Goal: Task Accomplishment & Management: Manage account settings

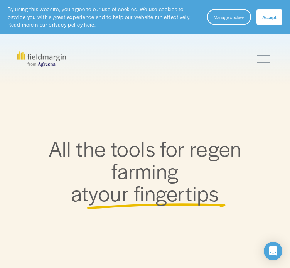
click at [275, 25] on section "By using this website, you agree to our use of cookies. We use cookies to provi…" at bounding box center [145, 17] width 290 height 34
click at [271, 17] on span "Accept" at bounding box center [269, 17] width 14 height 6
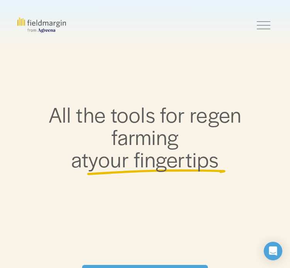
click at [264, 32] on div at bounding box center [263, 24] width 13 height 13
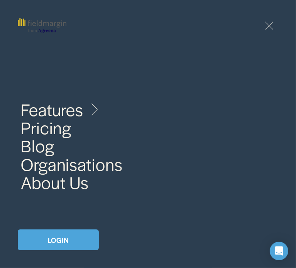
click at [56, 237] on link "LOGIN" at bounding box center [58, 239] width 81 height 21
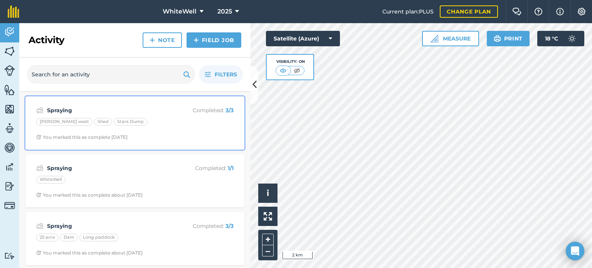
click at [159, 137] on span "You marked this as complete [DATE]" at bounding box center [134, 137] width 197 height 6
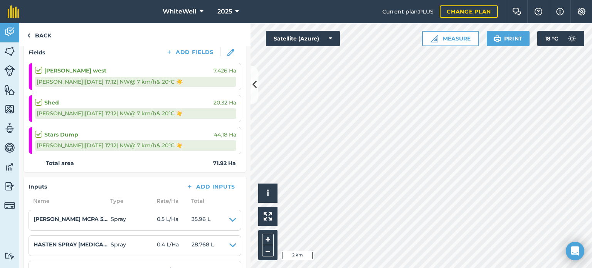
scroll to position [116, 0]
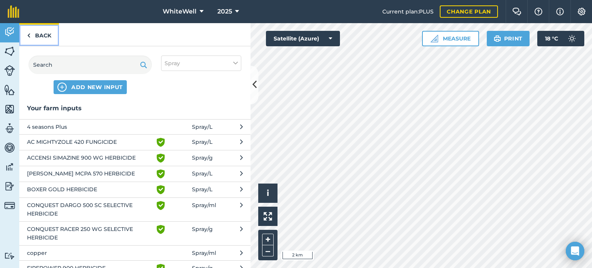
click at [40, 34] on link "Back" at bounding box center [39, 34] width 40 height 23
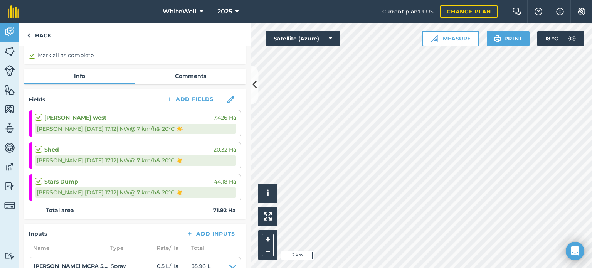
scroll to position [60, 0]
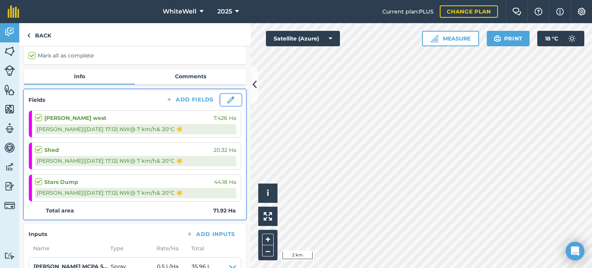
click at [227, 96] on img at bounding box center [230, 99] width 7 height 7
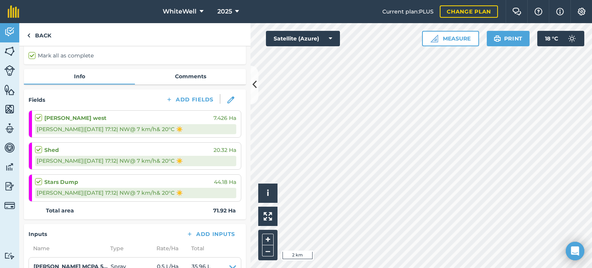
select select "NW"
select select "Sunny"
select select "NW"
select select "Sunny"
select select "NW"
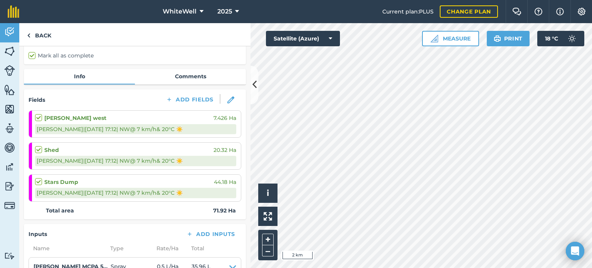
select select "Sunny"
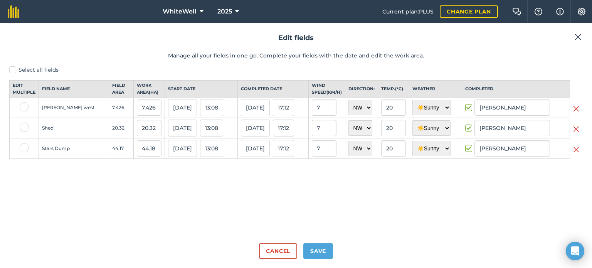
click at [22, 111] on label at bounding box center [24, 106] width 9 height 9
click at [22, 107] on input "checkbox" at bounding box center [22, 104] width 5 height 5
checkbox input "true"
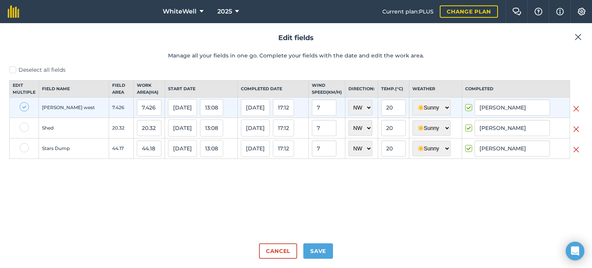
click at [26, 152] on label at bounding box center [24, 147] width 9 height 9
click at [25, 148] on input "checkbox" at bounding box center [22, 145] width 5 height 5
checkbox input "true"
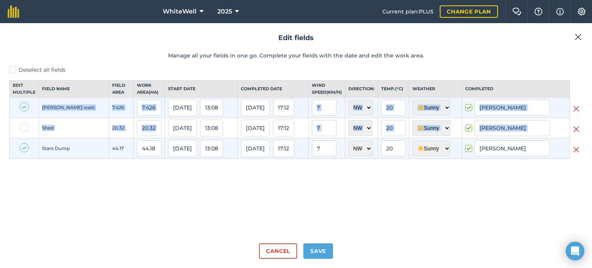
drag, startPoint x: 26, startPoint y: 152, endPoint x: 20, endPoint y: 109, distance: 43.6
click at [20, 109] on tbody "Hobbs west 7.426 7.426 02/09/25 13:08 02/09/25 17:12 7 N NE E SE S SW W NW 20 ☀…" at bounding box center [296, 127] width 573 height 61
click at [20, 107] on input "checkbox" at bounding box center [22, 104] width 5 height 5
checkbox input "false"
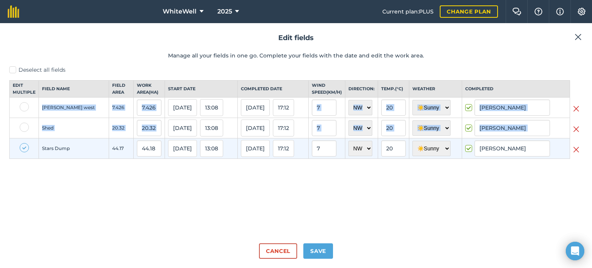
click at [23, 152] on label at bounding box center [24, 147] width 9 height 9
click at [23, 148] on input "checkbox" at bounding box center [22, 145] width 5 height 5
checkbox input "false"
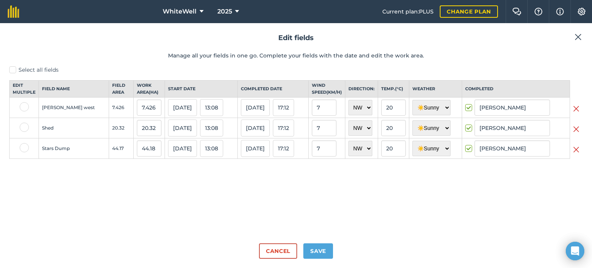
click at [576, 134] on img at bounding box center [576, 128] width 6 height 9
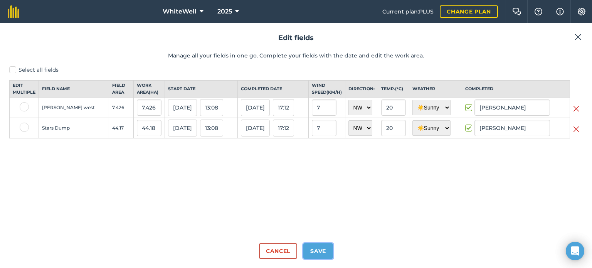
click at [316, 251] on button "Save" at bounding box center [318, 250] width 30 height 15
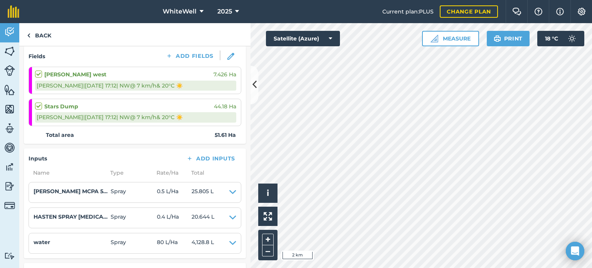
scroll to position [104, 0]
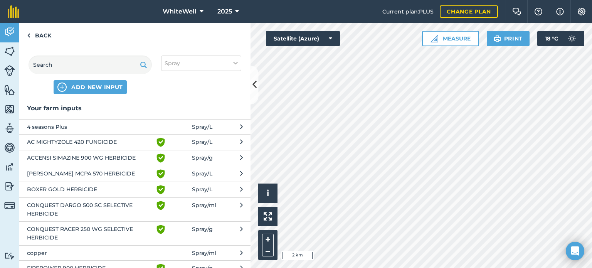
click at [100, 139] on span "AC MIGHTYZOLE 420 FUNGICIDE" at bounding box center [90, 142] width 126 height 9
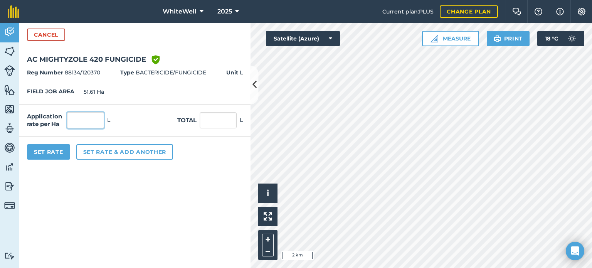
click at [102, 119] on input "text" at bounding box center [85, 120] width 37 height 16
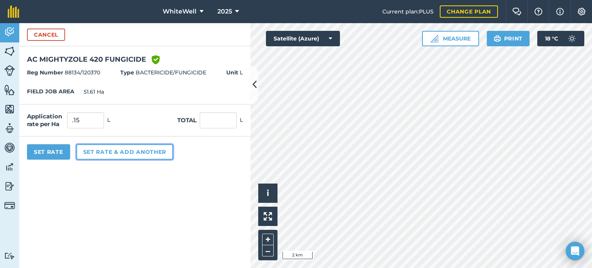
type input "0.15"
type input "7.741"
click at [100, 151] on button "Set rate & add another" at bounding box center [124, 151] width 97 height 15
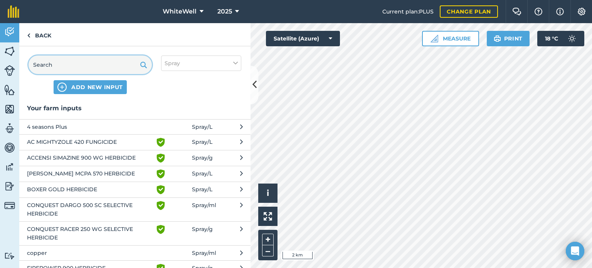
click at [82, 64] on input "text" at bounding box center [90, 64] width 123 height 18
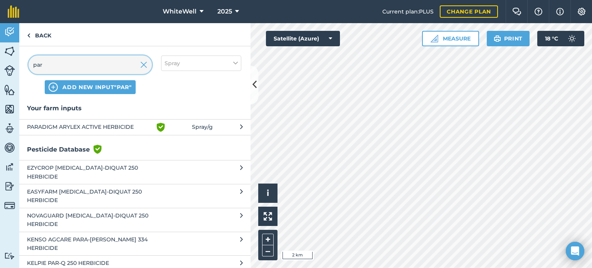
type input "par"
click at [151, 128] on button "PARADIGM ARYLEX ACTIVE HERBICIDE Green shield with white tick Spray / g" at bounding box center [134, 127] width 231 height 16
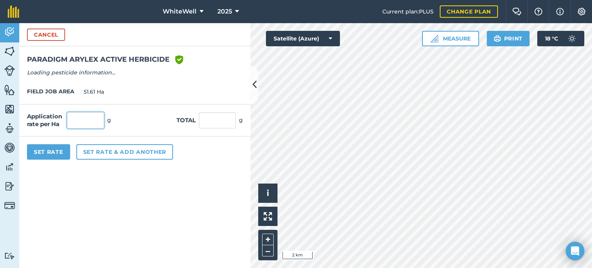
click at [93, 119] on input "text" at bounding box center [85, 120] width 37 height 16
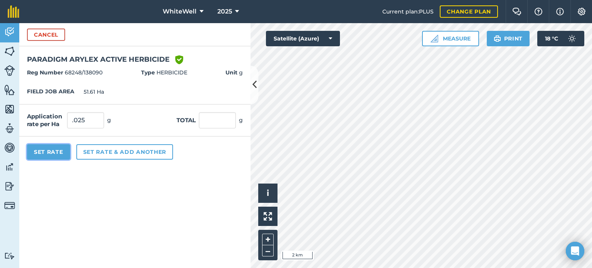
type input "0.025"
type input "1.29"
click at [59, 154] on button "Set Rate" at bounding box center [48, 151] width 43 height 15
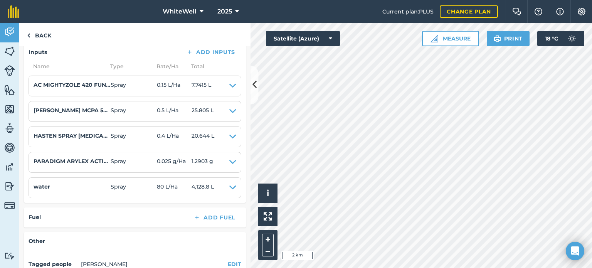
scroll to position [210, 0]
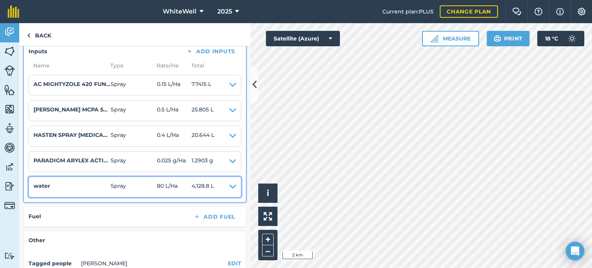
click at [229, 183] on icon at bounding box center [232, 186] width 7 height 11
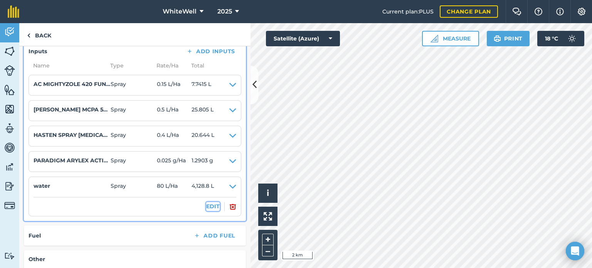
click at [208, 205] on button "EDIT" at bounding box center [212, 206] width 13 height 8
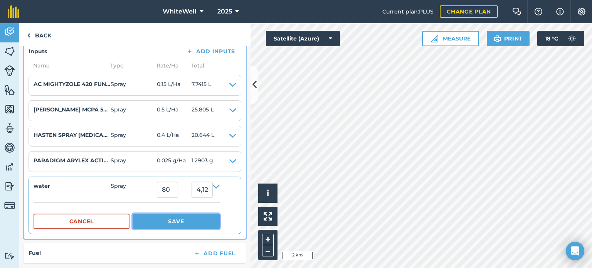
click at [163, 219] on button "Save" at bounding box center [176, 220] width 87 height 15
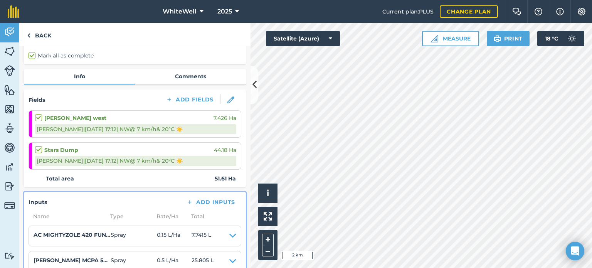
scroll to position [0, 0]
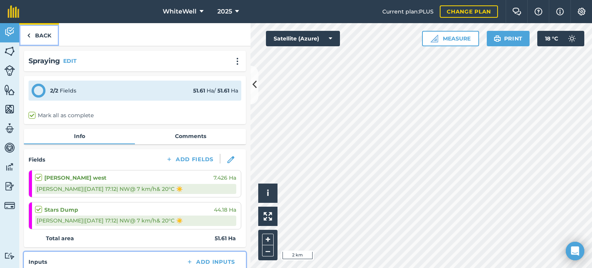
click at [52, 35] on link "Back" at bounding box center [39, 34] width 40 height 23
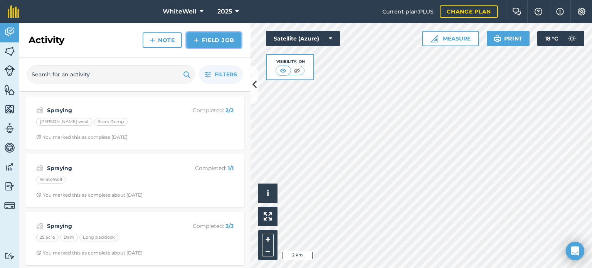
click at [205, 40] on link "Field Job" at bounding box center [213, 39] width 55 height 15
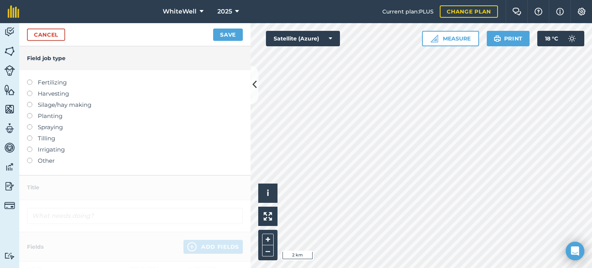
click at [29, 124] on label at bounding box center [32, 124] width 11 height 0
type input "Spraying"
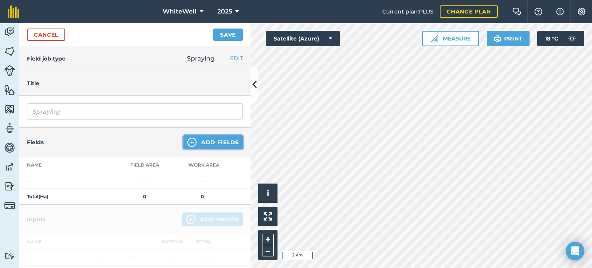
click at [200, 141] on button "Add Fields" at bounding box center [212, 142] width 59 height 14
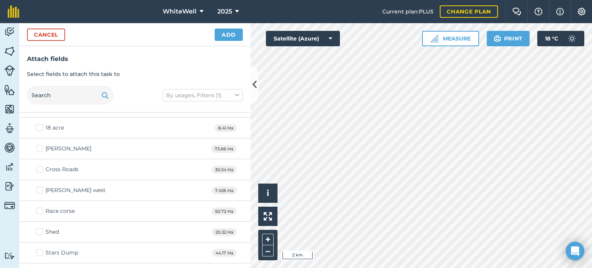
scroll to position [39, 0]
click at [40, 165] on label "Cross Roads" at bounding box center [57, 167] width 42 height 8
click at [40, 165] on input "Cross Roads" at bounding box center [38, 165] width 5 height 5
checkbox input "true"
click at [39, 227] on label "Shed" at bounding box center [47, 229] width 23 height 8
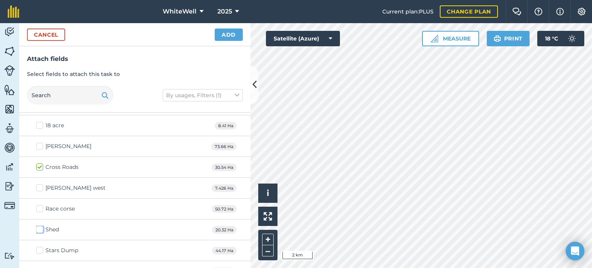
click at [39, 227] on input "Shed" at bounding box center [38, 227] width 5 height 5
checkbox input "true"
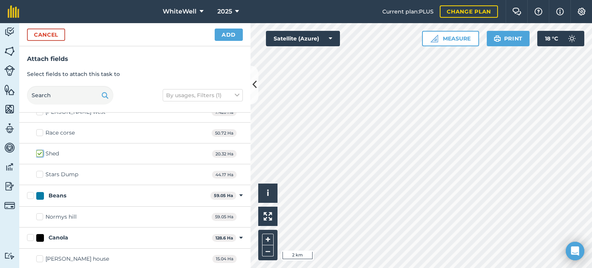
scroll to position [116, 0]
click at [232, 35] on button "Add" at bounding box center [229, 35] width 28 height 12
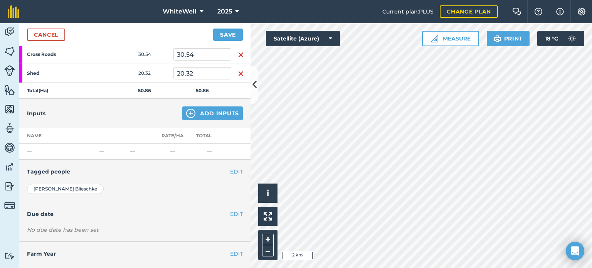
scroll to position [131, 0]
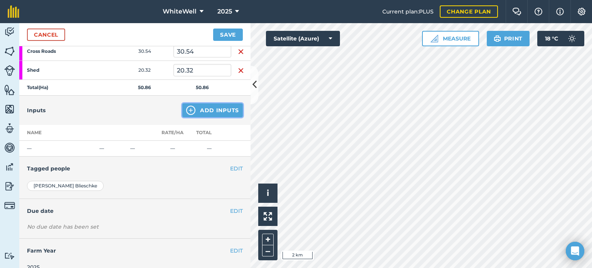
click at [188, 106] on img at bounding box center [190, 110] width 9 height 9
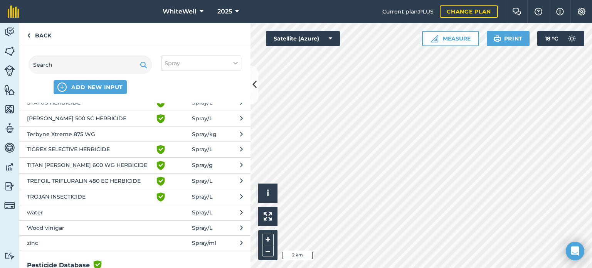
scroll to position [603, 0]
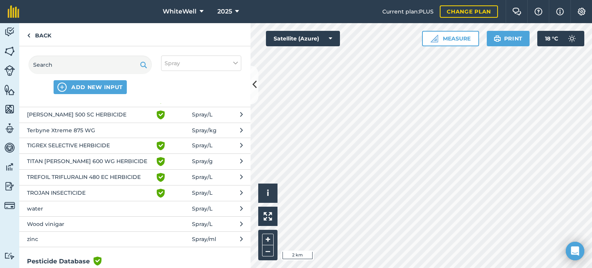
click at [99, 204] on span "water" at bounding box center [90, 208] width 126 height 8
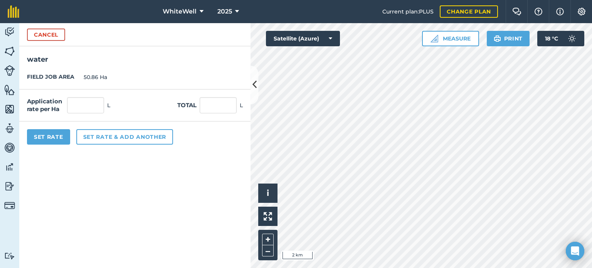
click at [87, 97] on div "Application rate per Ha L Total L" at bounding box center [134, 105] width 231 height 32
click at [88, 103] on input "text" at bounding box center [85, 105] width 37 height 16
type input "80"
type input "4,068.8"
click at [101, 141] on button "Set rate & add another" at bounding box center [124, 136] width 97 height 15
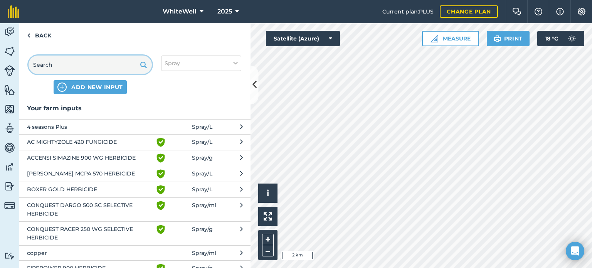
click at [99, 63] on input "text" at bounding box center [90, 64] width 123 height 18
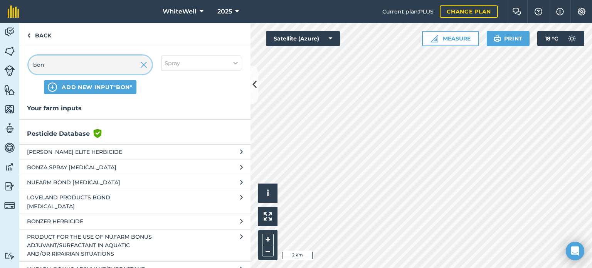
type input "bon"
click at [110, 150] on span "[PERSON_NAME] ELITE HERBICIDE" at bounding box center [90, 152] width 126 height 8
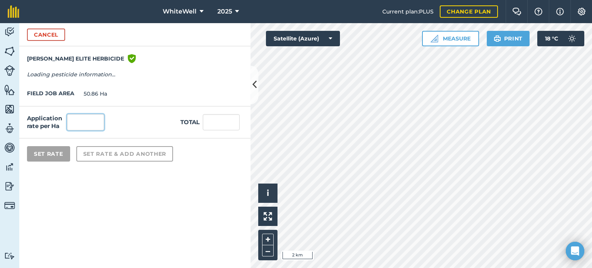
click at [86, 123] on input "text" at bounding box center [85, 122] width 37 height 16
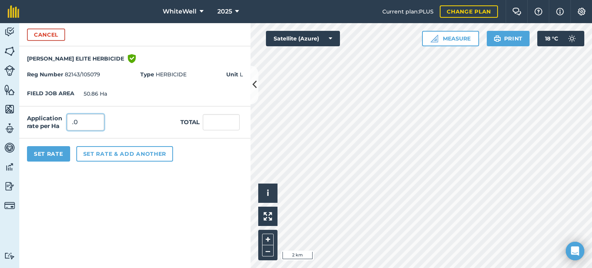
type input ".05"
click button "Cancel" at bounding box center [46, 35] width 38 height 12
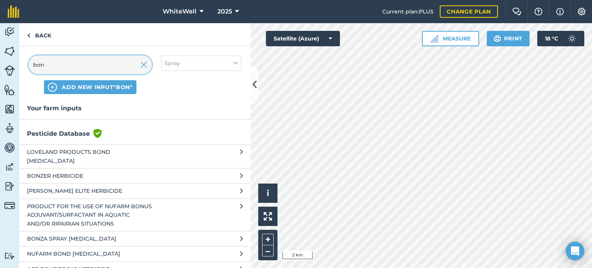
click at [95, 64] on input "bon" at bounding box center [90, 64] width 123 height 18
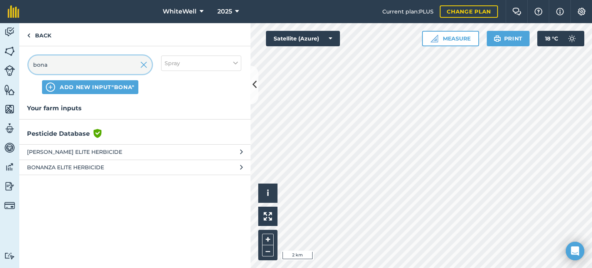
type input "bona"
click at [128, 148] on span "[PERSON_NAME] ELITE HERBICIDE" at bounding box center [90, 152] width 126 height 8
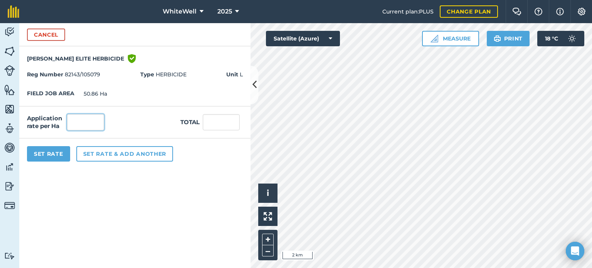
click at [93, 121] on input "text" at bounding box center [85, 122] width 37 height 16
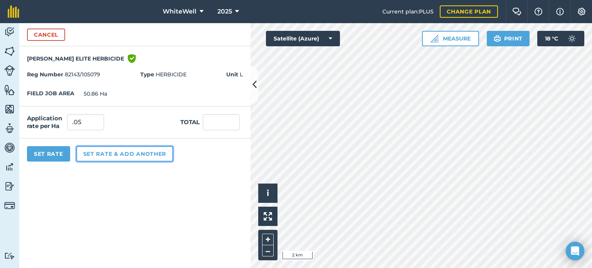
type input "0.05"
type input "2.543"
click at [111, 151] on button "Set rate & add another" at bounding box center [124, 153] width 97 height 15
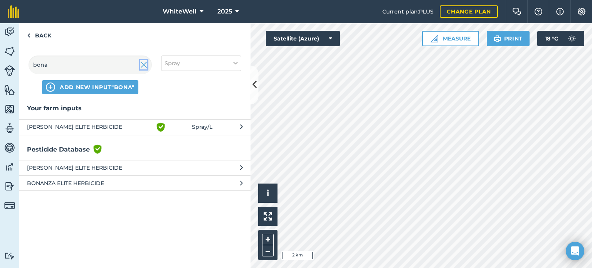
click at [143, 64] on img at bounding box center [143, 64] width 7 height 9
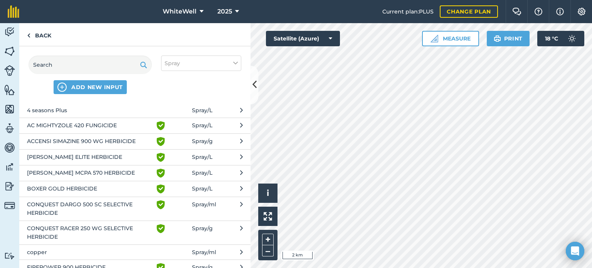
scroll to position [17, 0]
click at [86, 124] on span "AC MIGHTYZOLE 420 FUNGICIDE" at bounding box center [90, 125] width 126 height 9
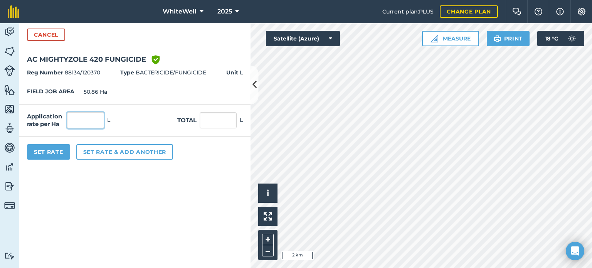
click at [89, 117] on input "text" at bounding box center [85, 120] width 37 height 16
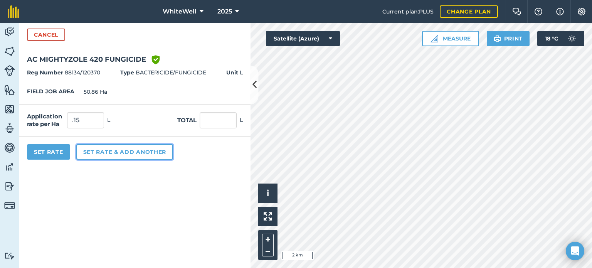
type input "0.15"
type input "7.629"
click at [116, 152] on button "Set rate & add another" at bounding box center [124, 151] width 97 height 15
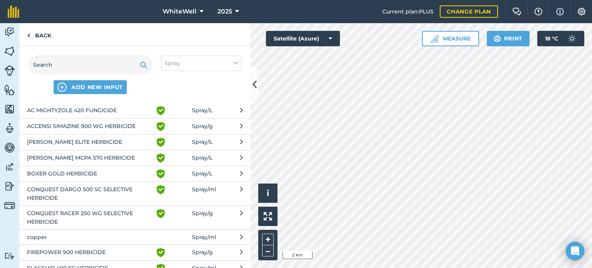
scroll to position [32, 0]
click at [95, 157] on span "[PERSON_NAME] MCPA 570 HERBICIDE" at bounding box center [90, 157] width 126 height 9
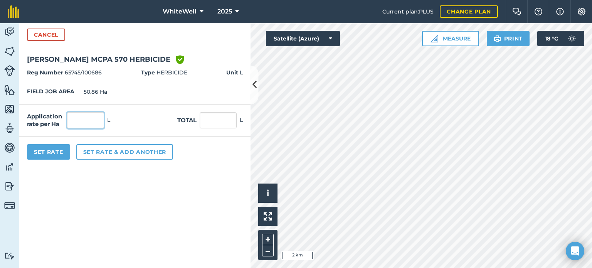
click at [89, 126] on input "text" at bounding box center [85, 120] width 37 height 16
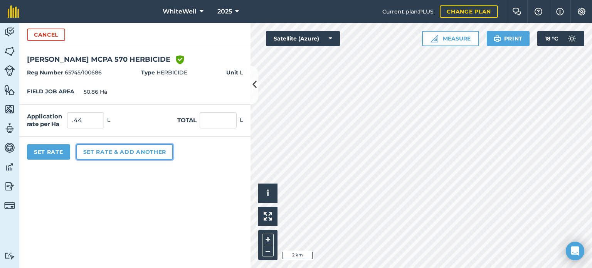
type input "0.44"
type input "22.378"
click at [105, 152] on button "Set rate & add another" at bounding box center [124, 151] width 97 height 15
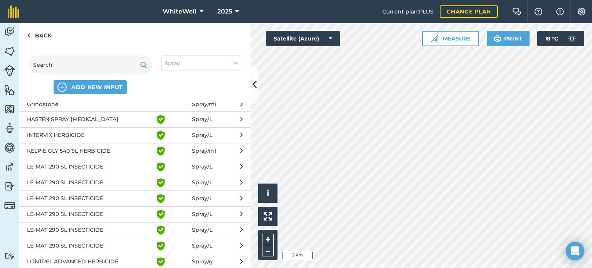
scroll to position [180, 0]
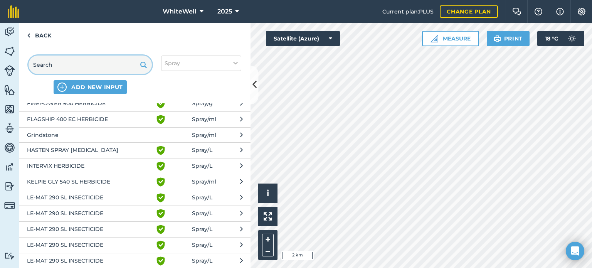
click at [103, 61] on input "text" at bounding box center [90, 64] width 123 height 18
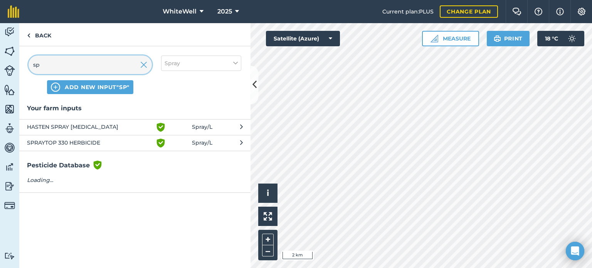
scroll to position [0, 0]
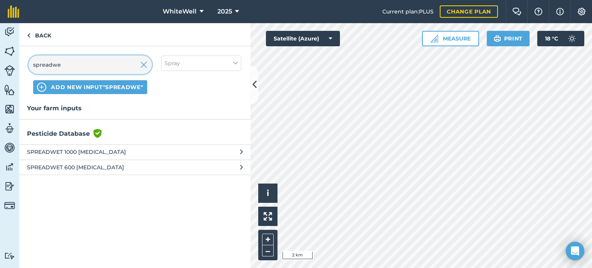
type input "spreadwe"
click at [113, 148] on span "SPREADWET 1000 [MEDICAL_DATA]" at bounding box center [90, 152] width 126 height 8
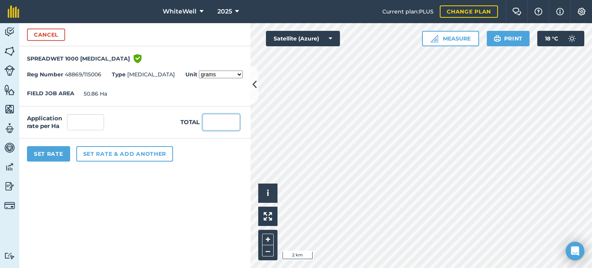
click at [223, 118] on input "text" at bounding box center [221, 122] width 37 height 16
type input "3.6"
click button "Cancel" at bounding box center [46, 35] width 38 height 12
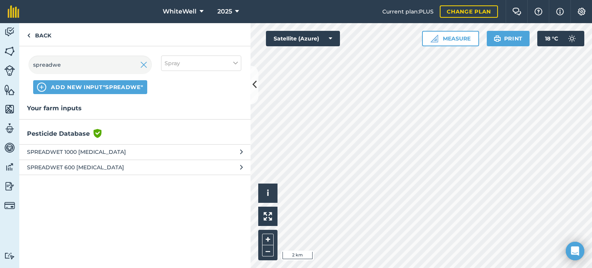
click at [120, 154] on span "SPREADWET 1000 [MEDICAL_DATA]" at bounding box center [90, 152] width 126 height 8
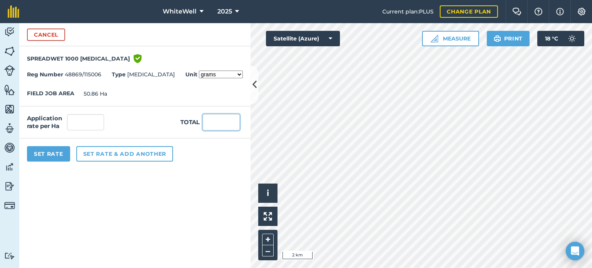
click at [219, 123] on input "text" at bounding box center [221, 122] width 37 height 16
type input "3.6"
type input "0.071"
click at [225, 77] on select "grams kilograms metric tonnes millilitres litres ounces pounds US tons fluid ou…" at bounding box center [221, 75] width 44 height 8
select select "LITRES"
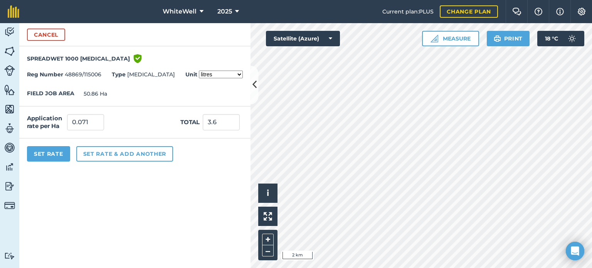
click at [199, 71] on select "grams kilograms metric tonnes millilitres litres ounces pounds US tons fluid ou…" at bounding box center [221, 75] width 44 height 8
click at [146, 154] on button "Set rate & add another" at bounding box center [124, 153] width 97 height 15
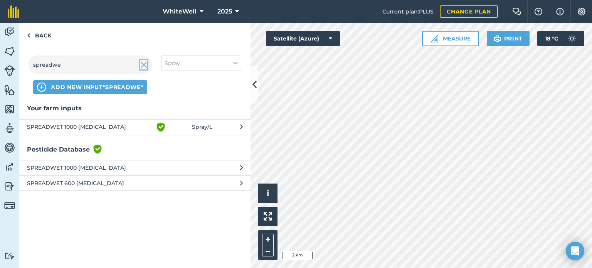
click at [143, 61] on img at bounding box center [143, 64] width 7 height 9
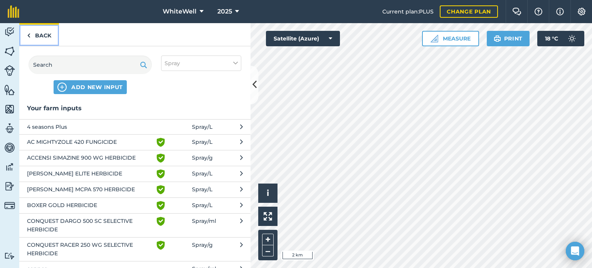
click at [32, 35] on link "Back" at bounding box center [39, 34] width 40 height 23
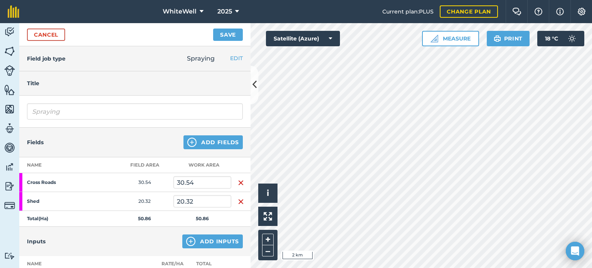
scroll to position [234, 0]
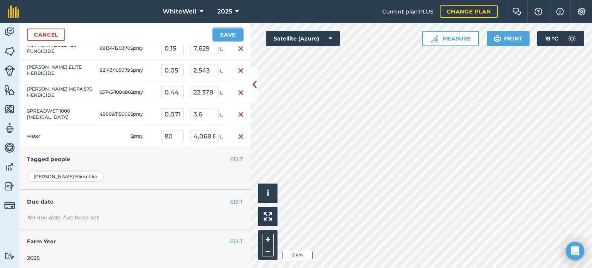
click at [223, 34] on button "Save" at bounding box center [228, 35] width 30 height 12
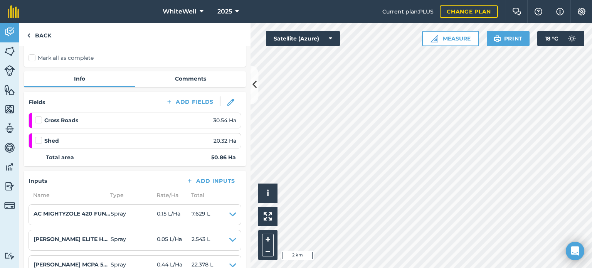
scroll to position [52, 0]
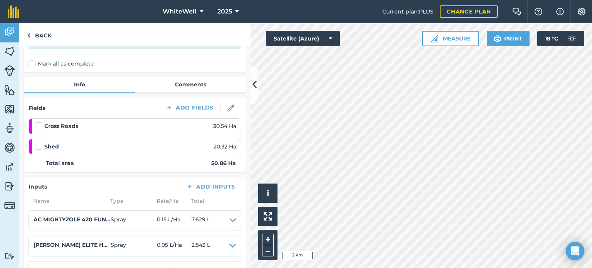
click at [38, 122] on label at bounding box center [39, 122] width 9 height 0
click at [38, 124] on input "checkbox" at bounding box center [37, 124] width 5 height 5
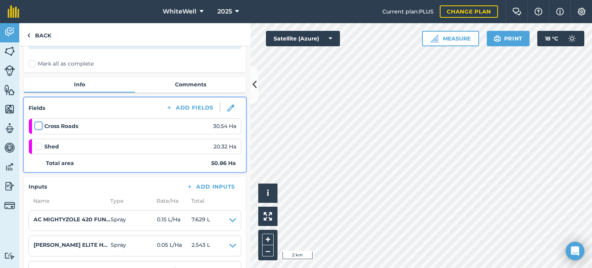
checkbox input "false"
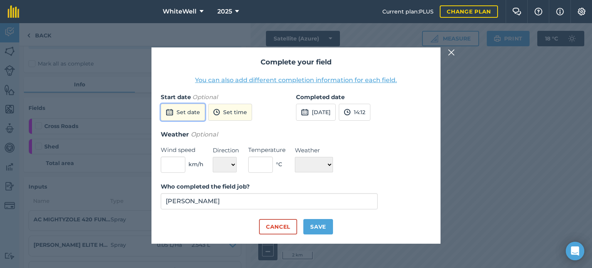
click at [174, 115] on button "Set date" at bounding box center [183, 112] width 44 height 17
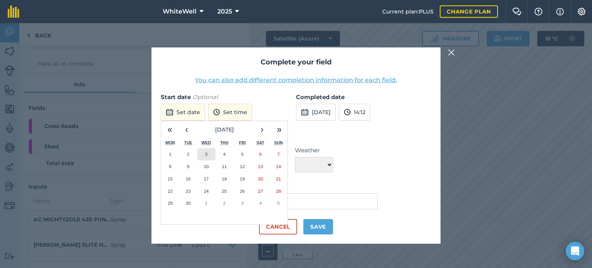
click at [208, 155] on button "3" at bounding box center [206, 154] width 18 height 12
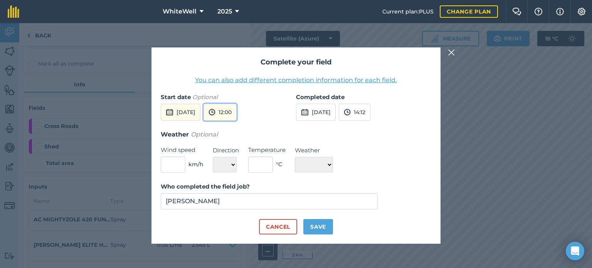
click at [236, 115] on button "12:00" at bounding box center [219, 112] width 33 height 17
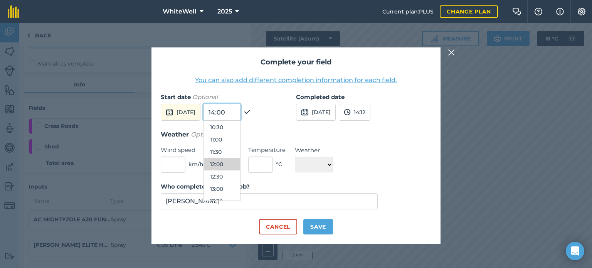
click at [240, 116] on input "14:00" at bounding box center [221, 112] width 37 height 17
type input "1"
click at [240, 129] on button "10:30" at bounding box center [222, 127] width 36 height 12
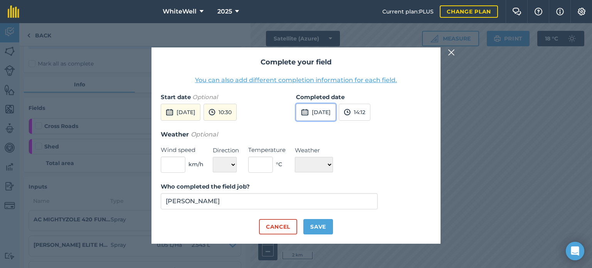
click at [334, 112] on button "[DATE]" at bounding box center [316, 112] width 40 height 17
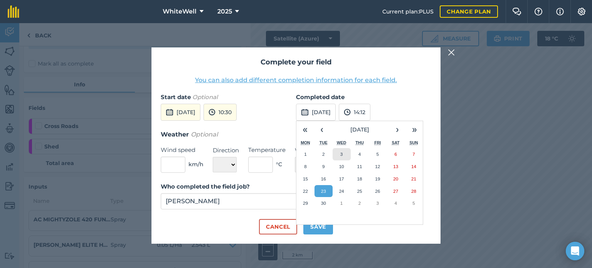
click at [346, 154] on button "3" at bounding box center [342, 154] width 18 height 12
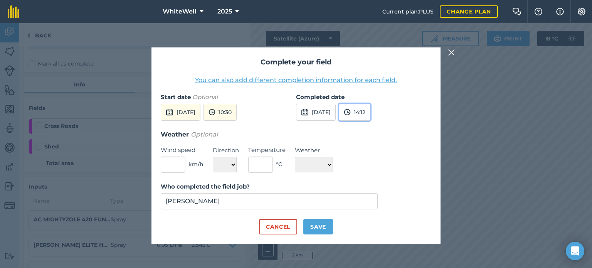
click at [370, 116] on button "14:12" at bounding box center [355, 112] width 32 height 17
click at [373, 122] on button "12:00" at bounding box center [357, 124] width 36 height 12
click at [176, 169] on input "text" at bounding box center [173, 164] width 25 height 16
type input "5"
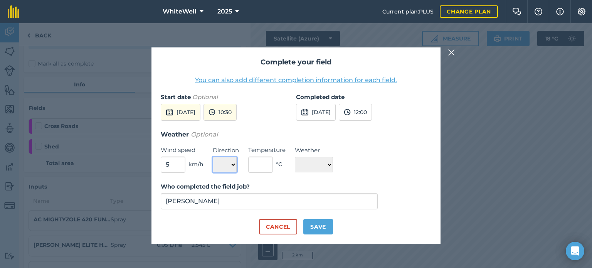
click at [235, 164] on select "N NE E SE S SW W NW" at bounding box center [225, 164] width 24 height 15
select select "SW"
click at [213, 157] on select "N NE E SE S SW W NW" at bounding box center [225, 164] width 24 height 15
click at [257, 168] on input "text" at bounding box center [260, 164] width 25 height 16
type input "15"
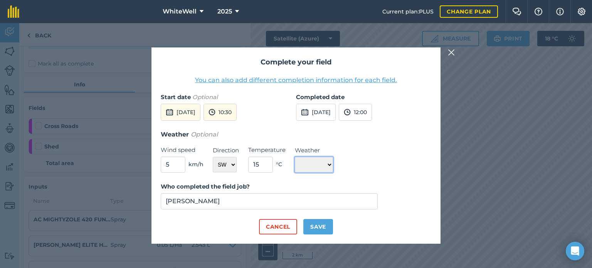
click at [296, 164] on select "☀️ Sunny 🌧 Rainy ⛅️ Cloudy 🌨 Snow ❄️ Icy" at bounding box center [314, 164] width 38 height 15
select select "Sunny"
click at [295, 157] on select "☀️ Sunny 🌧 Rainy ⛅️ Cloudy 🌨 Snow ❄️ Icy" at bounding box center [314, 164] width 38 height 15
click at [326, 223] on button "Save" at bounding box center [318, 226] width 30 height 15
checkbox input "true"
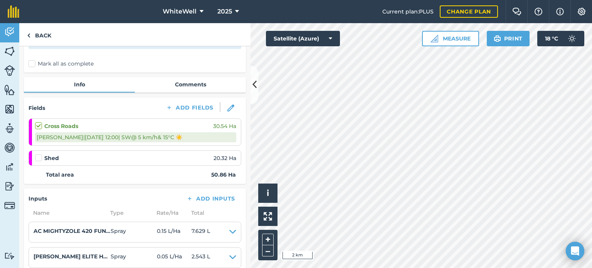
click at [39, 154] on label at bounding box center [39, 154] width 9 height 0
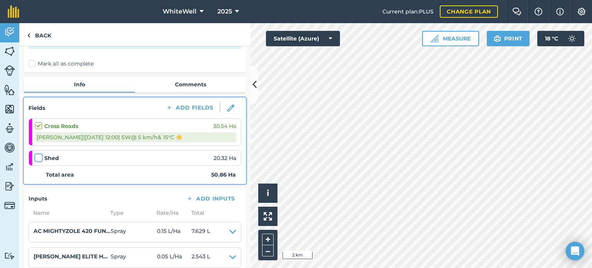
click at [39, 155] on input "checkbox" at bounding box center [37, 156] width 5 height 5
checkbox input "false"
select select "SW"
select select "Sunny"
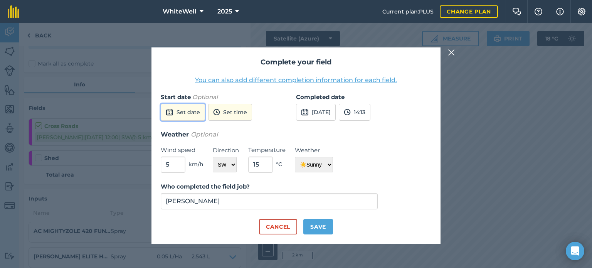
click at [193, 116] on button "Set date" at bounding box center [183, 112] width 44 height 17
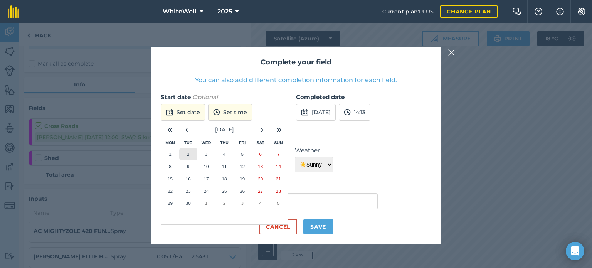
click at [191, 155] on button "2" at bounding box center [188, 154] width 18 height 12
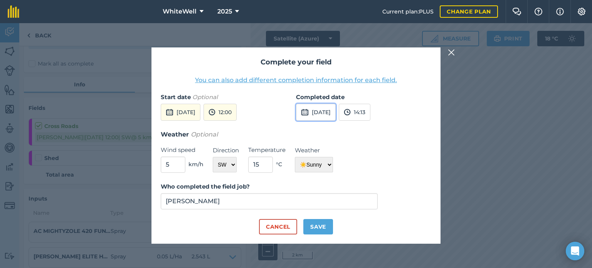
click at [333, 117] on button "[DATE]" at bounding box center [316, 112] width 40 height 17
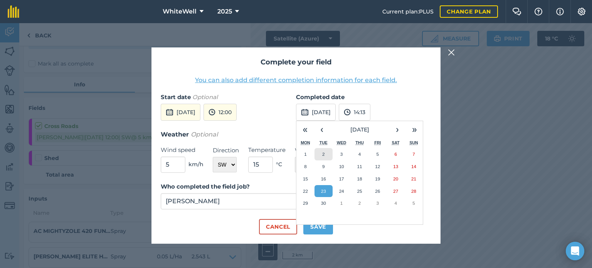
click at [327, 151] on button "2" at bounding box center [323, 154] width 18 height 12
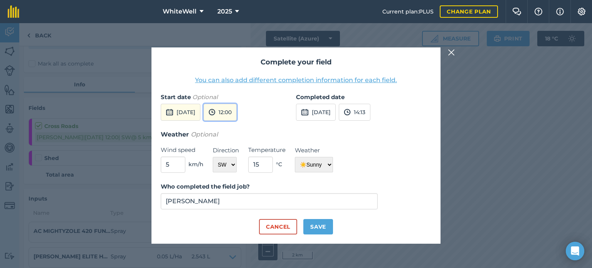
click at [237, 107] on button "12:00" at bounding box center [219, 112] width 33 height 17
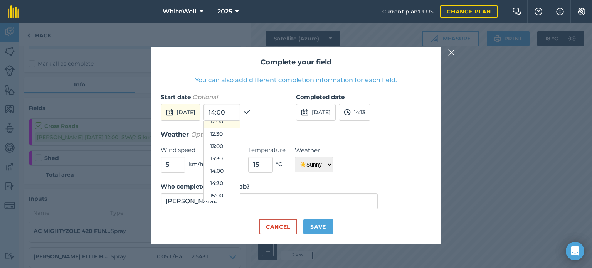
scroll to position [304, 0]
click at [231, 181] on button "14:30" at bounding box center [222, 181] width 36 height 12
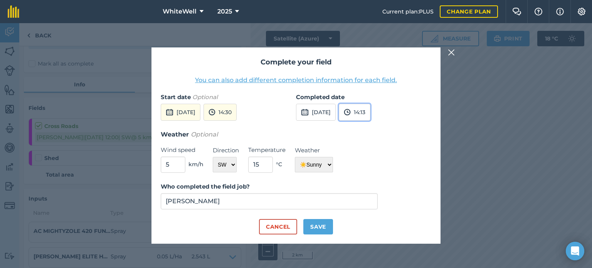
click at [370, 119] on button "14:13" at bounding box center [355, 112] width 32 height 17
click at [369, 186] on button "15:30" at bounding box center [357, 189] width 36 height 12
click at [321, 225] on button "Save" at bounding box center [318, 226] width 30 height 15
checkbox input "true"
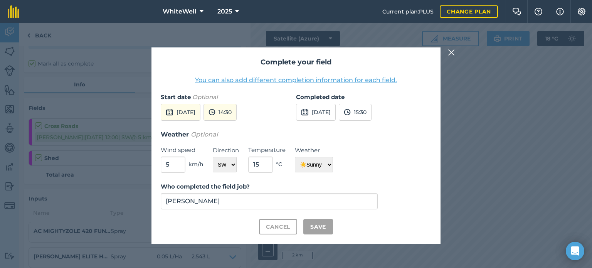
checkbox input "true"
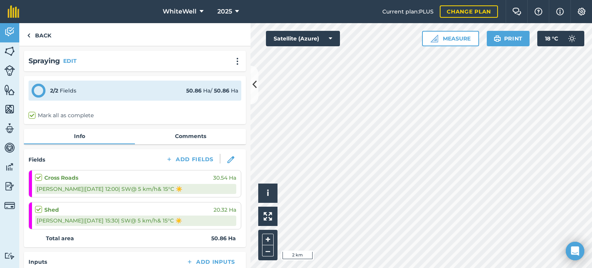
scroll to position [0, 0]
click at [45, 33] on link "Back" at bounding box center [39, 34] width 40 height 23
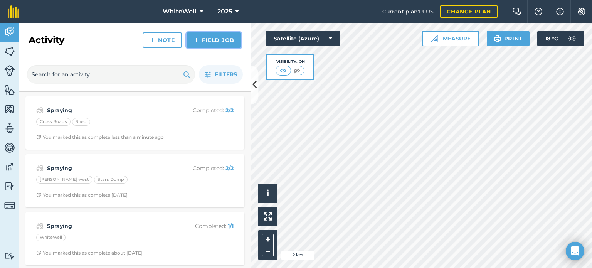
click at [227, 45] on link "Field Job" at bounding box center [213, 39] width 55 height 15
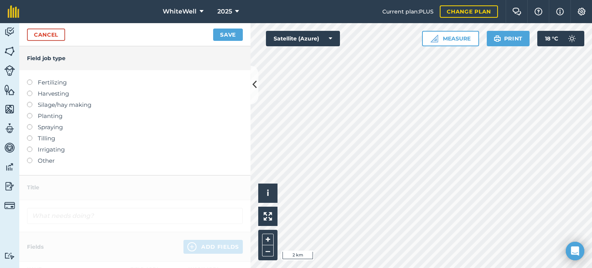
click at [31, 124] on label at bounding box center [32, 124] width 11 height 0
type input "Spraying"
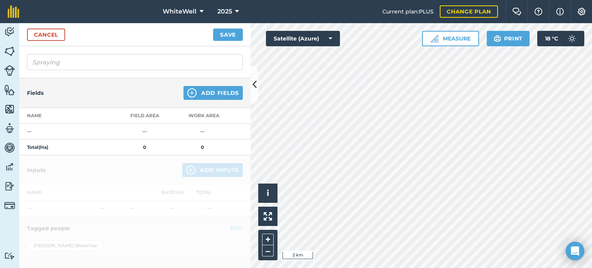
scroll to position [50, 0]
click at [210, 95] on button "Add Fields" at bounding box center [212, 92] width 59 height 14
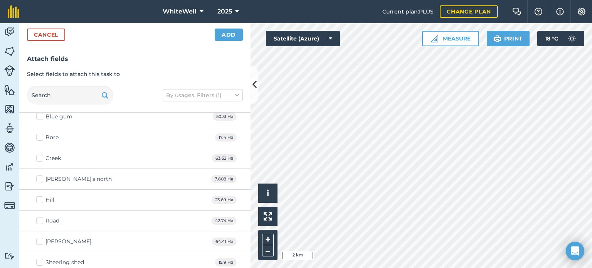
scroll to position [866, 0]
click at [43, 237] on label "[PERSON_NAME]" at bounding box center [63, 240] width 55 height 8
click at [41, 237] on input "[PERSON_NAME]" at bounding box center [38, 238] width 5 height 5
checkbox input "true"
click at [234, 35] on button "Add" at bounding box center [229, 35] width 28 height 12
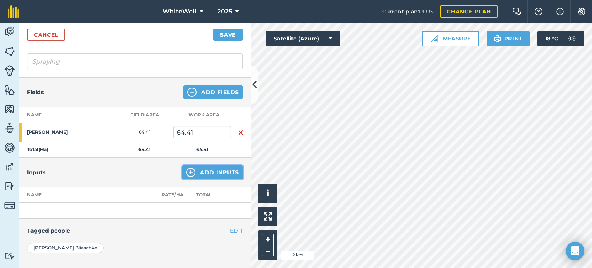
click at [191, 173] on button "Add Inputs" at bounding box center [212, 172] width 60 height 14
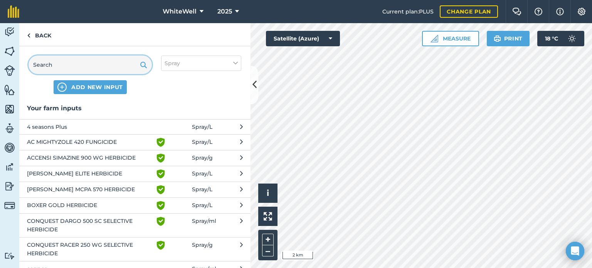
click at [99, 65] on input "text" at bounding box center [90, 64] width 123 height 18
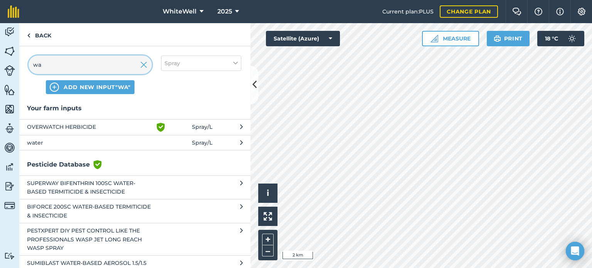
type input "wa"
click at [89, 139] on span "water" at bounding box center [90, 142] width 126 height 8
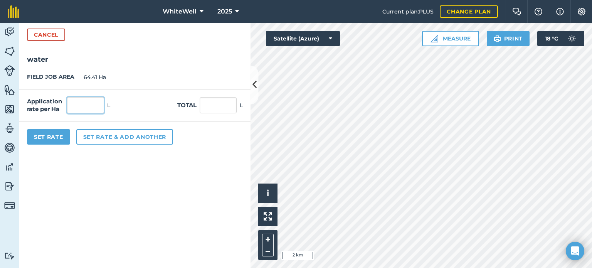
click at [93, 103] on input "text" at bounding box center [85, 105] width 37 height 16
type input "80"
type input "5,152.8"
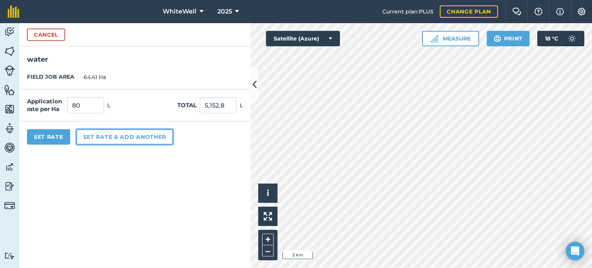
click at [118, 139] on button "Set rate & add another" at bounding box center [124, 136] width 97 height 15
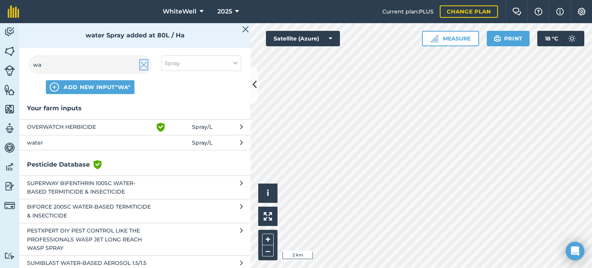
click at [147, 64] on img at bounding box center [143, 64] width 7 height 9
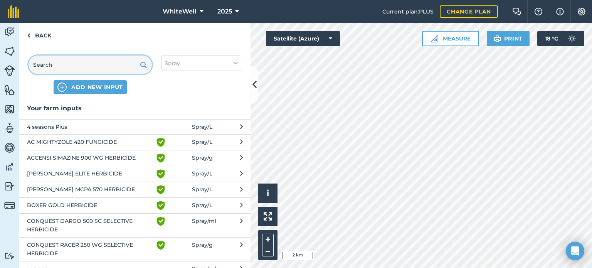
click at [129, 65] on input "text" at bounding box center [90, 64] width 123 height 18
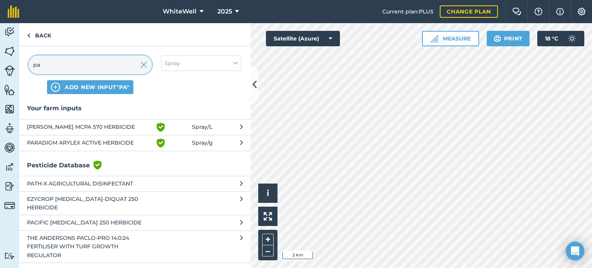
type input "pa"
click at [113, 138] on span "PARADIGM ARYLEX ACTIVE HERBICIDE" at bounding box center [90, 142] width 126 height 9
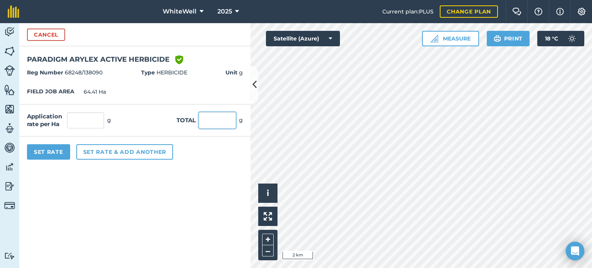
click at [223, 126] on input "text" at bounding box center [217, 120] width 37 height 16
click at [87, 117] on input "text" at bounding box center [85, 120] width 37 height 16
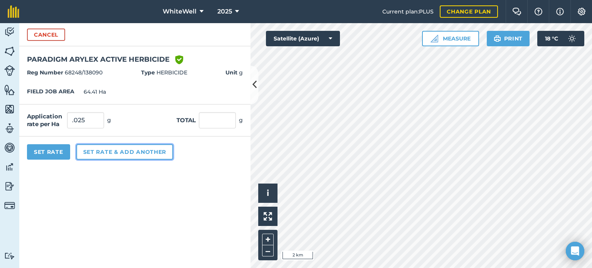
type input "0.025"
type input "1.61"
click at [99, 153] on button "Set rate & add another" at bounding box center [124, 151] width 97 height 15
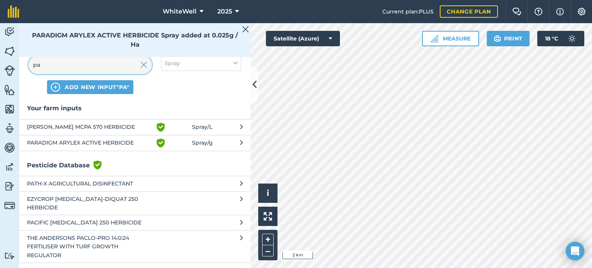
click at [126, 65] on input "pa" at bounding box center [90, 64] width 123 height 18
type input "p"
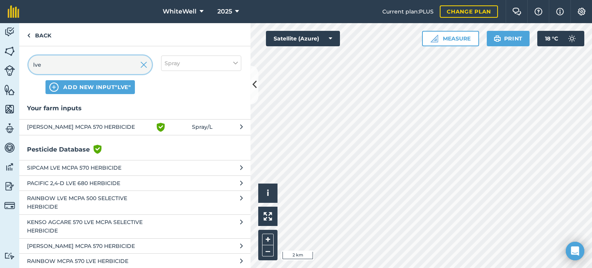
type input "lve"
click at [123, 128] on span "[PERSON_NAME] MCPA 570 HERBICIDE" at bounding box center [90, 127] width 126 height 9
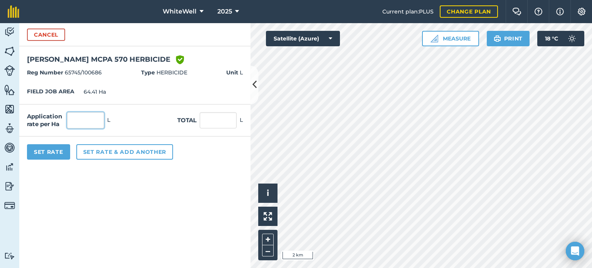
click at [92, 122] on input "text" at bounding box center [85, 120] width 37 height 16
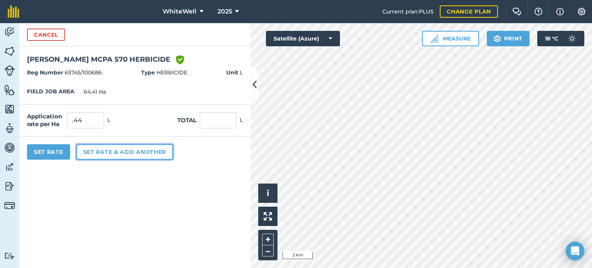
type input "0.44"
type input "28.34"
click at [115, 155] on button "Set rate & add another" at bounding box center [124, 151] width 97 height 15
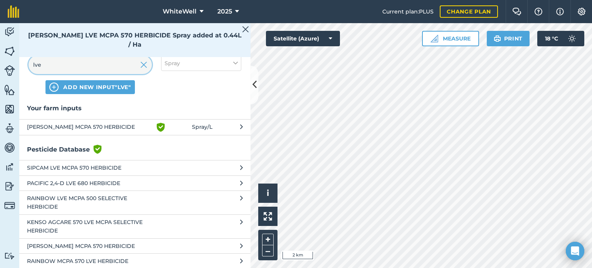
click at [124, 65] on input "lve" at bounding box center [90, 64] width 123 height 18
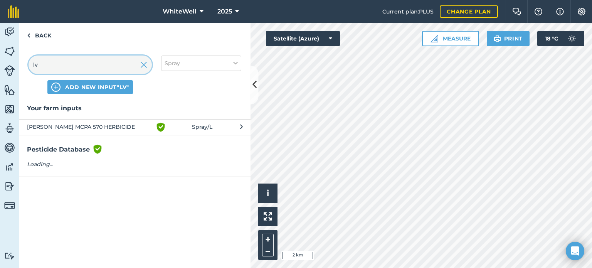
type input "l"
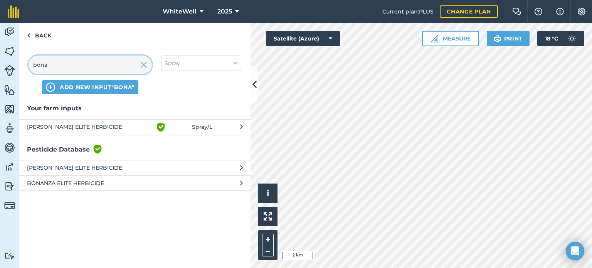
type input "bona"
click at [111, 127] on span "[PERSON_NAME] ELITE HERBICIDE" at bounding box center [90, 127] width 126 height 9
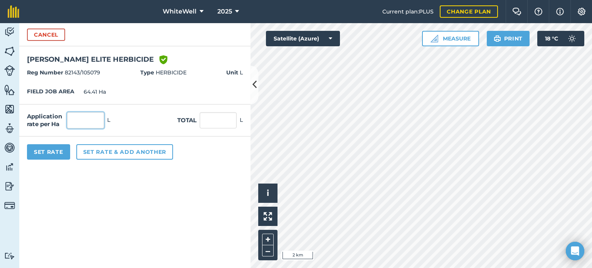
click at [102, 119] on input "text" at bounding box center [85, 120] width 37 height 16
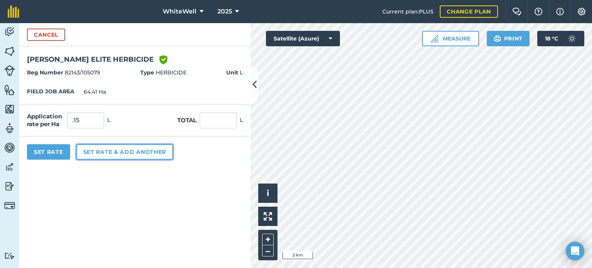
type input "0.15"
type input "9.661"
click at [127, 154] on button "Set rate & add another" at bounding box center [124, 151] width 97 height 15
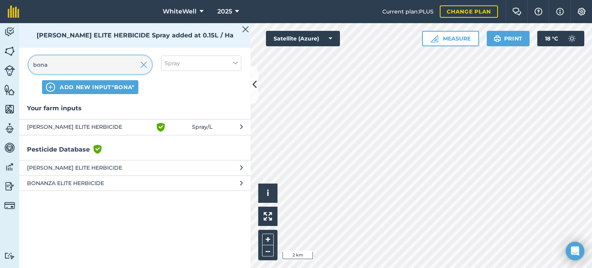
click at [113, 65] on input "bona" at bounding box center [90, 64] width 123 height 18
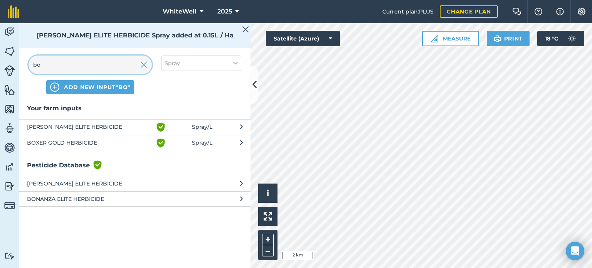
type input "b"
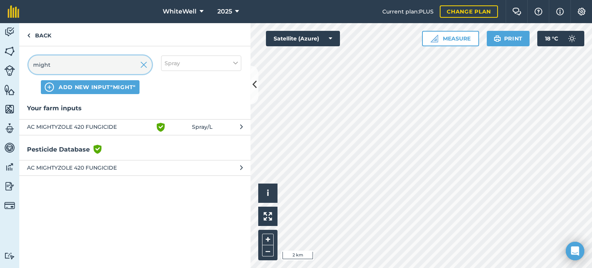
type input "might"
click at [114, 130] on span "AC MIGHTYZOLE 420 FUNGICIDE" at bounding box center [90, 127] width 126 height 9
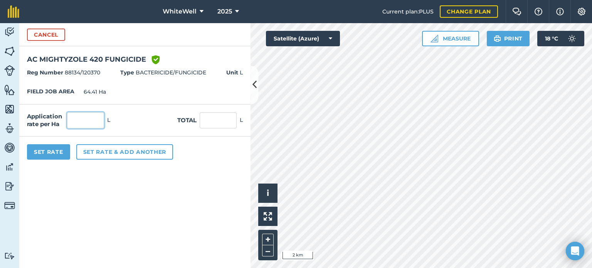
click at [93, 120] on input "text" at bounding box center [85, 120] width 37 height 16
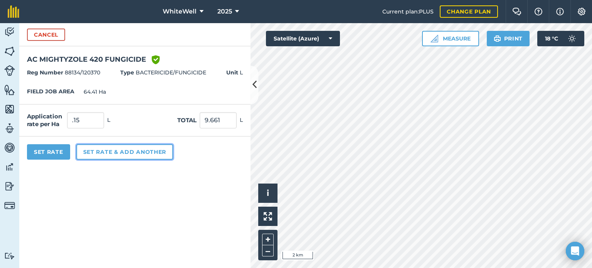
type input "0.15"
type input "9.661"
click at [103, 152] on button "Set rate & add another" at bounding box center [124, 151] width 97 height 15
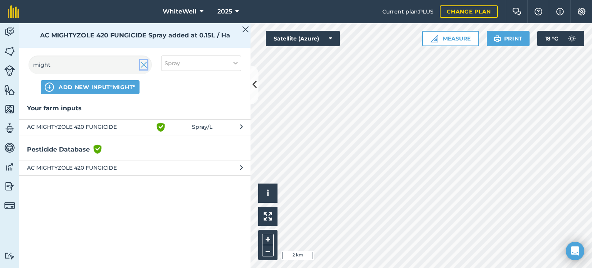
click at [141, 66] on img at bounding box center [143, 64] width 7 height 9
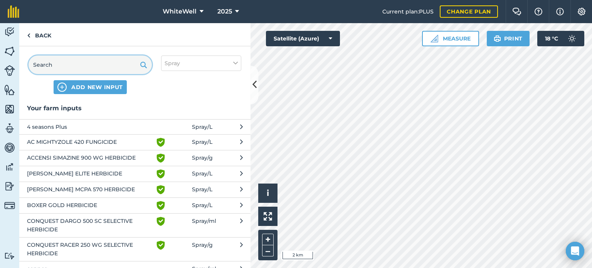
click at [113, 66] on input "text" at bounding box center [90, 64] width 123 height 18
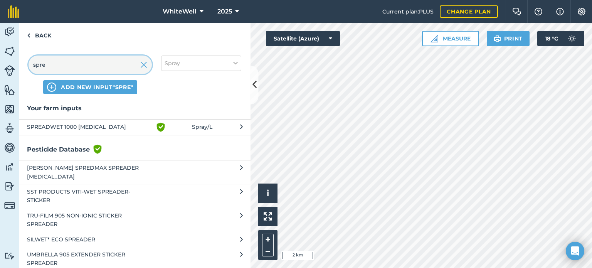
type input "spre"
click at [137, 123] on span "SPREADWET 1000 [MEDICAL_DATA]" at bounding box center [90, 127] width 126 height 9
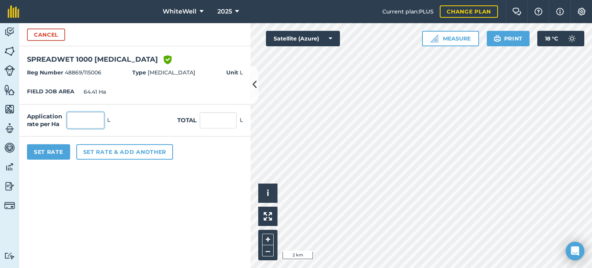
click at [94, 121] on input "text" at bounding box center [85, 120] width 37 height 16
type input "0.07"
type input "4.509"
click at [129, 180] on form "Cancel SPREADWET 1000 WETTING AGENT Green shield with white tick Reg Number 488…" at bounding box center [134, 145] width 231 height 245
click at [95, 118] on input "0.07" at bounding box center [85, 120] width 37 height 16
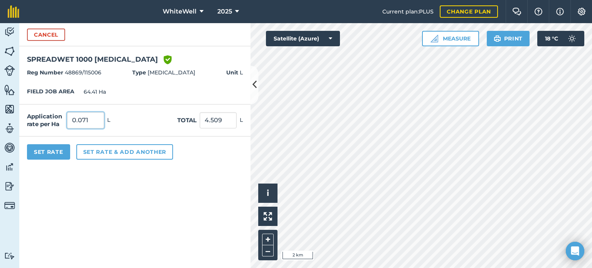
type input "0.071"
type input "4.573"
click at [107, 214] on form "Cancel SPREADWET 1000 WETTING AGENT Green shield with white tick Reg Number 488…" at bounding box center [134, 145] width 231 height 245
click at [91, 120] on input "0.071" at bounding box center [85, 120] width 37 height 16
type input "0.07"
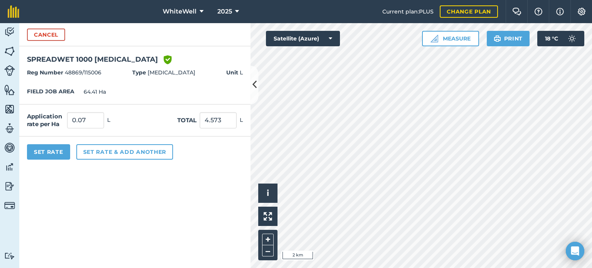
type input "4.509"
click at [92, 219] on form "Cancel SPREADWET 1000 WETTING AGENT Green shield with white tick Reg Number 488…" at bounding box center [134, 145] width 231 height 245
click at [89, 121] on input "0.07" at bounding box center [85, 120] width 37 height 16
type input "0.071"
type input "4.573"
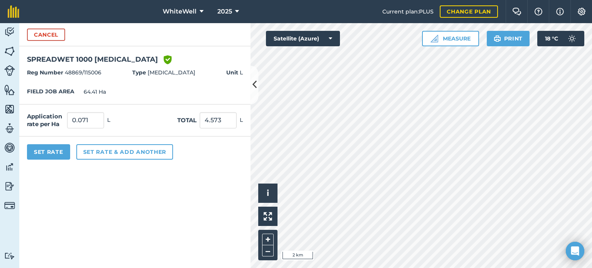
click at [105, 186] on form "Cancel SPREADWET 1000 WETTING AGENT Green shield with white tick Reg Number 488…" at bounding box center [134, 145] width 231 height 245
click at [103, 149] on button "Set rate & add another" at bounding box center [124, 151] width 97 height 15
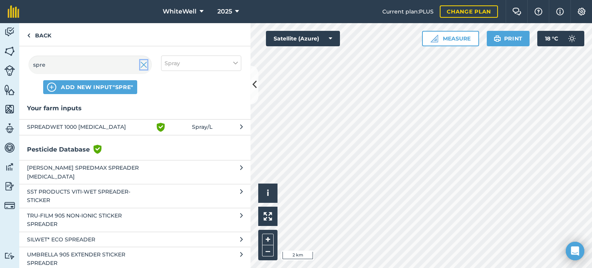
click at [143, 64] on img at bounding box center [143, 64] width 7 height 9
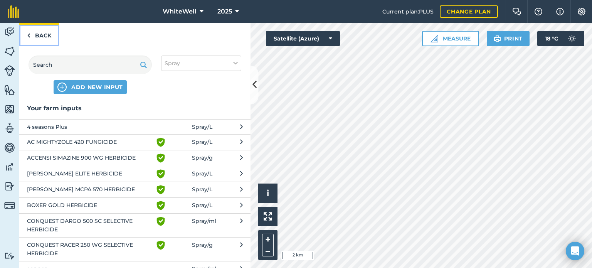
click at [40, 30] on link "Back" at bounding box center [39, 34] width 40 height 23
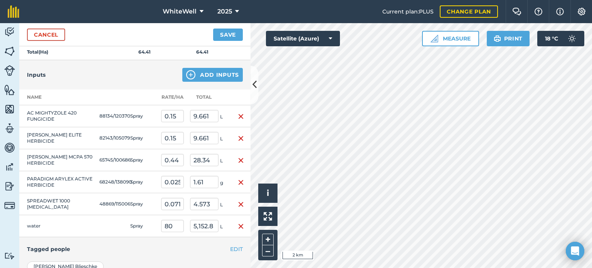
scroll to position [148, 0]
click at [173, 135] on input "0.15" at bounding box center [172, 137] width 23 height 12
type input "0.05"
click at [213, 29] on button "Save" at bounding box center [228, 35] width 30 height 12
type input "3.221"
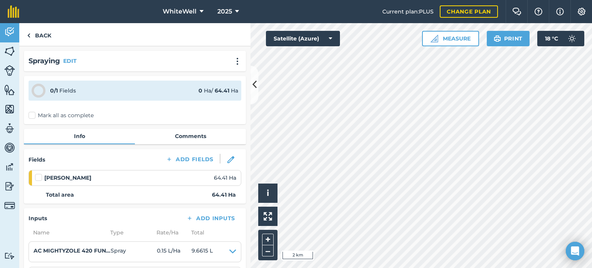
click at [40, 173] on label at bounding box center [39, 173] width 9 height 0
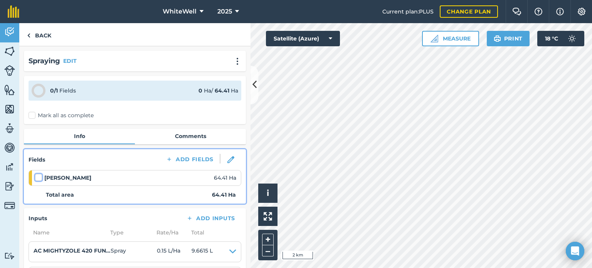
click at [40, 178] on input "checkbox" at bounding box center [37, 175] width 5 height 5
checkbox input "false"
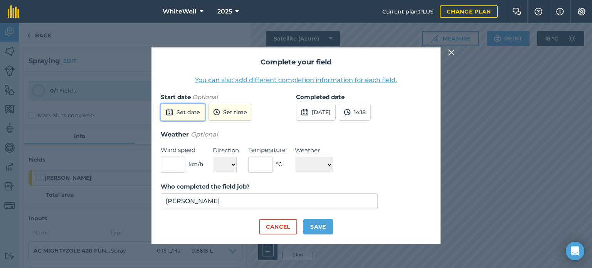
click at [196, 114] on button "Set date" at bounding box center [183, 112] width 44 height 17
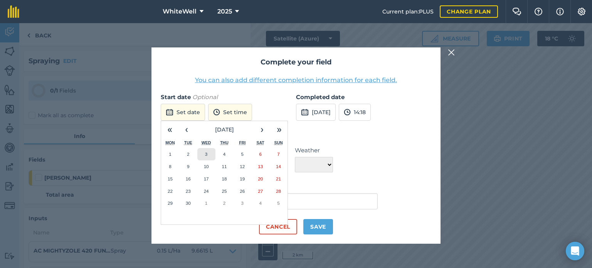
click at [209, 155] on button "3" at bounding box center [206, 154] width 18 height 12
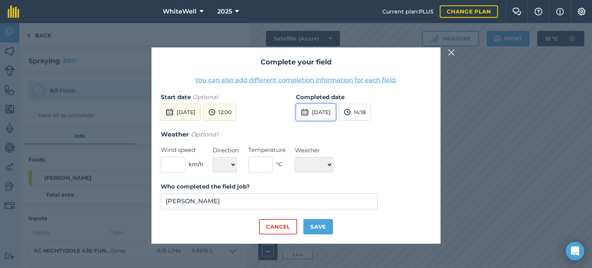
click at [322, 117] on button "[DATE]" at bounding box center [316, 112] width 40 height 17
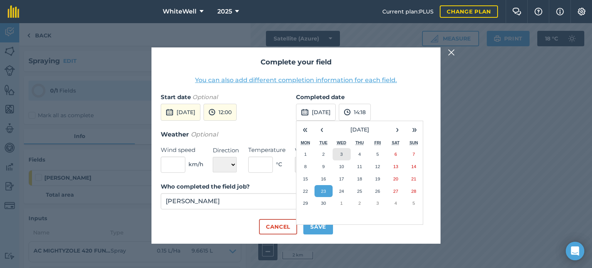
click at [336, 152] on button "3" at bounding box center [342, 154] width 18 height 12
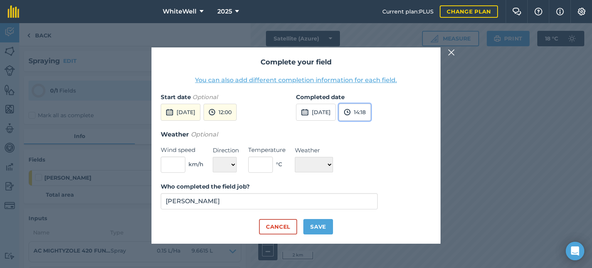
click at [351, 112] on img at bounding box center [347, 111] width 7 height 9
click at [368, 185] on button "15:30" at bounding box center [357, 189] width 36 height 12
click at [237, 114] on button "12:00" at bounding box center [219, 112] width 33 height 17
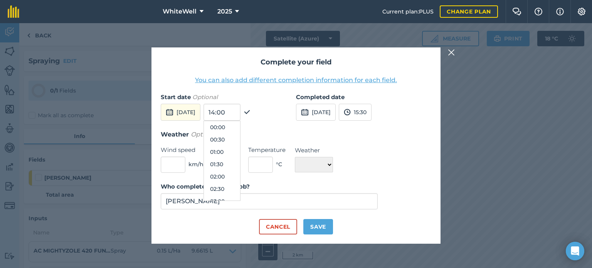
scroll to position [259, 0]
click at [237, 164] on button "12:00" at bounding box center [222, 164] width 36 height 12
click at [172, 163] on input "text" at bounding box center [173, 164] width 25 height 16
type input "5"
click at [228, 169] on select "N NE E SE S SW W NW" at bounding box center [225, 164] width 24 height 15
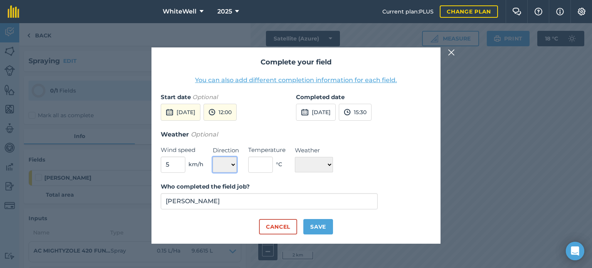
select select "SW"
click at [213, 157] on select "N NE E SE S SW W NW" at bounding box center [225, 164] width 24 height 15
click at [255, 165] on input "text" at bounding box center [260, 164] width 25 height 16
type input "17"
drag, startPoint x: 337, startPoint y: 161, endPoint x: 332, endPoint y: 162, distance: 5.1
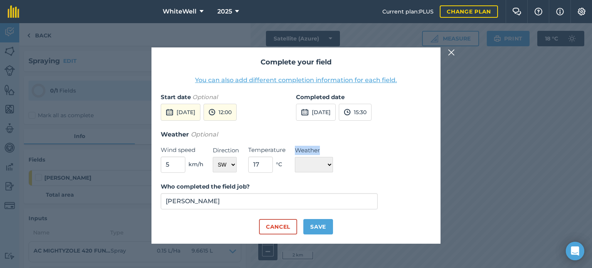
click at [332, 162] on div "Weather Optional Wind speed 5 km/h Direction N NE E SE S SW W NW Temperature 17…" at bounding box center [296, 150] width 270 height 43
click at [332, 162] on select "☀️ Sunny 🌧 Rainy ⛅️ Cloudy 🌨 Snow ❄️ Icy" at bounding box center [314, 164] width 38 height 15
select select "Sunny"
click at [295, 157] on select "☀️ Sunny 🌧 Rainy ⛅️ Cloudy 🌨 Snow ❄️ Icy" at bounding box center [314, 164] width 38 height 15
click at [319, 223] on button "Save" at bounding box center [318, 226] width 30 height 15
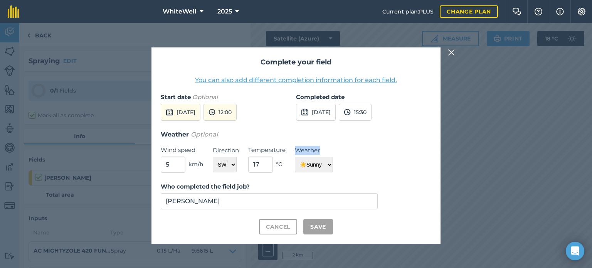
checkbox input "true"
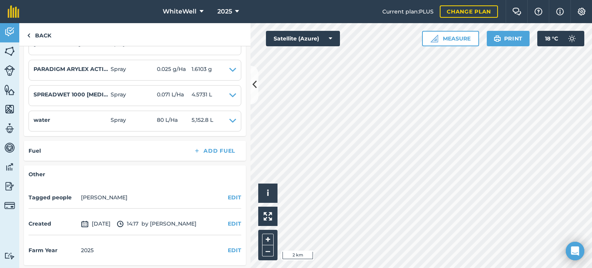
scroll to position [0, 0]
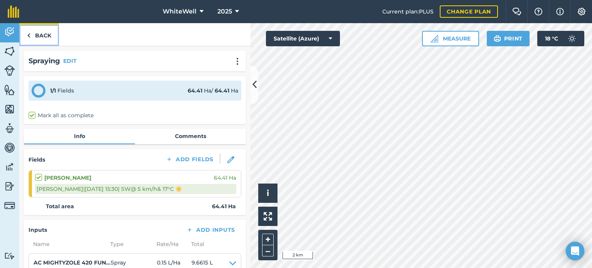
click at [43, 38] on link "Back" at bounding box center [39, 34] width 40 height 23
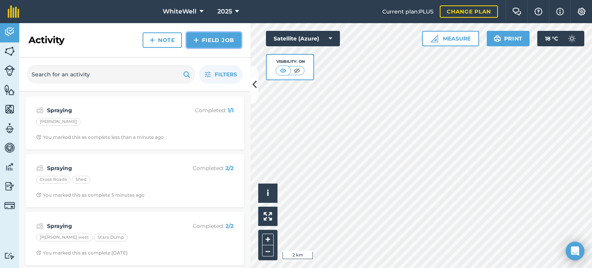
click at [214, 42] on link "Field Job" at bounding box center [213, 39] width 55 height 15
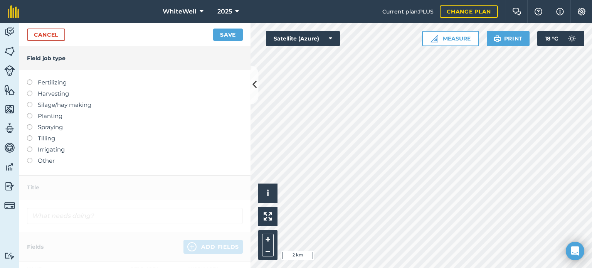
click at [30, 124] on label at bounding box center [32, 124] width 11 height 0
type input "Spraying"
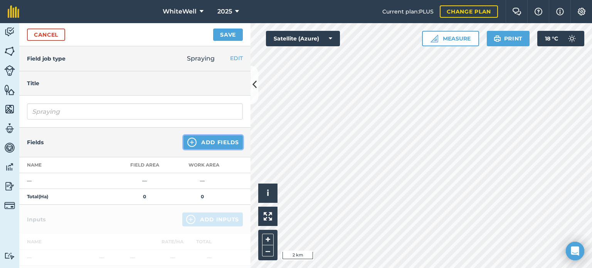
click at [226, 143] on button "Add Fields" at bounding box center [212, 142] width 59 height 14
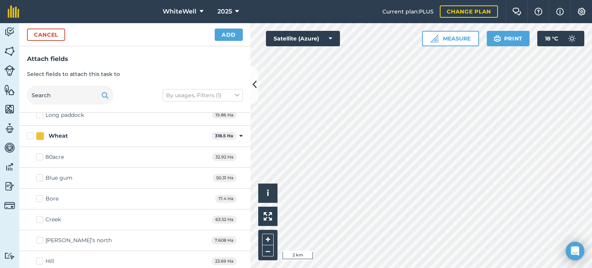
scroll to position [802, 0]
click at [67, 175] on div "Blue gum" at bounding box center [58, 179] width 27 height 8
click at [41, 175] on input "Blue gum" at bounding box center [38, 177] width 5 height 5
checkbox input "true"
click at [236, 36] on button "Add" at bounding box center [229, 35] width 28 height 12
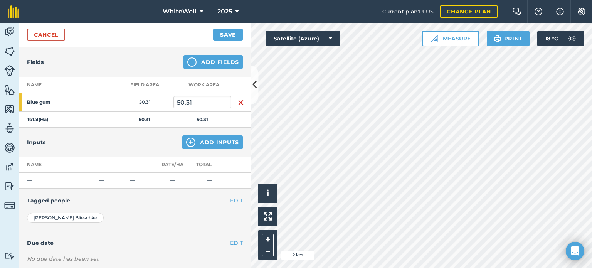
scroll to position [83, 0]
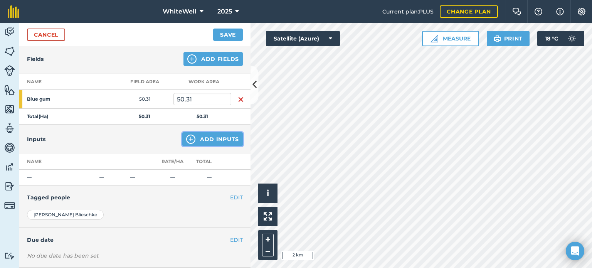
click at [193, 136] on button "Add Inputs" at bounding box center [212, 139] width 60 height 14
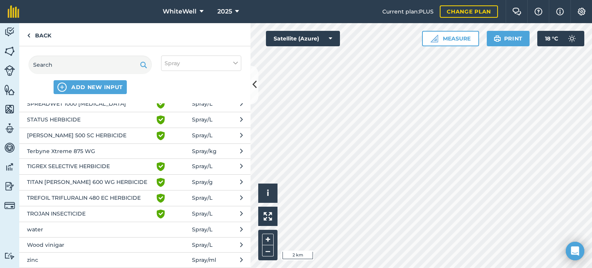
scroll to position [642, 0]
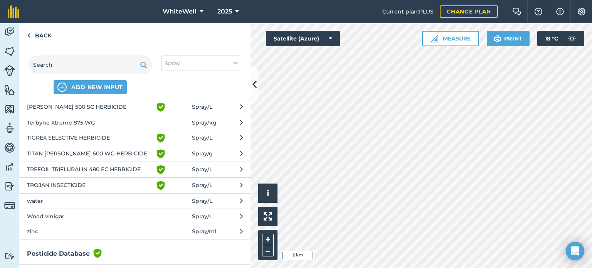
click at [89, 198] on span "water" at bounding box center [90, 200] width 126 height 8
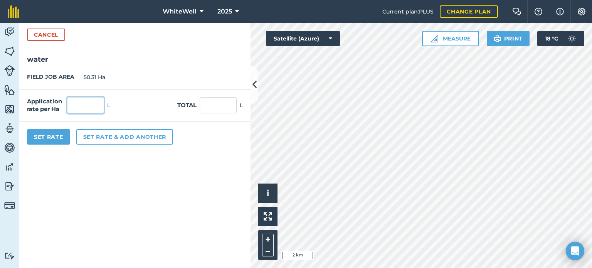
click at [91, 102] on input "text" at bounding box center [85, 105] width 37 height 16
type input "80"
click button "Cancel" at bounding box center [46, 35] width 38 height 12
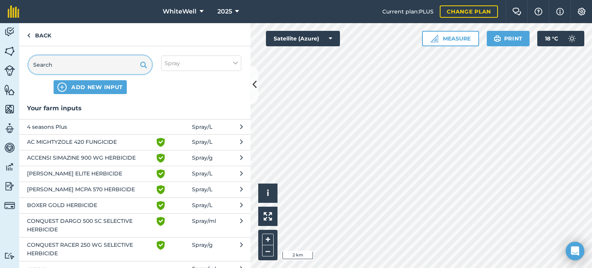
click at [99, 64] on input "text" at bounding box center [90, 64] width 123 height 18
type input "w"
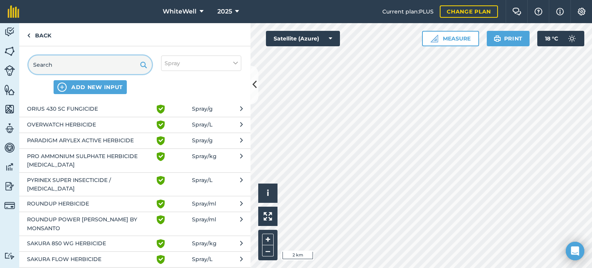
scroll to position [430, 0]
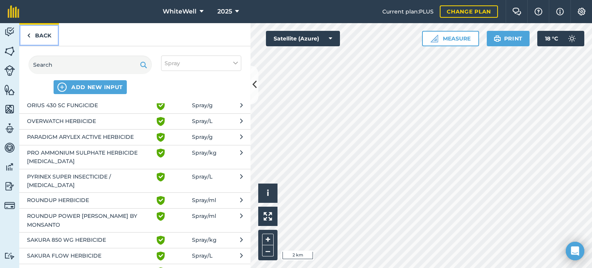
click at [39, 32] on link "Back" at bounding box center [39, 34] width 40 height 23
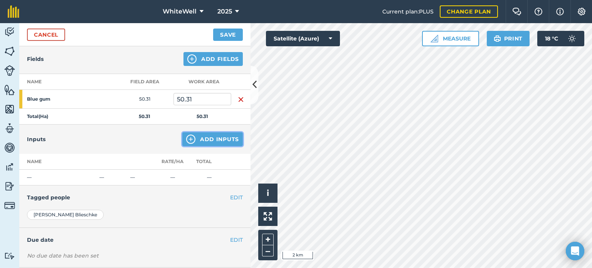
click at [216, 137] on button "Add Inputs" at bounding box center [212, 139] width 60 height 14
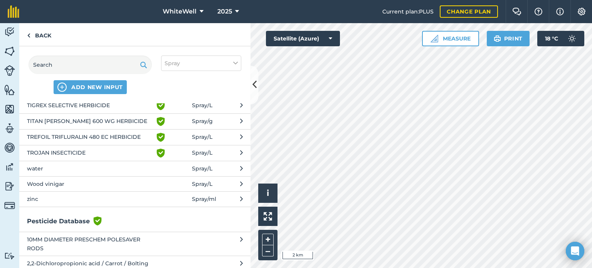
scroll to position [677, 0]
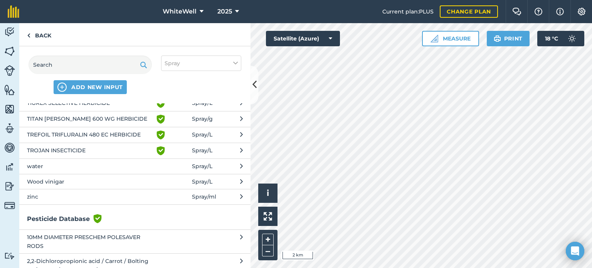
click at [104, 163] on span "water" at bounding box center [90, 166] width 126 height 8
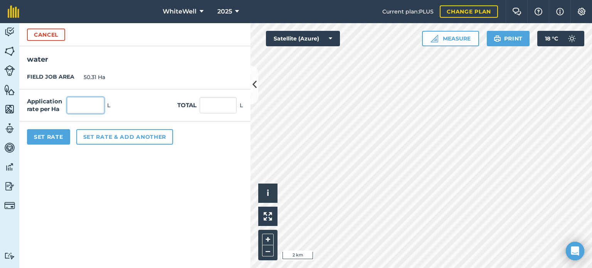
click at [86, 99] on input "text" at bounding box center [85, 105] width 37 height 16
type input "80"
type input "4,024.8"
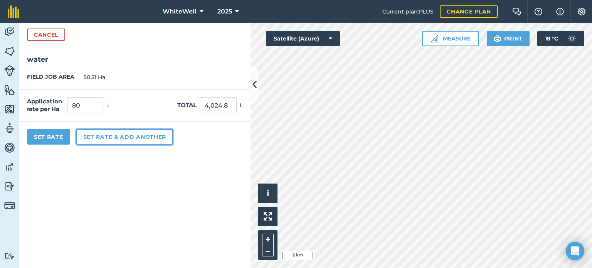
click at [138, 132] on button "Set rate & add another" at bounding box center [124, 136] width 97 height 15
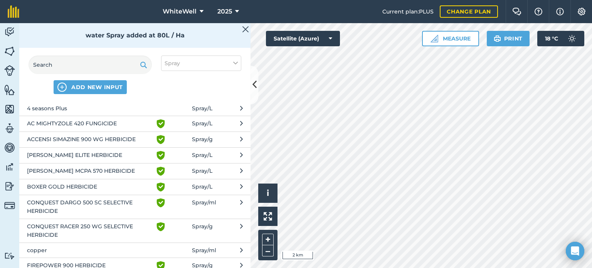
scroll to position [19, 0]
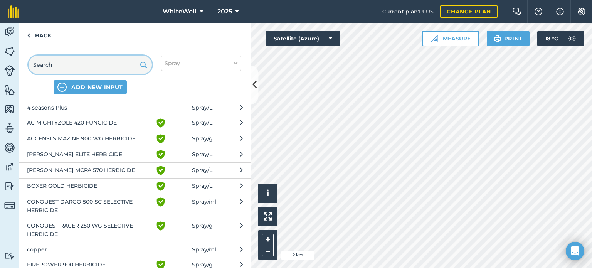
click at [114, 59] on input "text" at bounding box center [90, 64] width 123 height 18
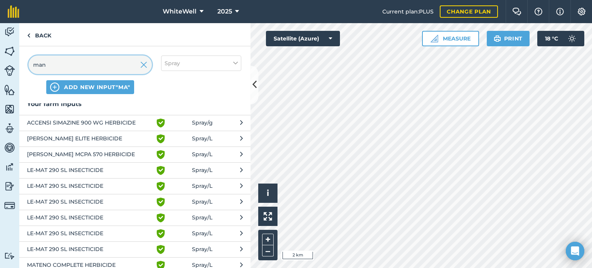
scroll to position [0, 0]
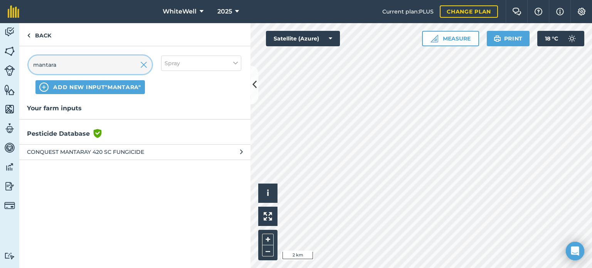
type input "mantara"
click at [120, 156] on button "CONQUEST MANTARAY 420 SC FUNGICIDE" at bounding box center [134, 151] width 231 height 15
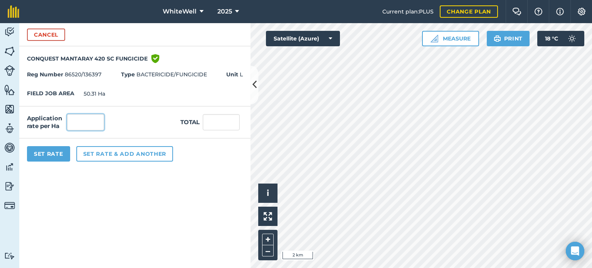
click at [93, 118] on input "text" at bounding box center [85, 122] width 37 height 16
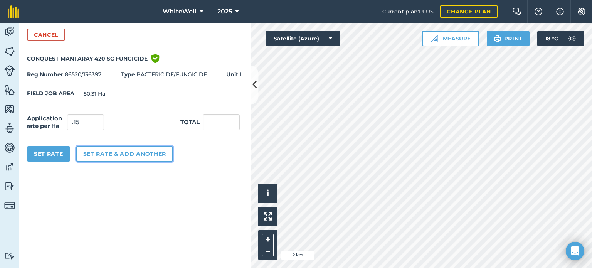
type input "0.15"
type input "7.547"
click at [108, 153] on button "Set rate & add another" at bounding box center [124, 153] width 97 height 15
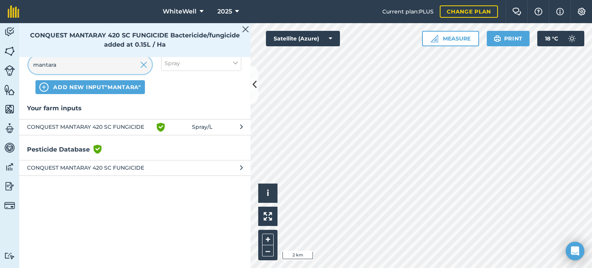
click at [117, 71] on input "mantara" at bounding box center [90, 64] width 123 height 18
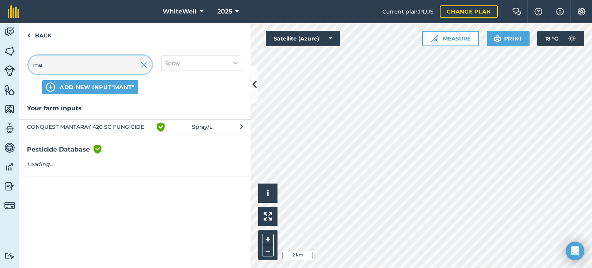
type input "m"
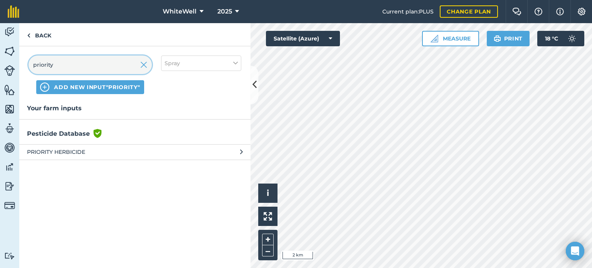
type input "priority"
click at [85, 153] on span "PRIORITY HERBICIDE" at bounding box center [90, 152] width 126 height 8
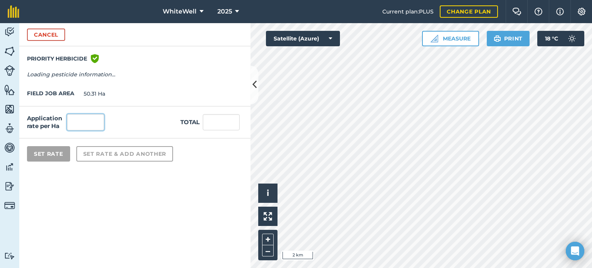
click at [89, 116] on input "text" at bounding box center [85, 122] width 37 height 16
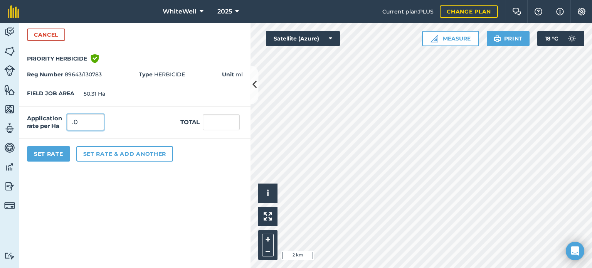
type input "."
type input "25"
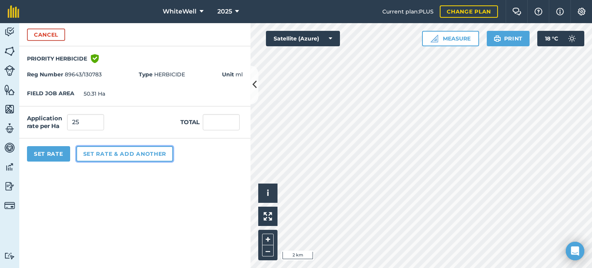
type input "1,257.75"
click at [98, 157] on button "Set rate & add another" at bounding box center [124, 153] width 97 height 15
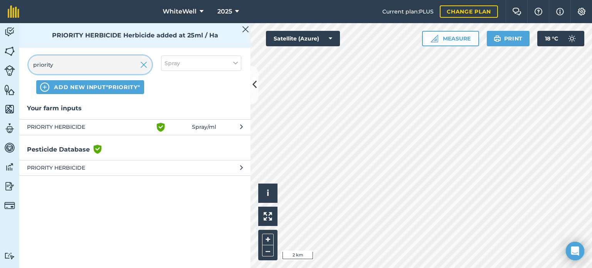
click at [120, 63] on input "priority" at bounding box center [90, 64] width 123 height 18
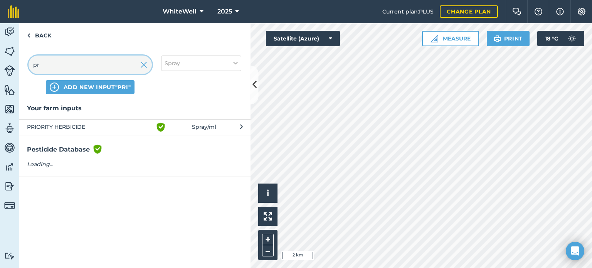
type input "p"
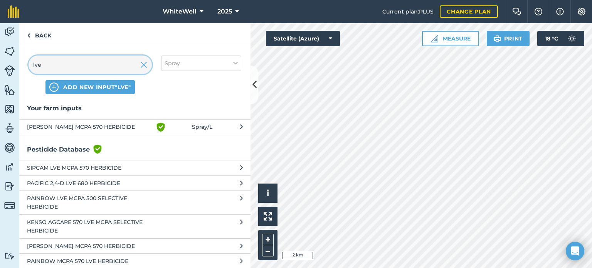
type input "lve"
click at [109, 124] on span "[PERSON_NAME] MCPA 570 HERBICIDE" at bounding box center [90, 127] width 126 height 9
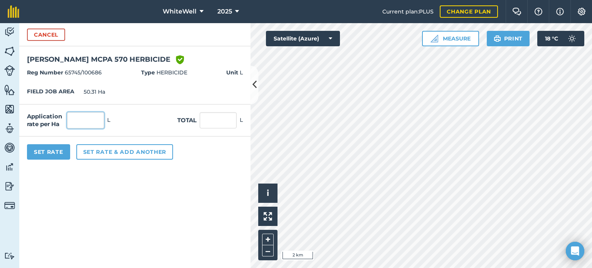
click at [87, 118] on input "text" at bounding box center [85, 120] width 37 height 16
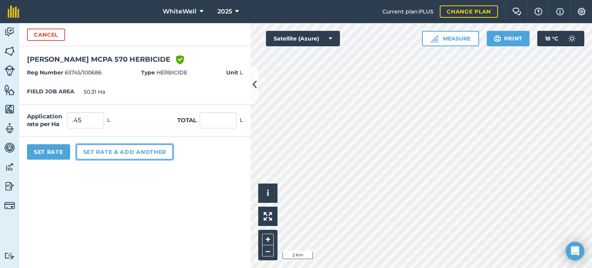
type input "0.45"
type input "22.64"
click at [85, 153] on button "Set rate & add another" at bounding box center [124, 151] width 97 height 15
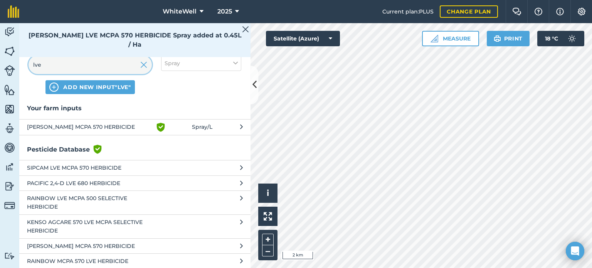
click at [123, 66] on input "lve" at bounding box center [90, 64] width 123 height 18
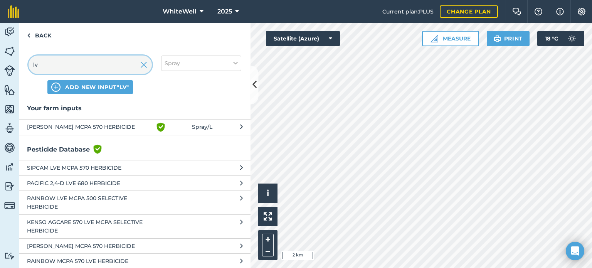
type input "l"
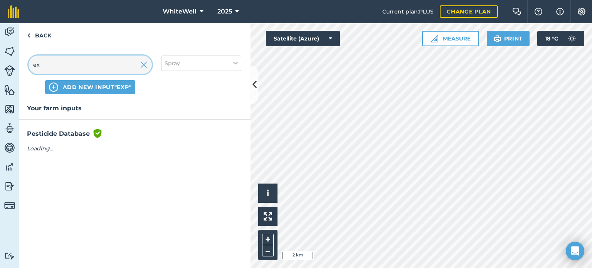
type input "e"
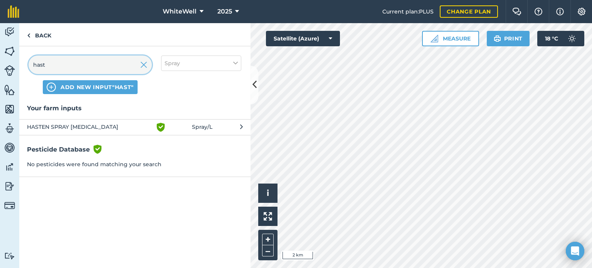
type input "hast"
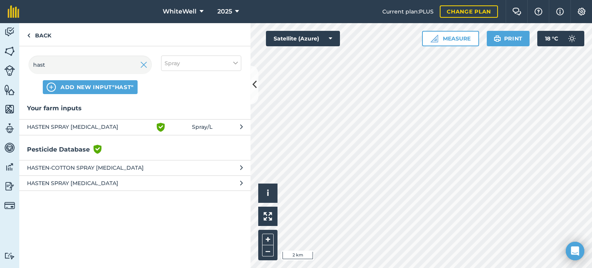
click at [93, 121] on button "HASTEN SPRAY [MEDICAL_DATA] Green shield with white tick Spray / L" at bounding box center [134, 127] width 231 height 16
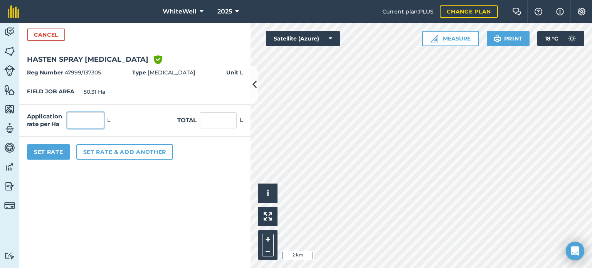
click at [93, 121] on input "text" at bounding box center [85, 120] width 37 height 16
click at [209, 114] on input "text" at bounding box center [218, 120] width 37 height 16
type input "18"
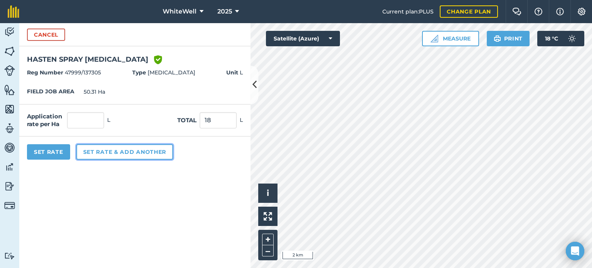
type input "0.358"
click at [155, 154] on button "Set rate & add another" at bounding box center [124, 151] width 97 height 15
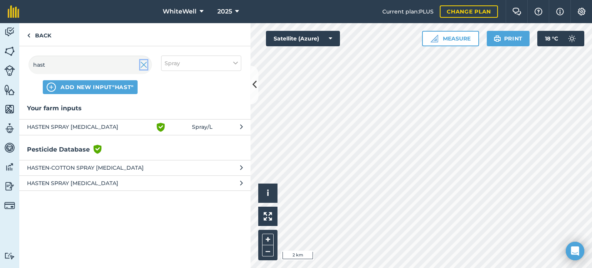
click at [143, 65] on img at bounding box center [143, 64] width 7 height 9
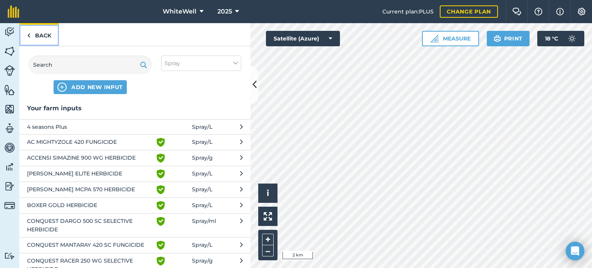
click at [52, 38] on link "Back" at bounding box center [39, 34] width 40 height 23
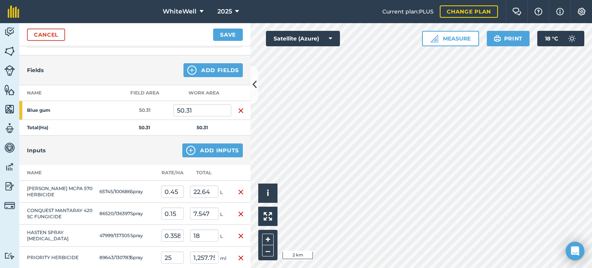
scroll to position [71, 0]
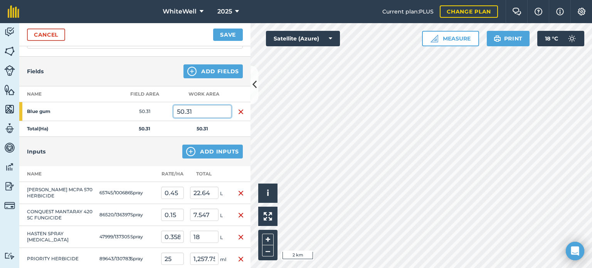
click at [203, 107] on input "50.31" at bounding box center [202, 111] width 58 height 12
type input "5"
type input "4"
type input "45"
click at [171, 86] on th "Field Area" at bounding box center [145, 94] width 58 height 16
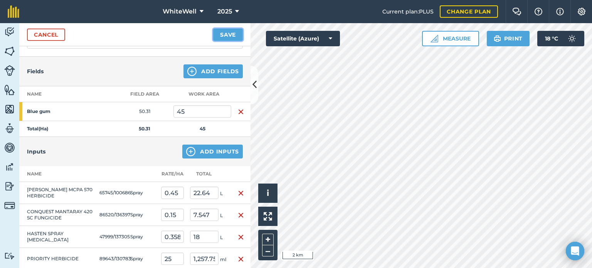
click at [229, 35] on button "Save" at bounding box center [228, 35] width 30 height 12
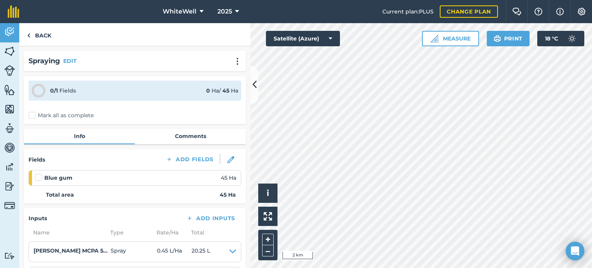
click at [39, 173] on label at bounding box center [39, 173] width 9 height 0
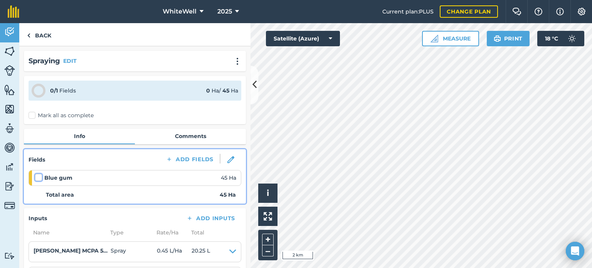
click at [39, 178] on input "checkbox" at bounding box center [37, 175] width 5 height 5
checkbox input "false"
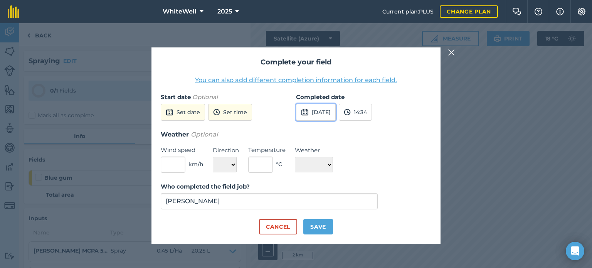
click at [310, 110] on button "[DATE]" at bounding box center [316, 112] width 40 height 17
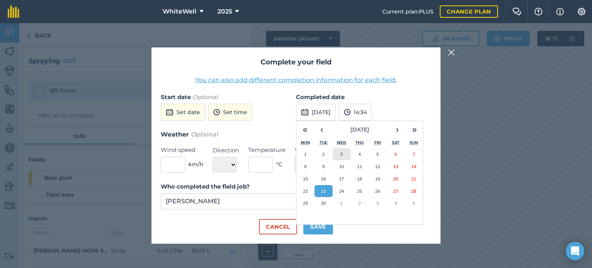
click at [343, 157] on button "3" at bounding box center [342, 154] width 18 height 12
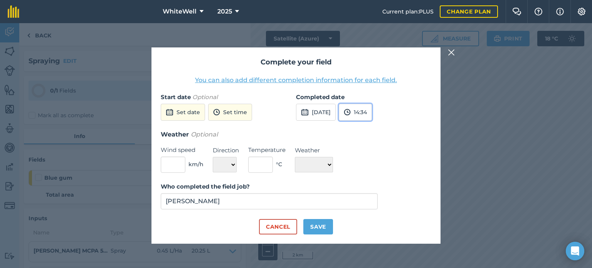
click at [372, 111] on button "14:34" at bounding box center [355, 112] width 33 height 17
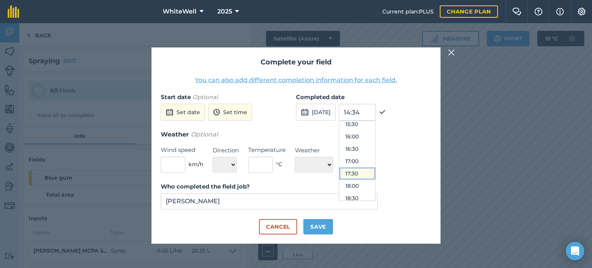
click at [370, 173] on button "17:30" at bounding box center [357, 173] width 36 height 12
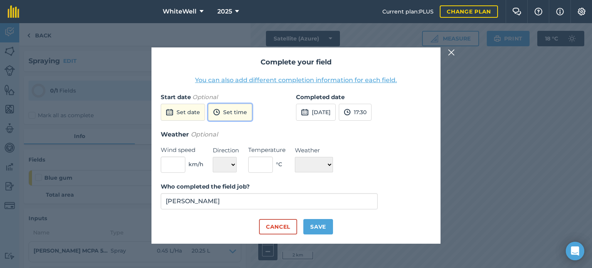
click at [243, 117] on button "Set time" at bounding box center [230, 112] width 44 height 17
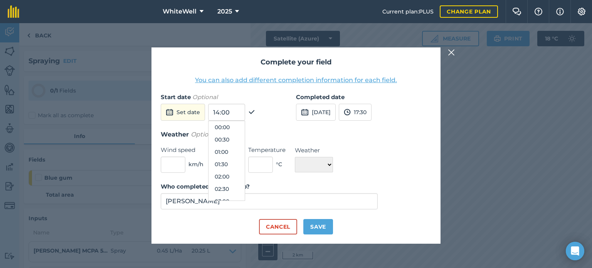
scroll to position [308, 0]
click at [225, 153] on button "13:30" at bounding box center [226, 152] width 36 height 12
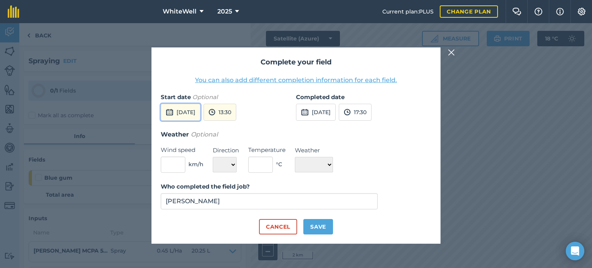
click at [200, 113] on button "[DATE]" at bounding box center [181, 112] width 40 height 17
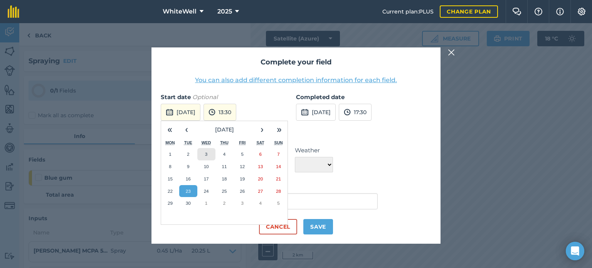
click at [203, 152] on button "3" at bounding box center [206, 154] width 18 height 12
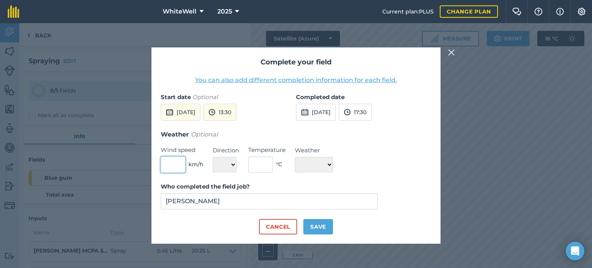
click at [179, 163] on input "text" at bounding box center [173, 164] width 25 height 16
type input "6"
click at [225, 169] on select "N NE E SE S SW W NW" at bounding box center [225, 164] width 24 height 15
select select "S"
click at [213, 157] on select "N NE E SE S SW W NW" at bounding box center [225, 164] width 24 height 15
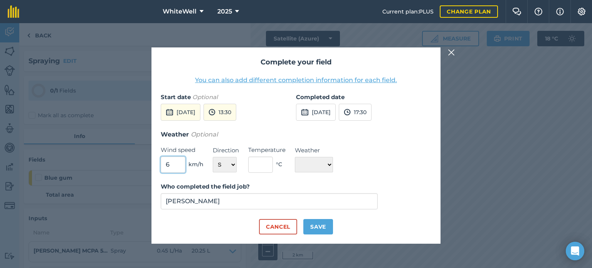
click at [176, 170] on input "6" at bounding box center [173, 164] width 25 height 16
type input "3"
click at [261, 161] on input "text" at bounding box center [260, 164] width 25 height 16
type input "21"
click at [325, 158] on select "☀️ Sunny 🌧 Rainy ⛅️ Cloudy 🌨 Snow ❄️ Icy" at bounding box center [314, 164] width 38 height 15
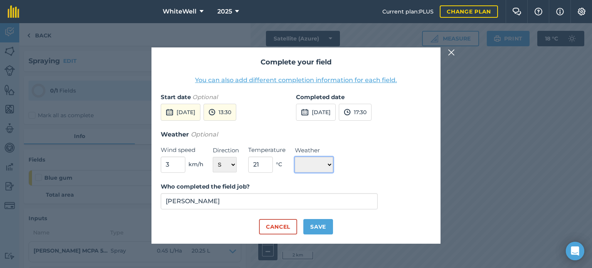
select select "Sunny"
click at [295, 157] on select "☀️ Sunny 🌧 Rainy ⛅️ Cloudy 🌨 Snow ❄️ Icy" at bounding box center [314, 164] width 38 height 15
click at [310, 228] on button "Save" at bounding box center [318, 226] width 30 height 15
checkbox input "true"
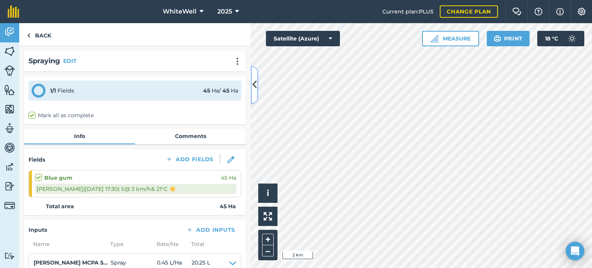
click at [255, 85] on icon at bounding box center [254, 84] width 4 height 13
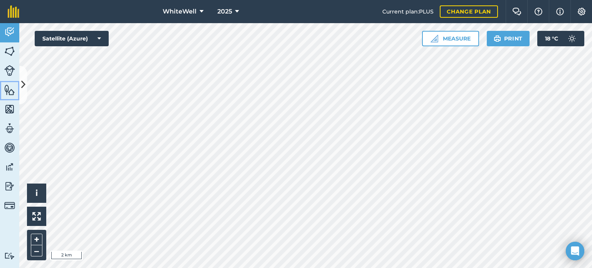
click at [9, 95] on img at bounding box center [9, 90] width 11 height 12
click at [11, 104] on img at bounding box center [9, 109] width 11 height 12
click at [13, 130] on img at bounding box center [9, 129] width 11 height 12
click at [10, 184] on img at bounding box center [9, 186] width 11 height 12
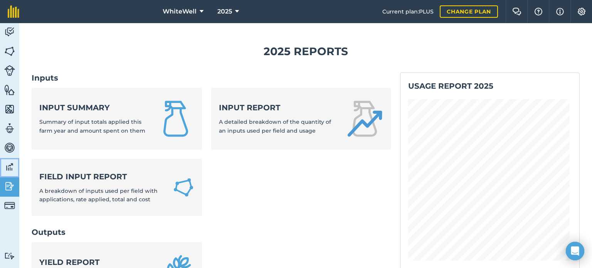
click at [11, 170] on img at bounding box center [9, 167] width 11 height 12
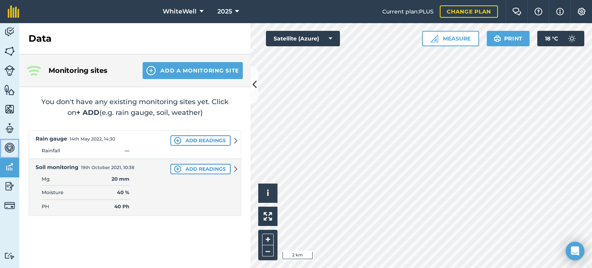
click at [5, 156] on link "Vehicles" at bounding box center [9, 148] width 19 height 19
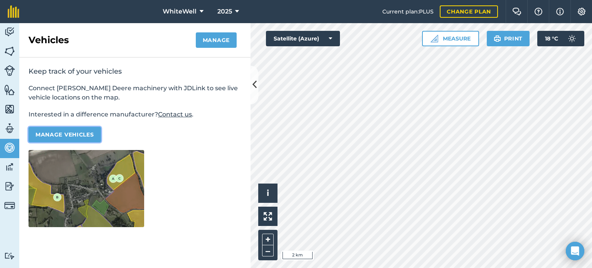
click at [48, 129] on button "Manage vehicles" at bounding box center [65, 134] width 72 height 15
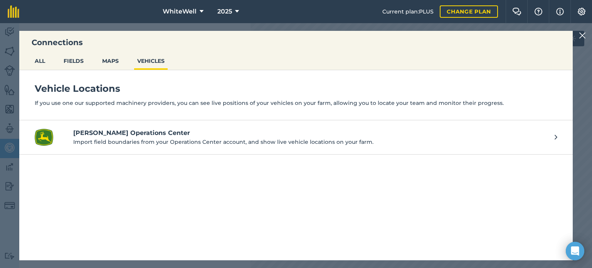
click at [220, 135] on h4 "John Deere Operations Center" at bounding box center [310, 132] width 474 height 9
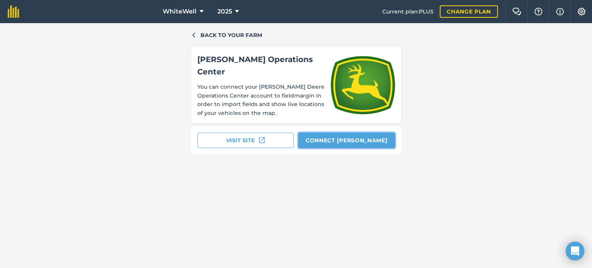
click at [331, 137] on button "Connect John Deere" at bounding box center [346, 140] width 97 height 15
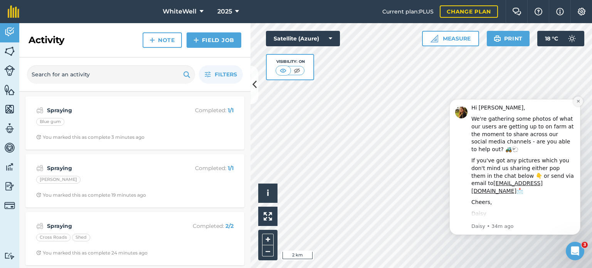
click at [576, 104] on button "Dismiss notification" at bounding box center [578, 101] width 10 height 10
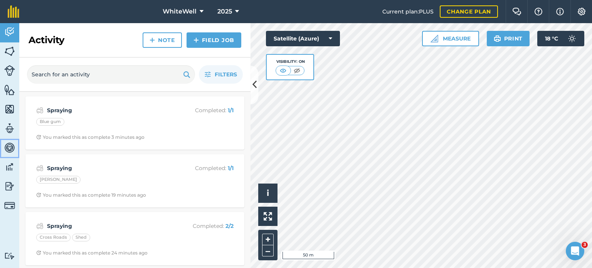
click at [9, 143] on img at bounding box center [9, 148] width 11 height 12
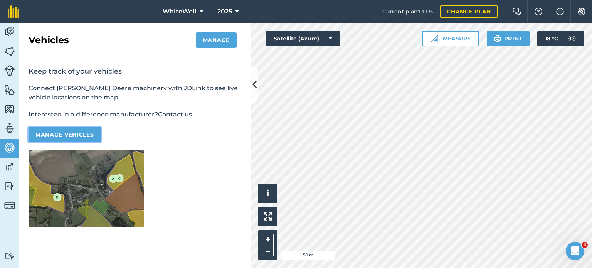
click at [82, 132] on button "Manage vehicles" at bounding box center [65, 134] width 72 height 15
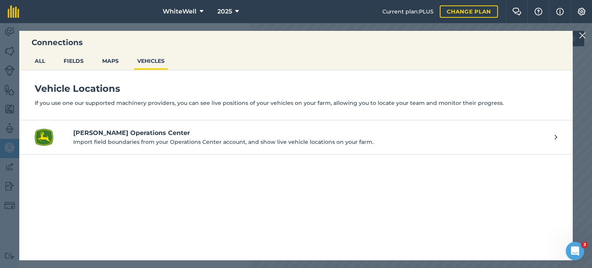
click at [188, 138] on p "Import field boundaries from your Operations Center account, and show live vehi…" at bounding box center [310, 142] width 474 height 8
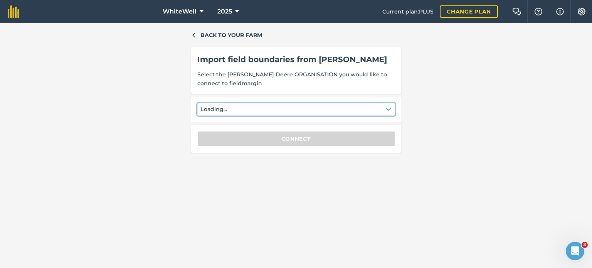
click at [293, 109] on button "Loading..." at bounding box center [296, 109] width 198 height 12
click at [293, 109] on button "Select" at bounding box center [296, 109] width 198 height 12
click at [216, 133] on div "White Well" at bounding box center [222, 129] width 40 height 13
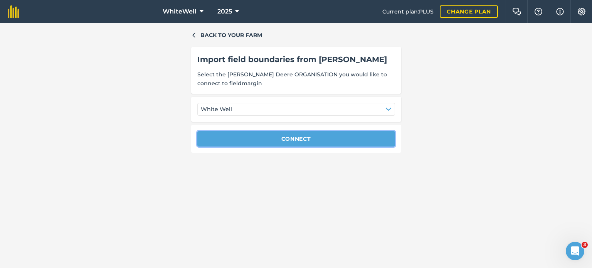
click at [281, 141] on button "Connect" at bounding box center [296, 138] width 198 height 15
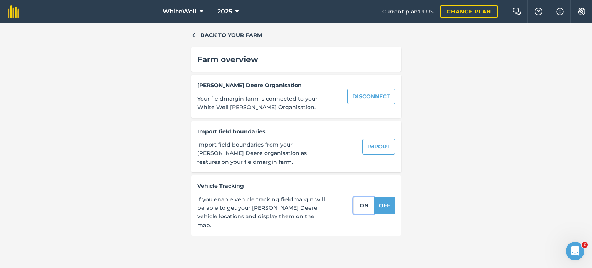
click at [361, 197] on button "on" at bounding box center [363, 205] width 21 height 17
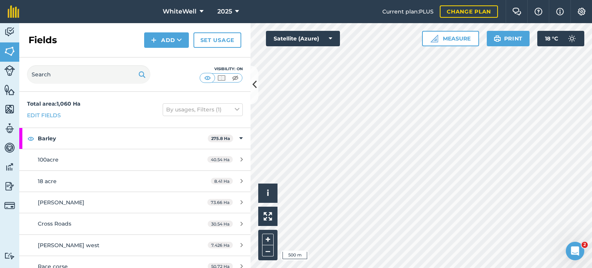
click at [441, 267] on html "WhiteWell 2025 Current plan : PLUS Change plan Farm Chat Help Info Settings Whi…" at bounding box center [296, 134] width 592 height 268
click at [12, 149] on img at bounding box center [9, 148] width 11 height 12
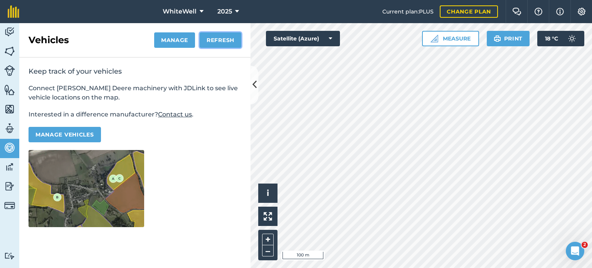
click at [228, 39] on button "Refresh" at bounding box center [221, 39] width 42 height 15
click at [254, 88] on icon at bounding box center [254, 84] width 4 height 13
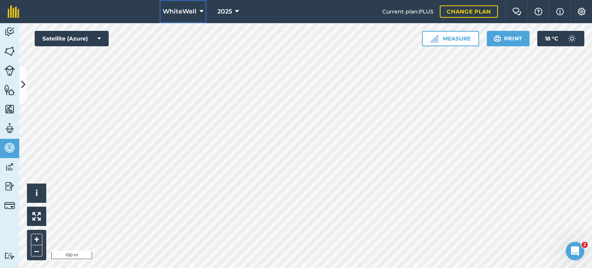
click at [196, 13] on button "WhiteWell" at bounding box center [183, 11] width 47 height 23
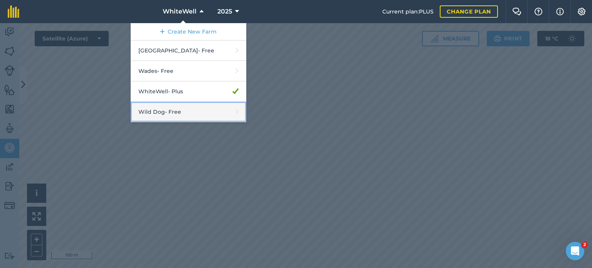
click at [183, 110] on link "Wild Dog - Free" at bounding box center [189, 112] width 116 height 20
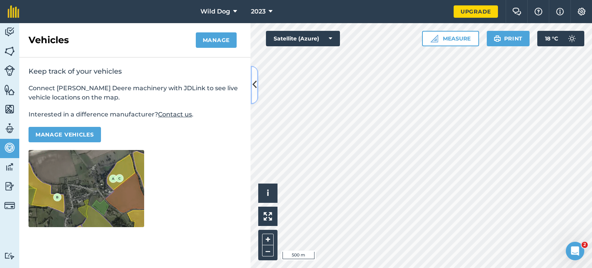
click at [252, 83] on button at bounding box center [254, 84] width 8 height 39
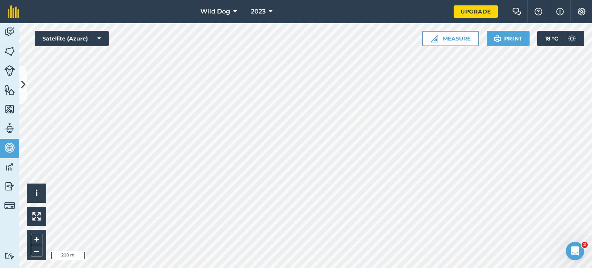
click at [252, 267] on html "Wild Dog 2023 Upgrade Farm Chat Help Info Settings Map printing is not availabl…" at bounding box center [296, 134] width 592 height 268
click at [364, 3] on div "Wild Dog 2023 Upgrade Farm Chat Help Info Settings Map printing is not availabl…" at bounding box center [296, 134] width 592 height 268
click at [358, 267] on html "Wild Dog 2023 Upgrade Farm Chat Help Info Settings Map printing is not availabl…" at bounding box center [296, 134] width 592 height 268
click at [230, 10] on button "Wild Dog" at bounding box center [218, 11] width 43 height 23
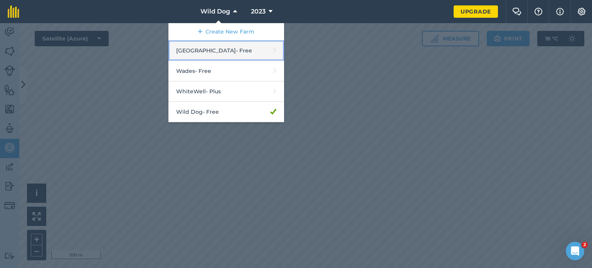
click at [233, 55] on link "Brooklyn - Free" at bounding box center [226, 50] width 116 height 20
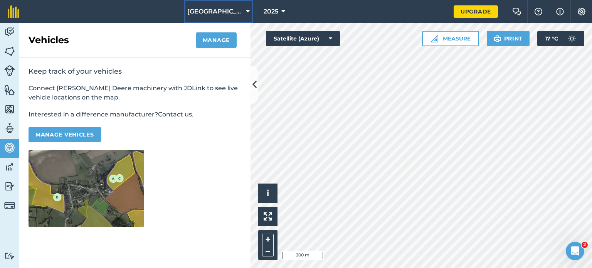
click at [231, 11] on button "[GEOGRAPHIC_DATA]" at bounding box center [218, 11] width 69 height 23
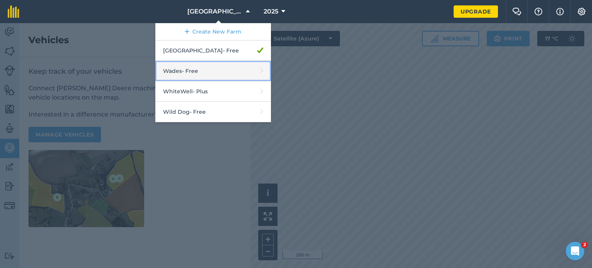
click at [224, 64] on link "Wades - Free" at bounding box center [213, 71] width 116 height 20
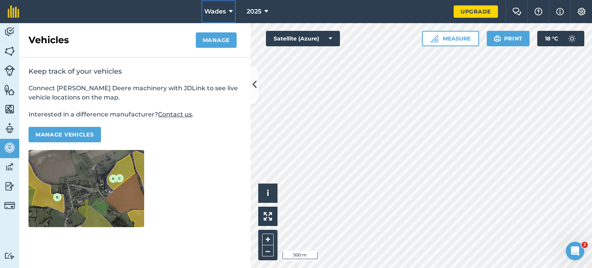
click at [230, 13] on icon at bounding box center [231, 11] width 4 height 9
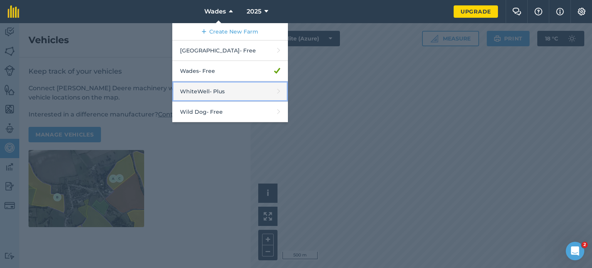
click at [212, 98] on link "WhiteWell - Plus" at bounding box center [230, 91] width 116 height 20
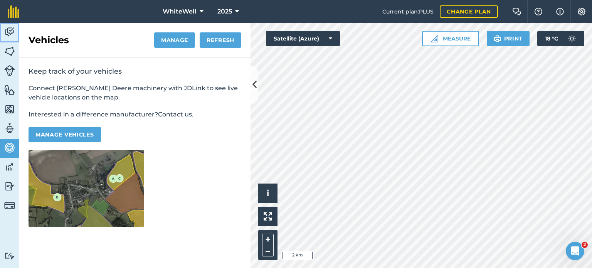
click at [10, 33] on img at bounding box center [9, 32] width 11 height 12
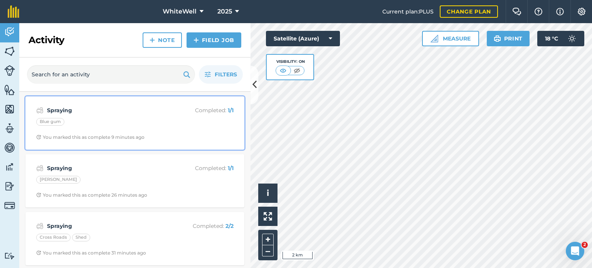
click at [131, 132] on div "Spraying Completed : 1 / 1 Blue gum You marked this as complete 9 minutes ago" at bounding box center [135, 123] width 210 height 44
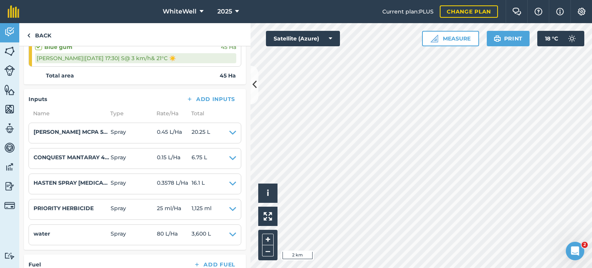
scroll to position [133, 0]
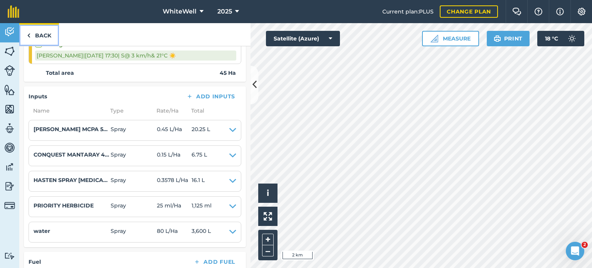
click at [51, 29] on link "Back" at bounding box center [39, 34] width 40 height 23
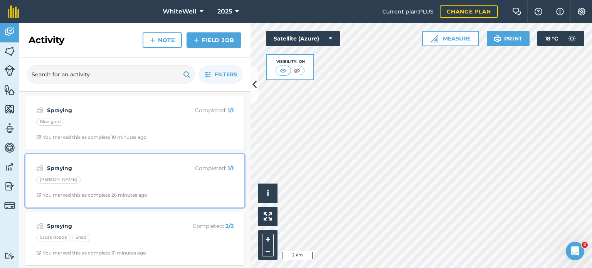
click at [72, 176] on div "[PERSON_NAME]" at bounding box center [134, 181] width 197 height 10
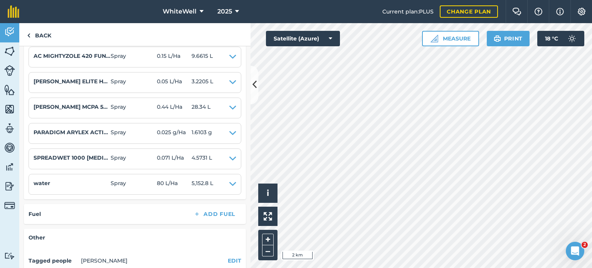
scroll to position [207, 0]
click at [40, 34] on link "Back" at bounding box center [39, 34] width 40 height 23
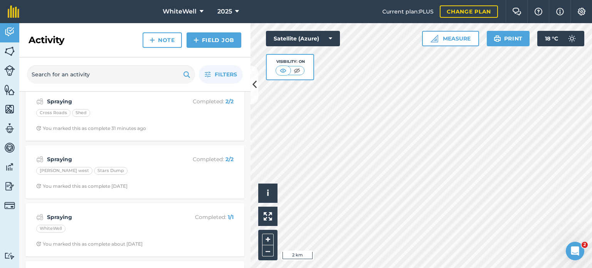
scroll to position [116, 0]
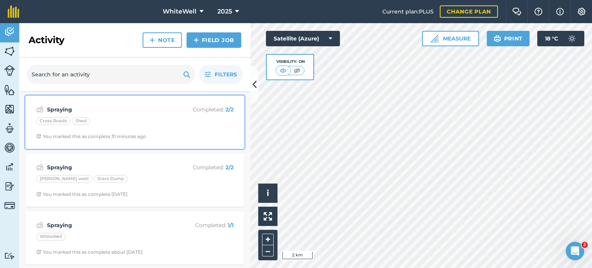
click at [105, 128] on div "Spraying Completed : 2 / 2 Cross Roads Shed You marked this as complete 31 minu…" at bounding box center [135, 122] width 210 height 44
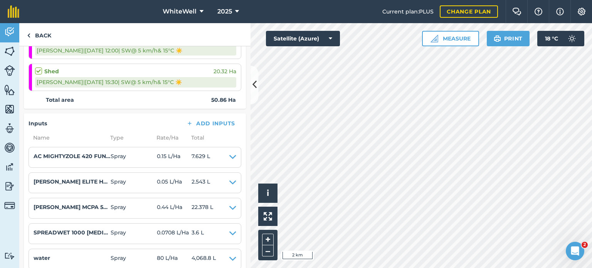
scroll to position [139, 0]
click at [42, 38] on link "Back" at bounding box center [39, 34] width 40 height 23
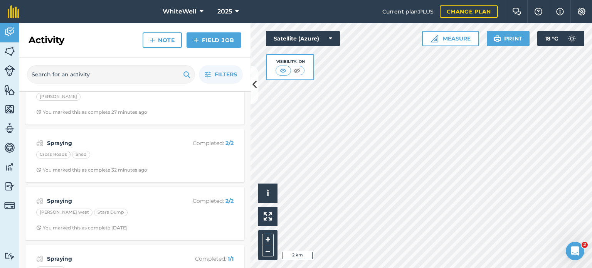
scroll to position [92, 0]
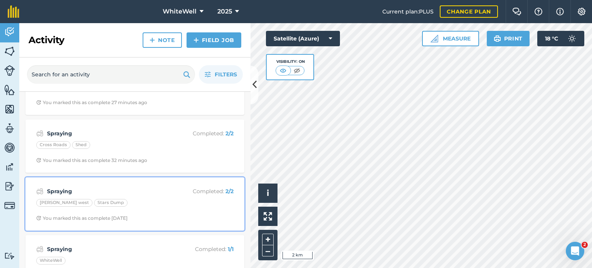
click at [94, 199] on div "Stars Dump" at bounding box center [111, 203] width 34 height 8
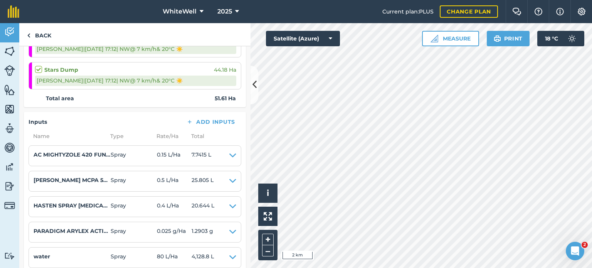
scroll to position [137, 0]
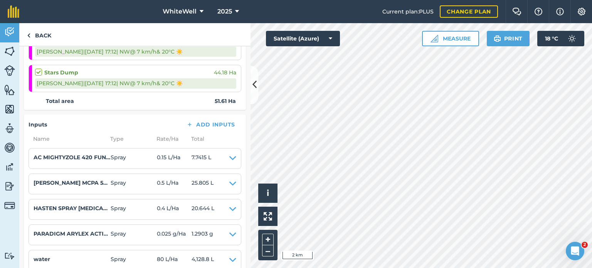
click at [75, 199] on li "HASTEN SPRAY [MEDICAL_DATA] Spray 0.4 L / Ha 20.644 L Type [MEDICAL_DATA] Reg N…" at bounding box center [135, 209] width 213 height 21
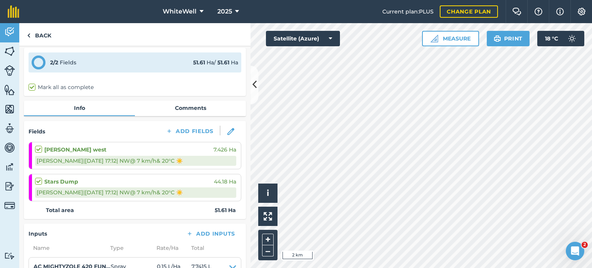
scroll to position [0, 0]
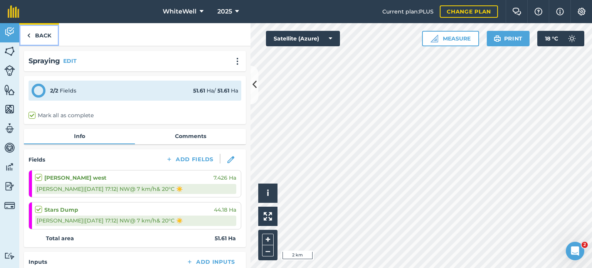
click at [40, 34] on link "Back" at bounding box center [39, 34] width 40 height 23
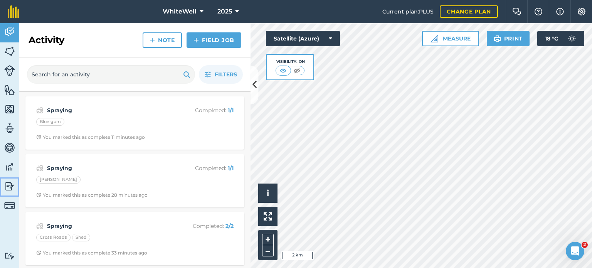
click at [7, 182] on img at bounding box center [9, 186] width 11 height 12
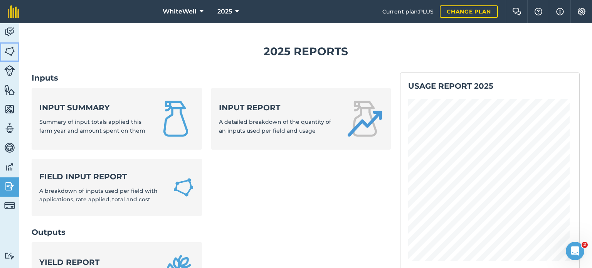
click at [10, 53] on img at bounding box center [9, 51] width 11 height 12
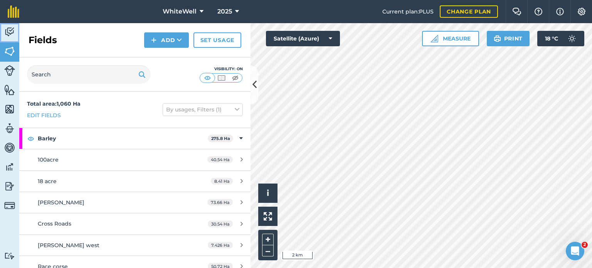
click at [12, 26] on img at bounding box center [9, 32] width 11 height 12
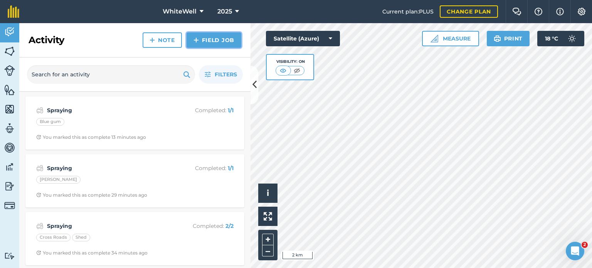
click at [212, 40] on link "Field Job" at bounding box center [213, 39] width 55 height 15
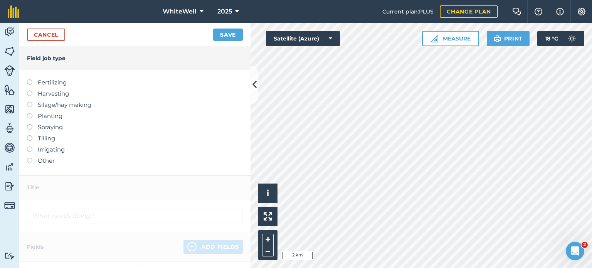
click at [31, 124] on label at bounding box center [32, 124] width 11 height 0
type input "Spraying"
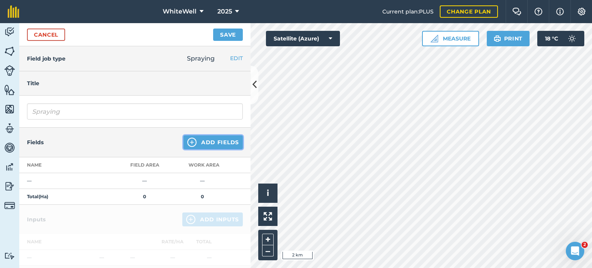
click at [205, 142] on button "Add Fields" at bounding box center [212, 142] width 59 height 14
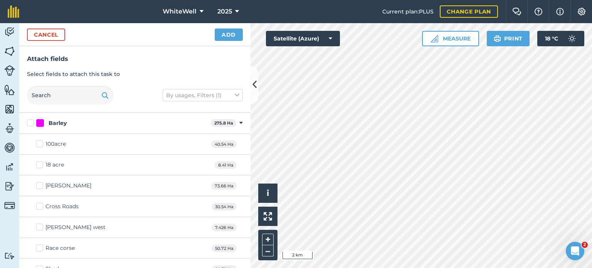
click at [81, 143] on div "100acre 40.54 Ha" at bounding box center [134, 144] width 231 height 21
click at [39, 141] on label "100acre" at bounding box center [51, 144] width 30 height 8
click at [39, 141] on input "100acre" at bounding box center [38, 142] width 5 height 5
checkbox input "true"
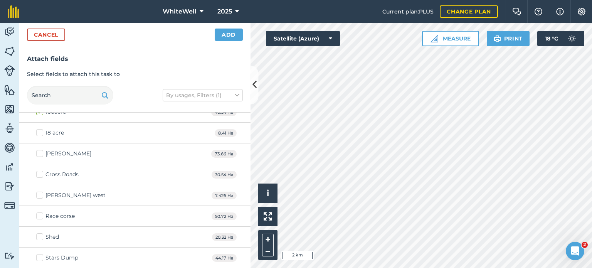
click at [37, 218] on label "Race corse" at bounding box center [55, 216] width 39 height 8
click at [37, 217] on input "Race corse" at bounding box center [38, 214] width 5 height 5
checkbox input "true"
click at [228, 31] on button "Add" at bounding box center [229, 35] width 28 height 12
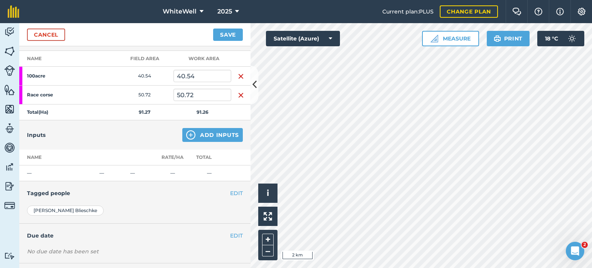
scroll to position [141, 0]
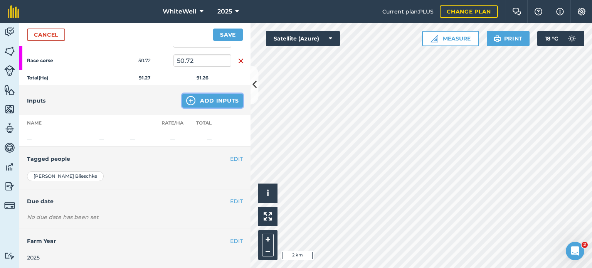
click at [210, 103] on button "Add Inputs" at bounding box center [212, 101] width 60 height 14
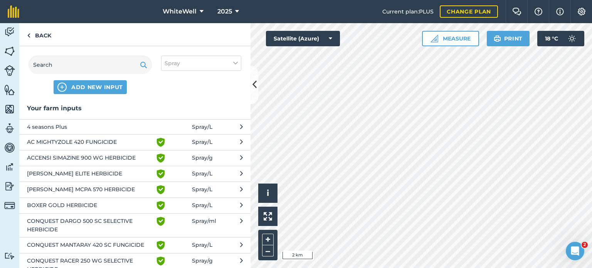
click at [121, 140] on span "AC MIGHTYZOLE 420 FUNGICIDE" at bounding box center [90, 142] width 126 height 9
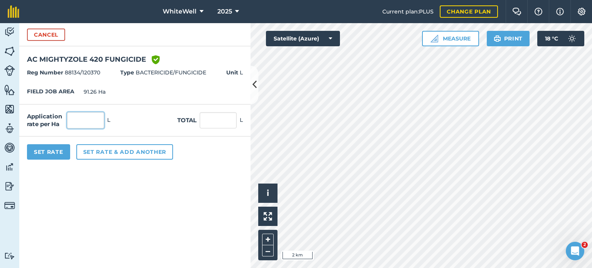
click at [91, 117] on input "text" at bounding box center [85, 120] width 37 height 16
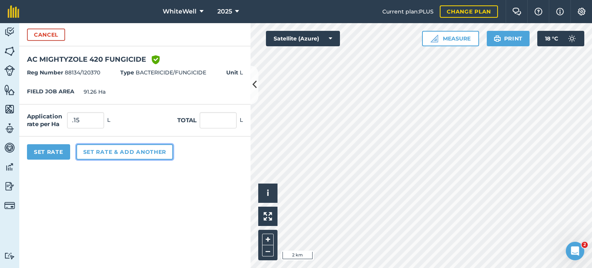
type input "0.15"
type input "13.689"
click at [114, 151] on button "Set rate & add another" at bounding box center [124, 151] width 97 height 15
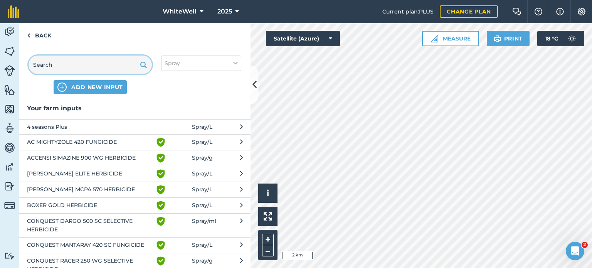
click at [108, 68] on input "text" at bounding box center [90, 64] width 123 height 18
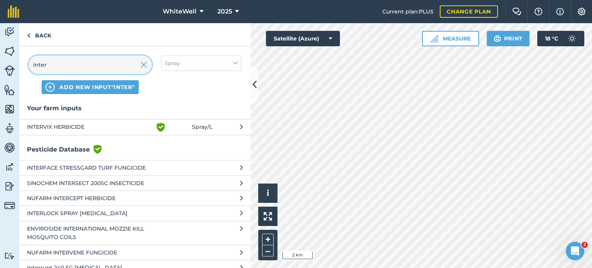
type input "inter"
click at [102, 126] on span "INTERVIX HERBICIDE" at bounding box center [90, 127] width 126 height 9
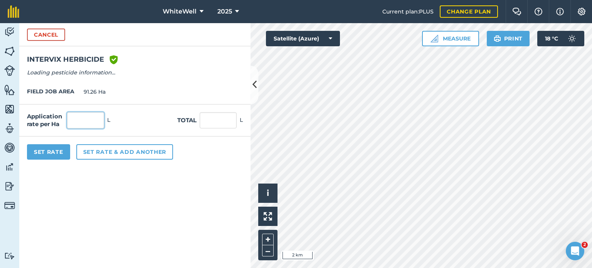
click at [88, 121] on input "text" at bounding box center [85, 120] width 37 height 16
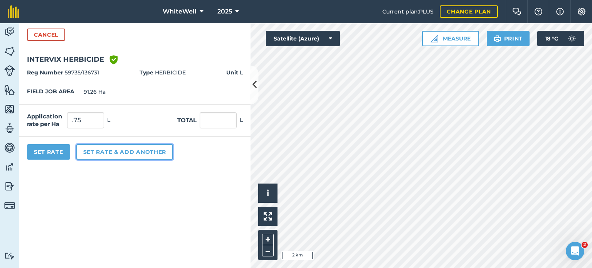
type input "0.75"
type input "68.445"
click at [120, 153] on button "Set rate & add another" at bounding box center [124, 151] width 97 height 15
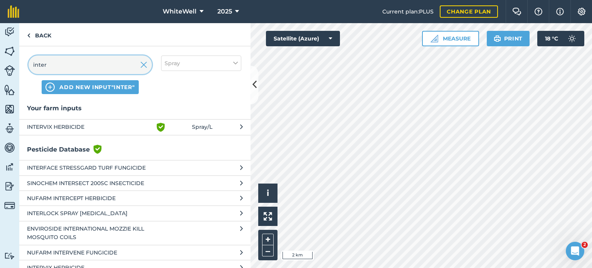
click at [107, 61] on input "inter" at bounding box center [90, 64] width 123 height 18
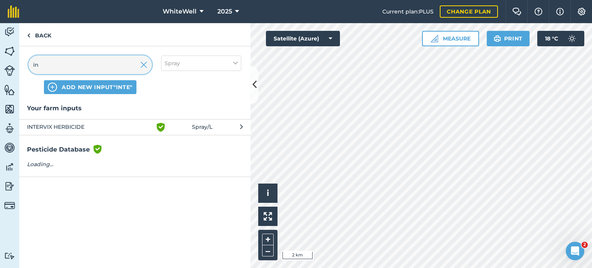
type input "i"
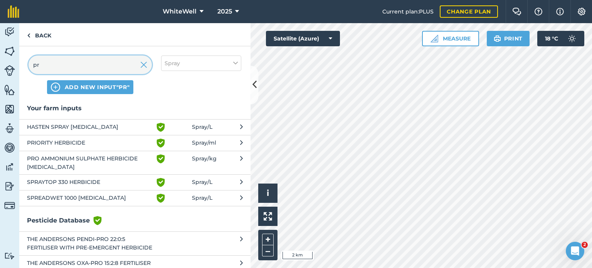
type input "pr"
click at [92, 143] on span "PRIORITY HERBICIDE" at bounding box center [90, 142] width 126 height 9
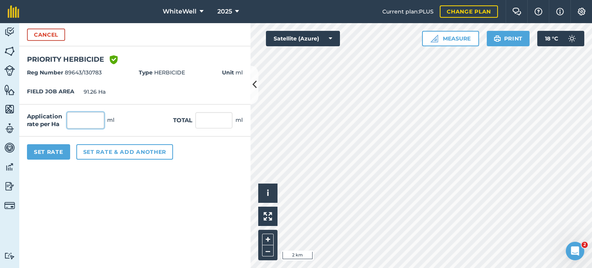
click at [93, 121] on input "text" at bounding box center [85, 120] width 37 height 16
type input "25"
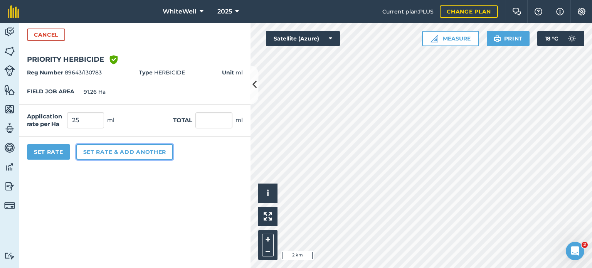
type input "2,281.5"
click at [106, 148] on button "Set rate & add another" at bounding box center [124, 151] width 97 height 15
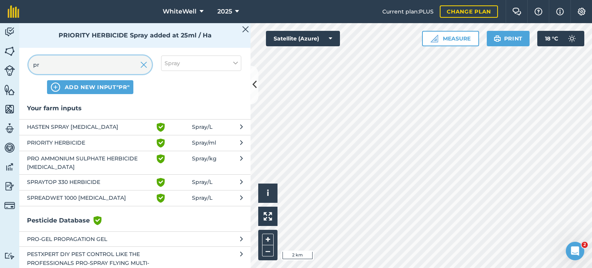
click at [108, 63] on input "pr" at bounding box center [90, 64] width 123 height 18
type input "p"
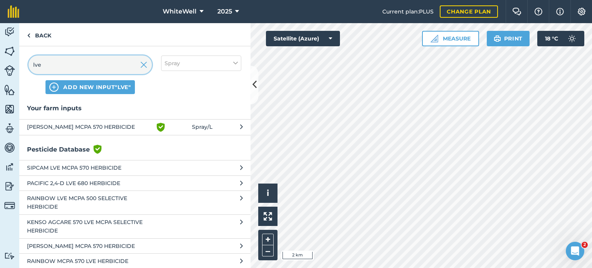
type input "lve"
click at [95, 124] on span "[PERSON_NAME] MCPA 570 HERBICIDE" at bounding box center [90, 127] width 126 height 9
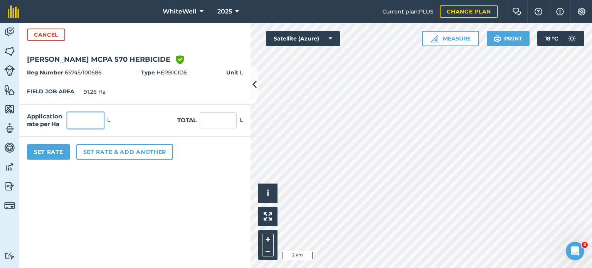
click at [87, 123] on input "text" at bounding box center [85, 120] width 37 height 16
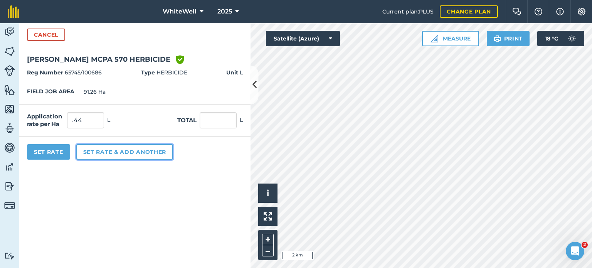
type input "0.44"
type input "40.154"
click at [103, 149] on button "Set rate & add another" at bounding box center [124, 151] width 97 height 15
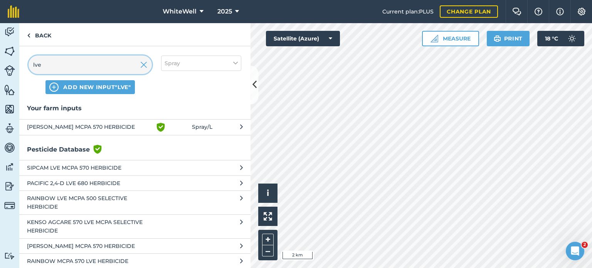
click at [112, 67] on input "lve" at bounding box center [90, 64] width 123 height 18
type input "l"
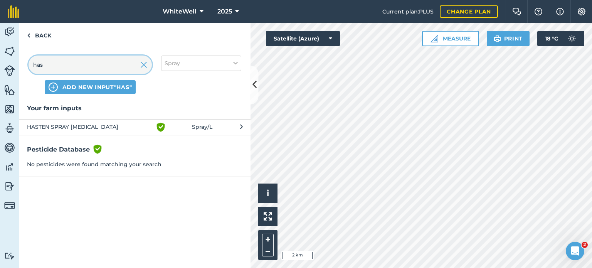
type input "has"
click at [100, 133] on button "HASTEN SPRAY [MEDICAL_DATA] Green shield with white tick Spray / L" at bounding box center [134, 127] width 231 height 16
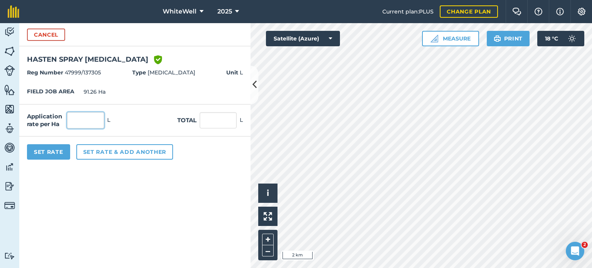
click at [82, 119] on input "text" at bounding box center [85, 120] width 37 height 16
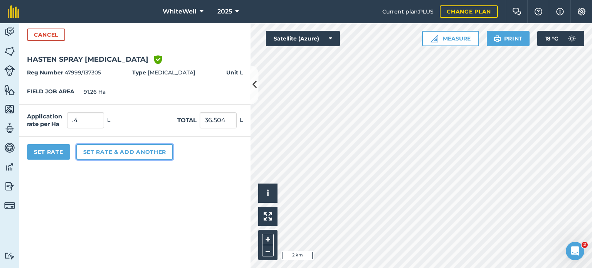
type input "0.4"
type input "36.504"
click at [131, 150] on button "Set rate & add another" at bounding box center [124, 151] width 97 height 15
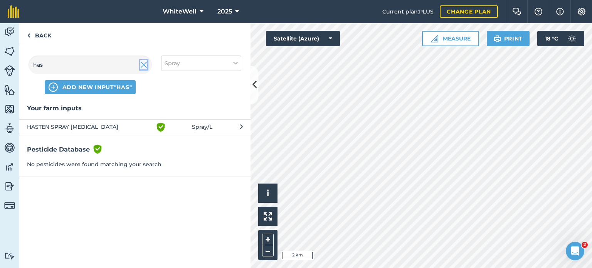
click at [145, 66] on img at bounding box center [143, 64] width 7 height 9
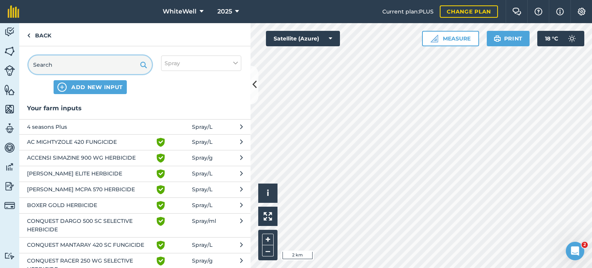
click at [115, 57] on input "text" at bounding box center [90, 64] width 123 height 18
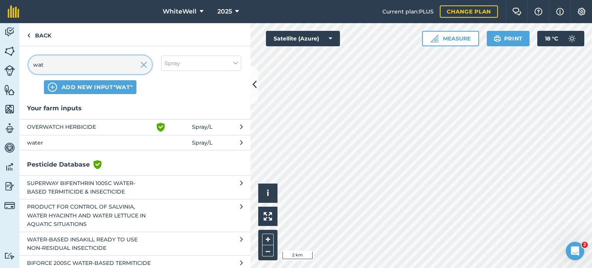
type input "wat"
click at [93, 143] on span "water" at bounding box center [90, 142] width 126 height 8
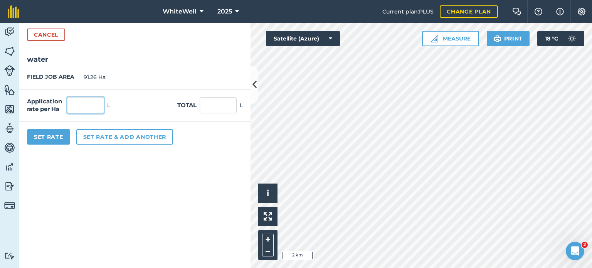
click at [86, 101] on input "text" at bounding box center [85, 105] width 37 height 16
type input "80"
type input "7,300.8"
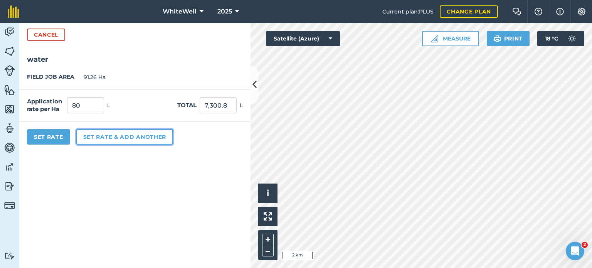
click at [109, 141] on button "Set rate & add another" at bounding box center [124, 136] width 97 height 15
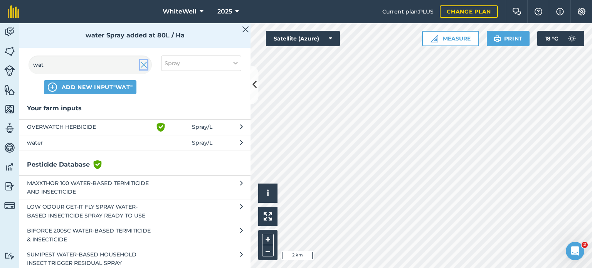
click at [143, 61] on img at bounding box center [143, 64] width 7 height 9
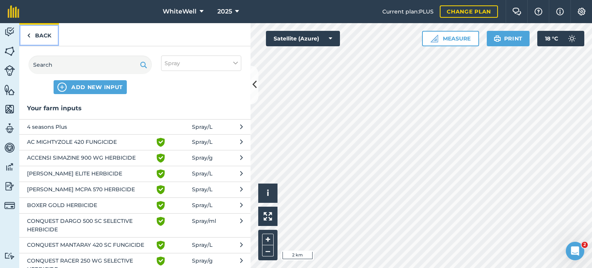
click at [42, 37] on link "Back" at bounding box center [39, 34] width 40 height 23
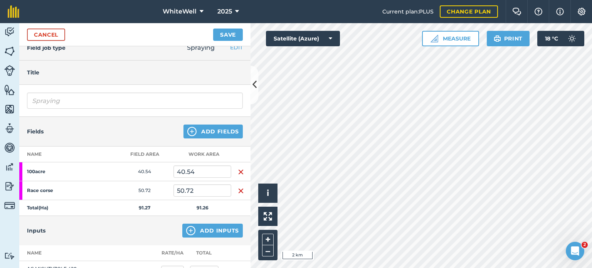
scroll to position [11, 0]
click at [240, 29] on button "Save" at bounding box center [228, 35] width 30 height 12
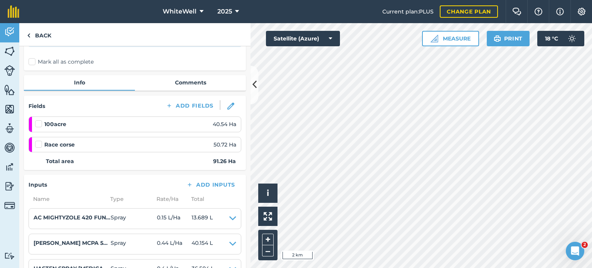
scroll to position [54, 0]
click at [41, 119] on label at bounding box center [39, 119] width 9 height 0
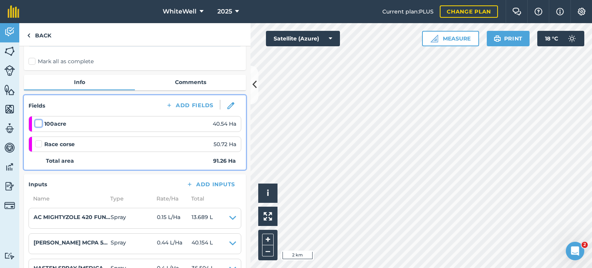
click at [40, 123] on input "checkbox" at bounding box center [37, 121] width 5 height 5
checkbox input "false"
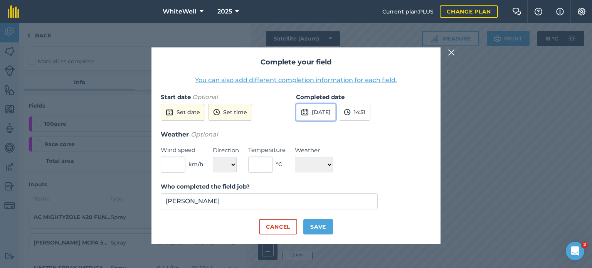
click at [327, 107] on button "[DATE]" at bounding box center [316, 112] width 40 height 17
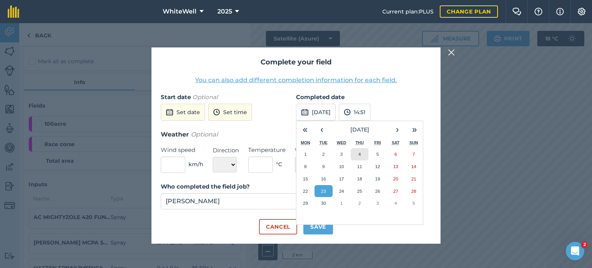
click at [358, 157] on button "4" at bounding box center [360, 154] width 18 height 12
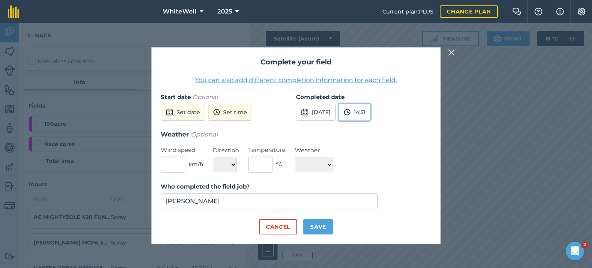
click at [370, 118] on button "14:51" at bounding box center [355, 112] width 32 height 17
click at [370, 199] on button "16:30" at bounding box center [357, 201] width 36 height 12
click at [196, 119] on button "Set date" at bounding box center [183, 112] width 44 height 17
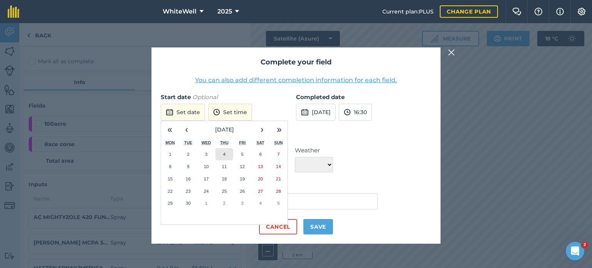
click at [226, 154] on button "4" at bounding box center [224, 154] width 18 height 12
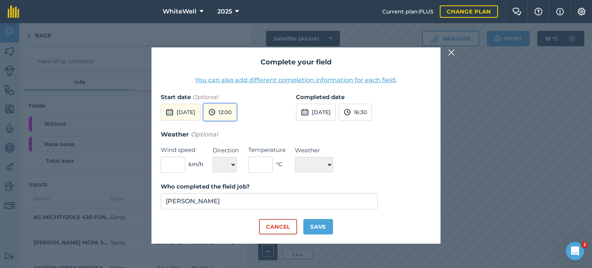
click at [237, 112] on button "12:00" at bounding box center [219, 112] width 33 height 17
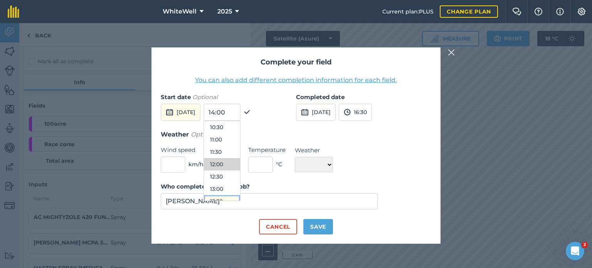
click at [233, 198] on button "13:30" at bounding box center [222, 201] width 36 height 12
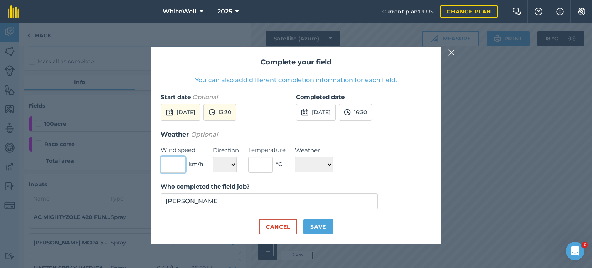
click at [179, 167] on input "text" at bounding box center [173, 164] width 25 height 16
type input "2"
click at [224, 168] on select "N NE E SE S SW W NW" at bounding box center [225, 164] width 24 height 15
select select "SW"
click at [213, 157] on select "N NE E SE S SW W NW" at bounding box center [225, 164] width 24 height 15
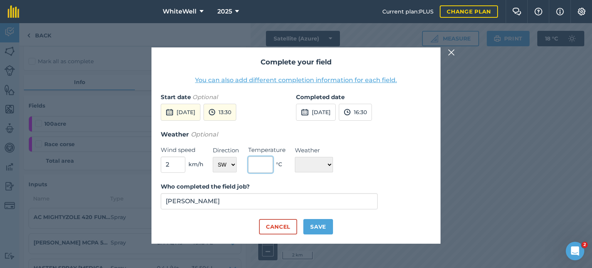
click at [257, 168] on input "text" at bounding box center [260, 164] width 25 height 16
type input "14"
click at [308, 165] on select "☀️ Sunny 🌧 Rainy ⛅️ Cloudy 🌨 Snow ❄️ Icy" at bounding box center [314, 164] width 38 height 15
select select "Sunny"
click at [295, 157] on select "☀️ Sunny 🌧 Rainy ⛅️ Cloudy 🌨 Snow ❄️ Icy" at bounding box center [314, 164] width 38 height 15
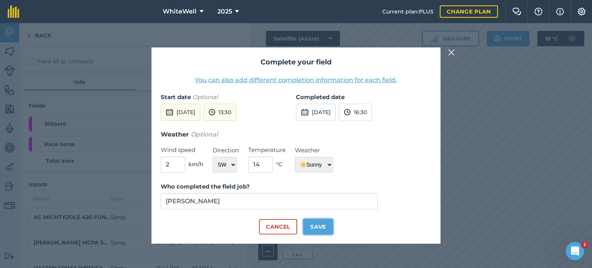
click at [322, 230] on button "Save" at bounding box center [318, 226] width 30 height 15
checkbox input "true"
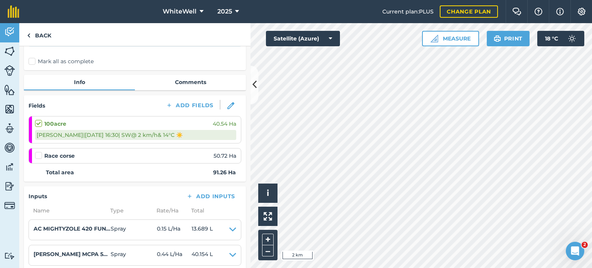
click at [38, 158] on div at bounding box center [39, 155] width 9 height 8
click at [40, 151] on label at bounding box center [39, 151] width 9 height 0
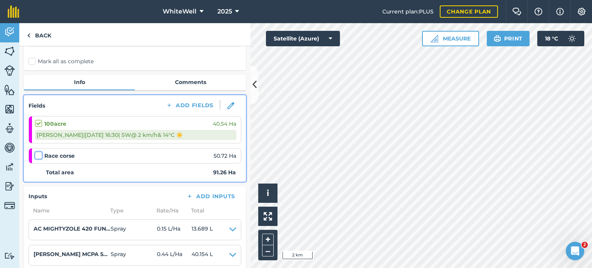
click at [40, 156] on input "checkbox" at bounding box center [37, 153] width 5 height 5
checkbox input "false"
select select "SW"
select select "Sunny"
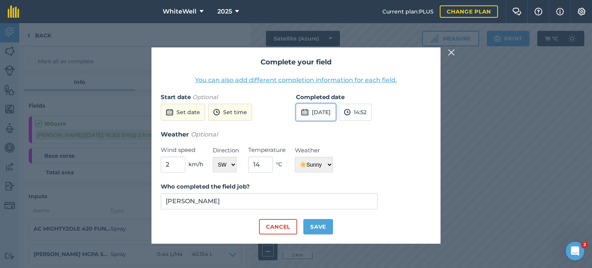
click at [328, 117] on button "[DATE]" at bounding box center [316, 112] width 40 height 17
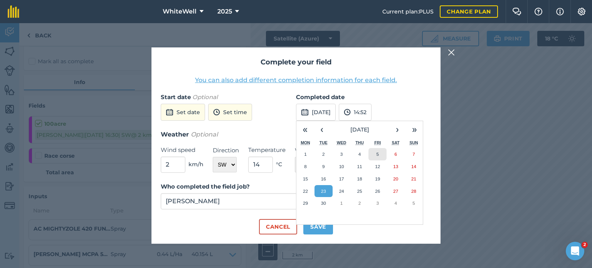
click at [378, 155] on abbr "5" at bounding box center [377, 153] width 2 height 5
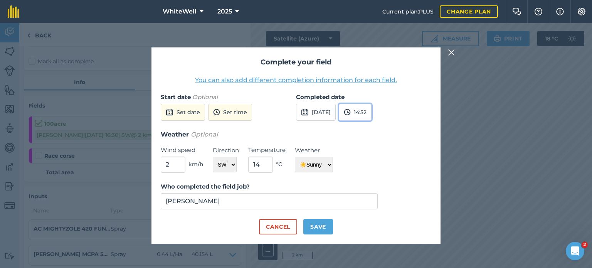
click at [371, 114] on button "14:52" at bounding box center [355, 112] width 33 height 17
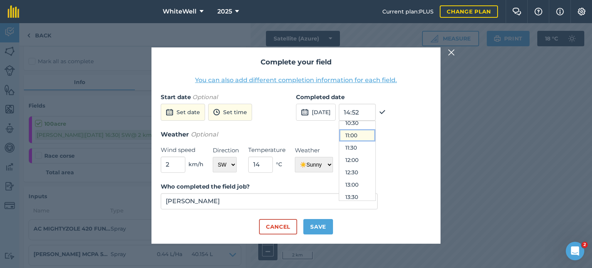
click at [369, 132] on button "11:00" at bounding box center [357, 135] width 36 height 12
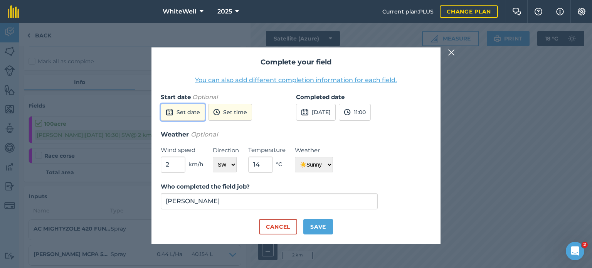
click at [193, 118] on button "Set date" at bounding box center [183, 112] width 44 height 17
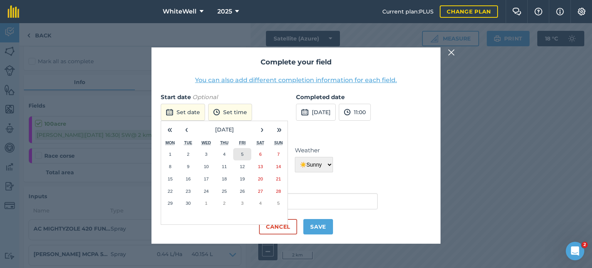
click at [245, 155] on button "5" at bounding box center [242, 154] width 18 height 12
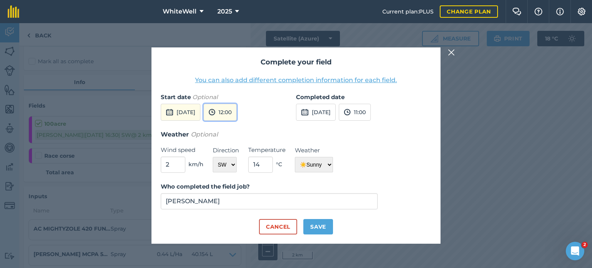
click at [237, 118] on button "12:00" at bounding box center [219, 112] width 33 height 17
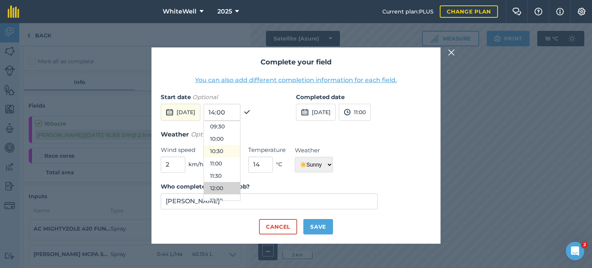
scroll to position [234, 0]
click at [237, 141] on button "10:00" at bounding box center [222, 139] width 36 height 12
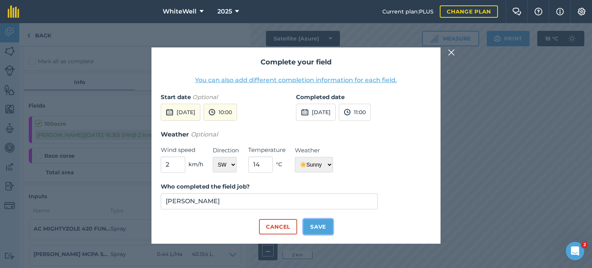
click at [313, 228] on button "Save" at bounding box center [318, 226] width 30 height 15
checkbox input "true"
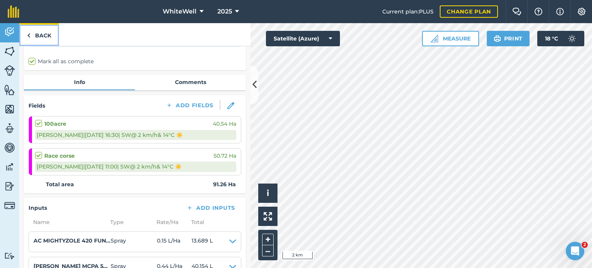
click at [40, 29] on link "Back" at bounding box center [39, 34] width 40 height 23
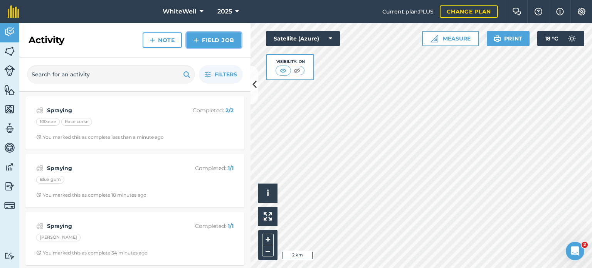
click at [206, 40] on link "Field Job" at bounding box center [213, 39] width 55 height 15
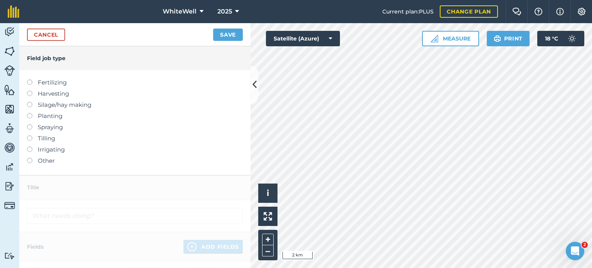
click at [31, 124] on label at bounding box center [32, 124] width 11 height 0
type input "Spraying"
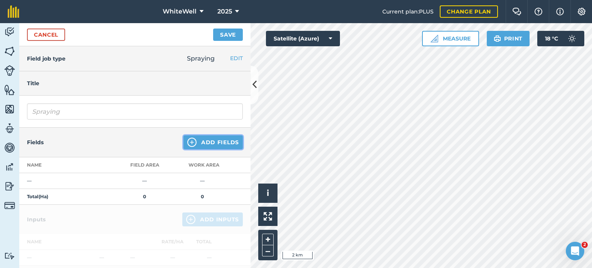
click at [230, 145] on button "Add Fields" at bounding box center [212, 142] width 59 height 14
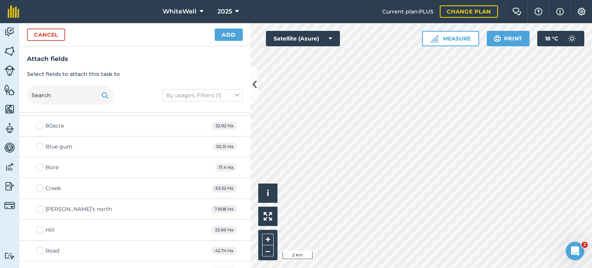
scroll to position [866, 0]
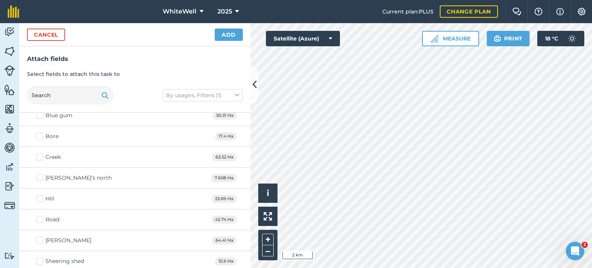
click at [40, 215] on label "Road" at bounding box center [47, 219] width 23 height 8
click at [40, 215] on input "Road" at bounding box center [38, 217] width 5 height 5
checkbox input "true"
click at [227, 30] on button "Add" at bounding box center [229, 35] width 28 height 12
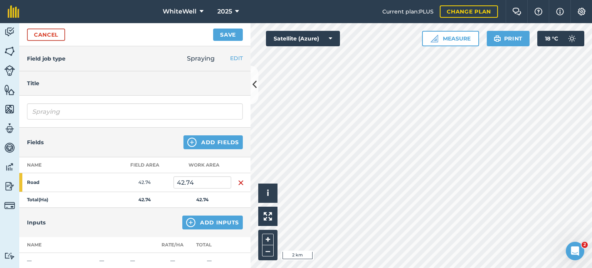
scroll to position [52, 0]
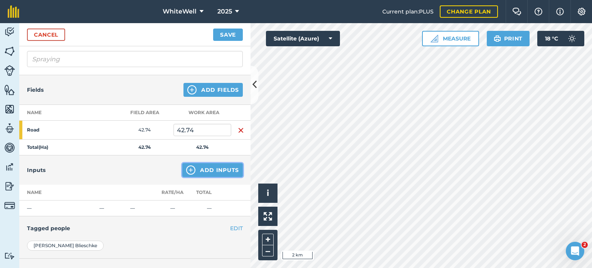
click at [204, 173] on button "Add Inputs" at bounding box center [212, 170] width 60 height 14
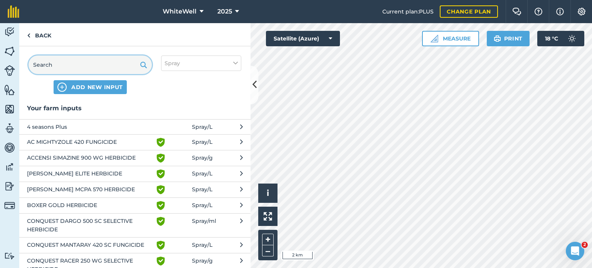
click at [114, 70] on input "text" at bounding box center [90, 64] width 123 height 18
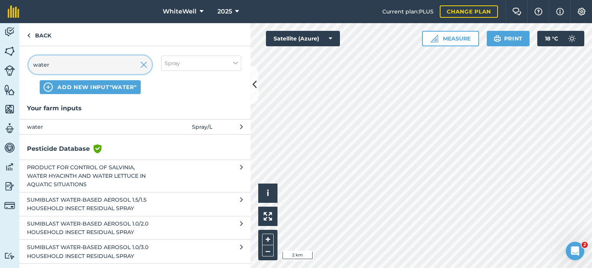
type input "water"
click at [99, 124] on span "water" at bounding box center [90, 127] width 126 height 8
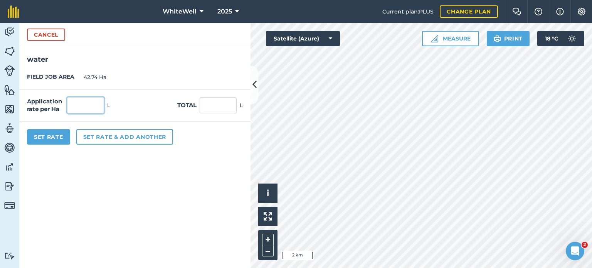
click at [91, 107] on input "text" at bounding box center [85, 105] width 37 height 16
type input "80"
type input "3,419.2"
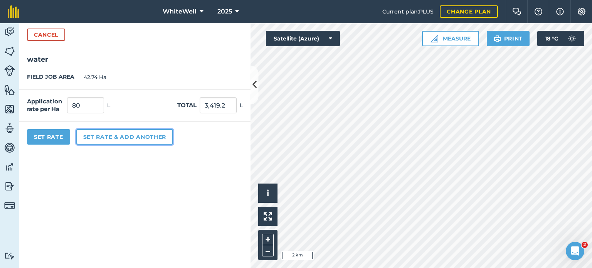
click at [105, 135] on button "Set rate & add another" at bounding box center [124, 136] width 97 height 15
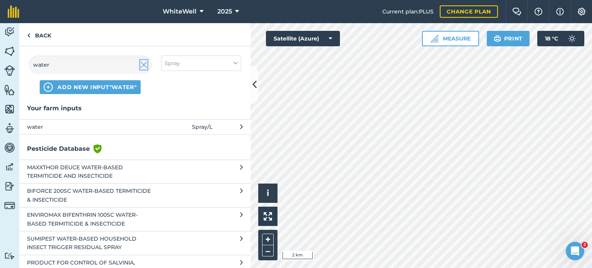
click at [144, 64] on img at bounding box center [143, 64] width 7 height 9
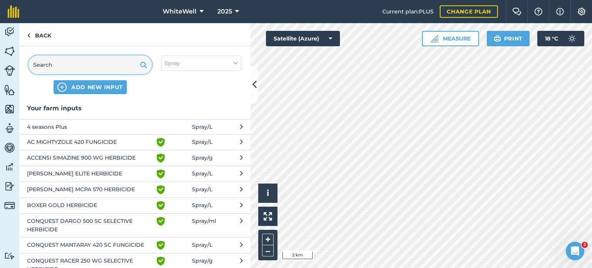
click at [126, 64] on input "text" at bounding box center [90, 64] width 123 height 18
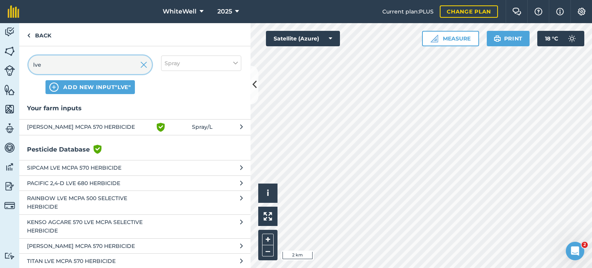
type input "lve"
click at [138, 128] on span "[PERSON_NAME] MCPA 570 HERBICIDE" at bounding box center [90, 127] width 126 height 9
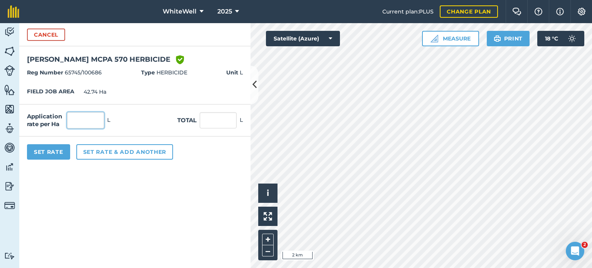
click at [86, 121] on input "text" at bounding box center [85, 120] width 37 height 16
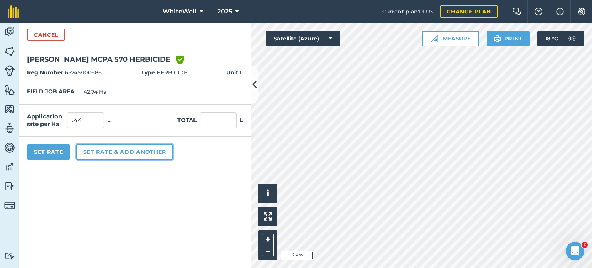
type input "0.44"
type input "18.806"
click at [106, 156] on button "Set rate & add another" at bounding box center [124, 151] width 97 height 15
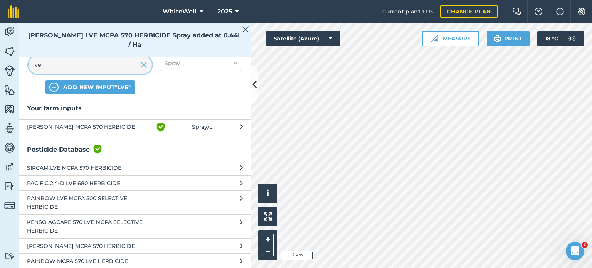
click at [113, 65] on input "lve" at bounding box center [90, 64] width 123 height 18
type input "l"
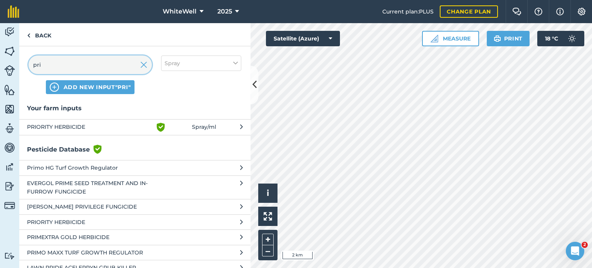
type input "pri"
click at [141, 120] on button "PRIORITY HERBICIDE Green shield with white tick Spray / ml" at bounding box center [134, 127] width 231 height 16
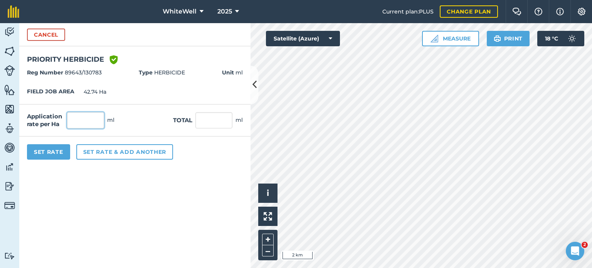
click at [101, 121] on input "text" at bounding box center [85, 120] width 37 height 16
type input "25"
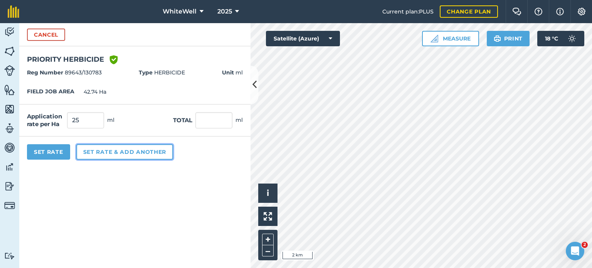
type input "1,068.5"
click at [113, 152] on button "Set rate & add another" at bounding box center [124, 151] width 97 height 15
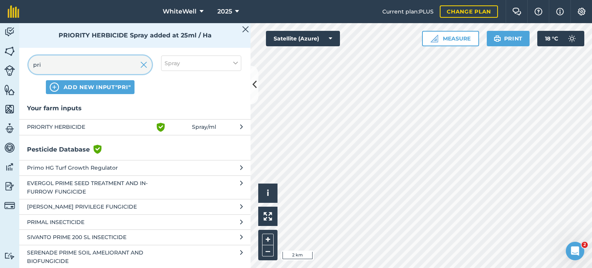
click at [119, 62] on input "pri" at bounding box center [90, 64] width 123 height 18
type input "p"
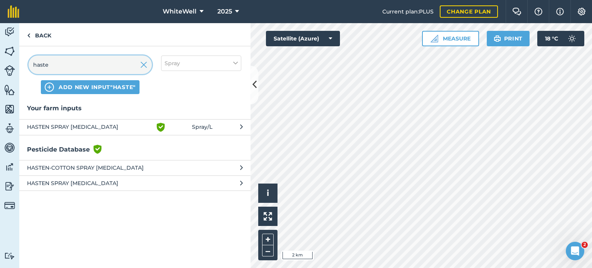
type input "haste"
click at [116, 120] on button "HASTEN SPRAY [MEDICAL_DATA] Green shield with white tick Spray / L" at bounding box center [134, 127] width 231 height 16
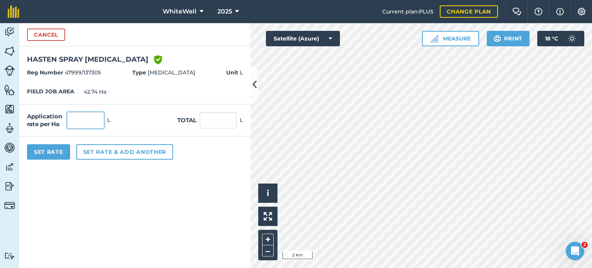
click at [91, 118] on input "text" at bounding box center [85, 120] width 37 height 16
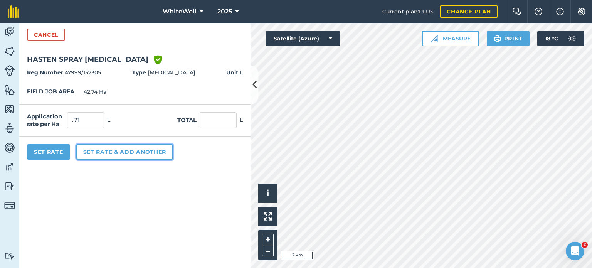
type input "0.71"
type input "30.345"
click at [113, 153] on button "Set rate & add another" at bounding box center [124, 151] width 97 height 15
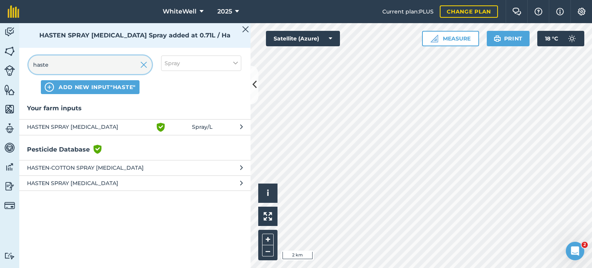
click at [124, 65] on input "haste" at bounding box center [90, 64] width 123 height 18
click at [146, 61] on img at bounding box center [143, 64] width 7 height 9
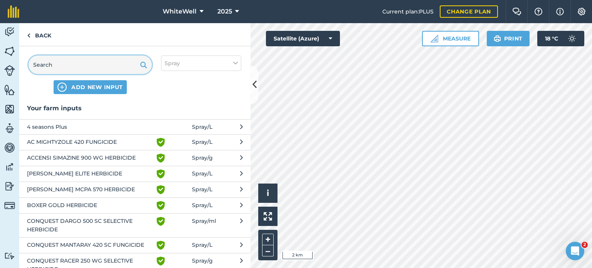
click at [123, 63] on input "text" at bounding box center [90, 64] width 123 height 18
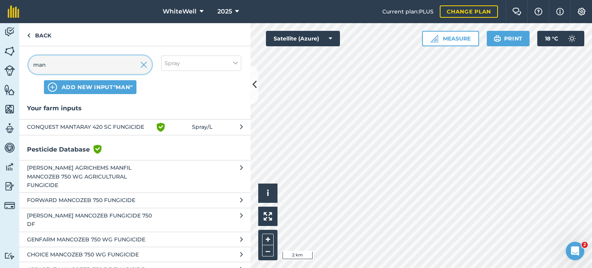
type input "man"
click at [123, 134] on button "CONQUEST MANTARAY 420 SC FUNGICIDE Green shield with white tick Spray / L" at bounding box center [134, 127] width 231 height 16
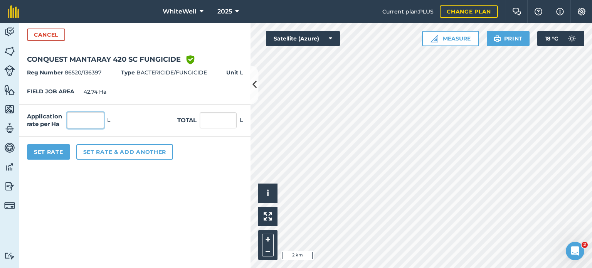
click at [94, 123] on input "text" at bounding box center [85, 120] width 37 height 16
type input "0.15"
type input "6.411"
click at [62, 32] on button "Cancel" at bounding box center [46, 35] width 38 height 12
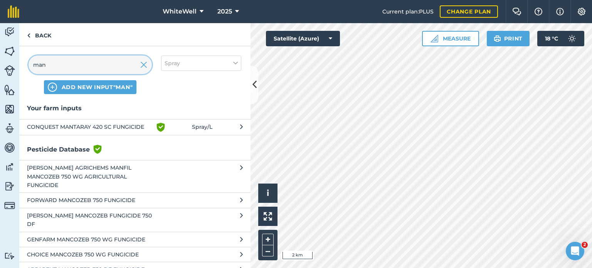
click at [76, 59] on input "man" at bounding box center [90, 64] width 123 height 18
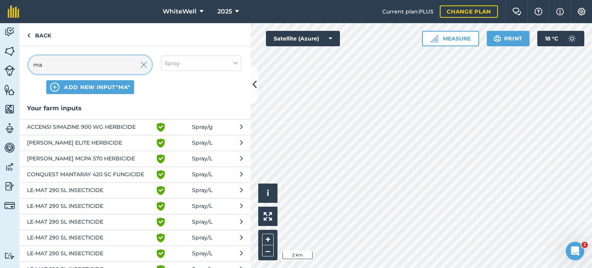
type input "m"
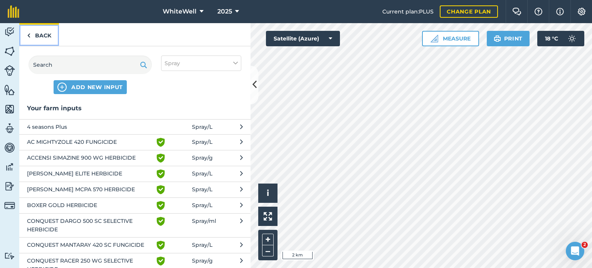
click at [36, 32] on link "Back" at bounding box center [39, 34] width 40 height 23
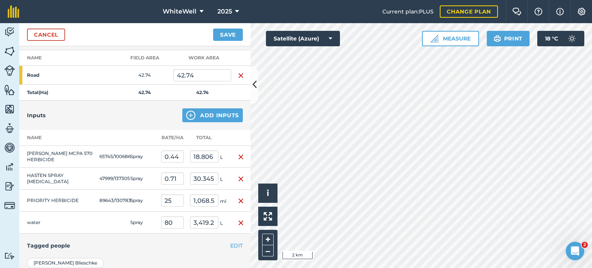
scroll to position [107, 0]
click at [180, 155] on input "0.44" at bounding box center [172, 156] width 23 height 12
type input "0.45"
click at [213, 29] on button "Save" at bounding box center [228, 35] width 30 height 12
type input "19.233"
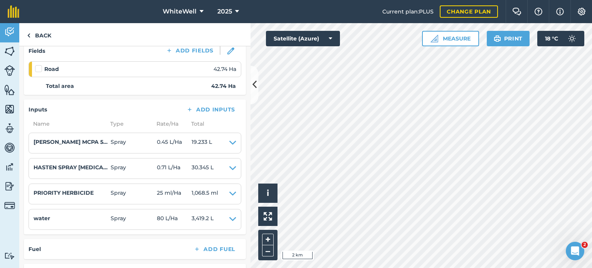
scroll to position [109, 0]
click at [223, 102] on div "Inputs Add Inputs Name Type Rate/ Ha Total ADAMA LVE MCPA 570 HERBICIDE Spray 0…" at bounding box center [135, 166] width 222 height 135
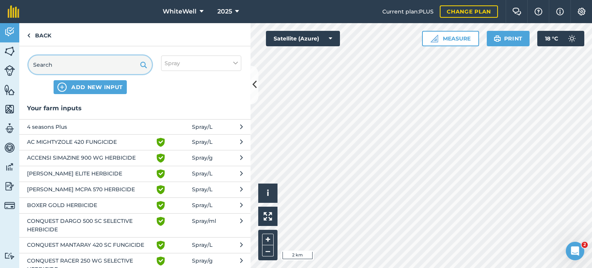
click at [102, 72] on input "text" at bounding box center [90, 64] width 123 height 18
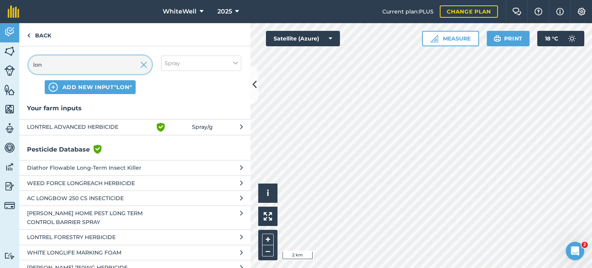
type input "lon"
click at [97, 123] on span "LONTREL ADVANCED HERBICIDE" at bounding box center [90, 127] width 126 height 9
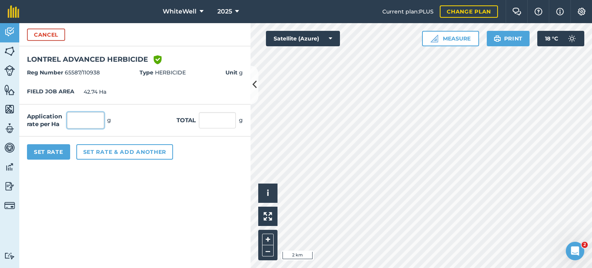
click at [96, 121] on input "text" at bounding box center [85, 120] width 37 height 16
type input "100"
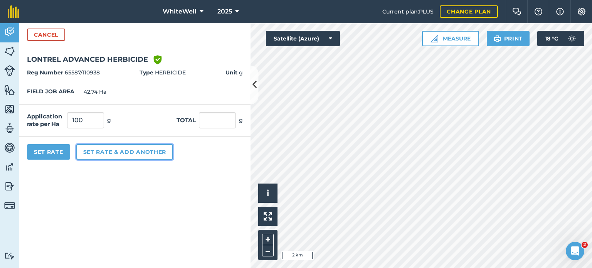
type input "4,274"
click at [106, 149] on button "Set rate & add another" at bounding box center [124, 151] width 97 height 15
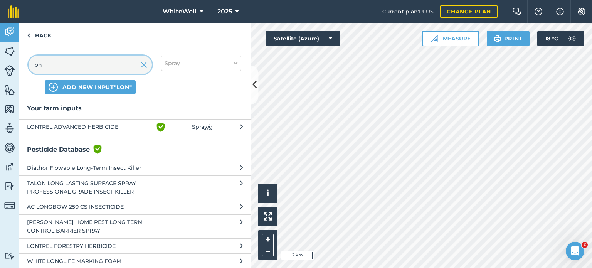
click at [117, 67] on input "lon" at bounding box center [90, 64] width 123 height 18
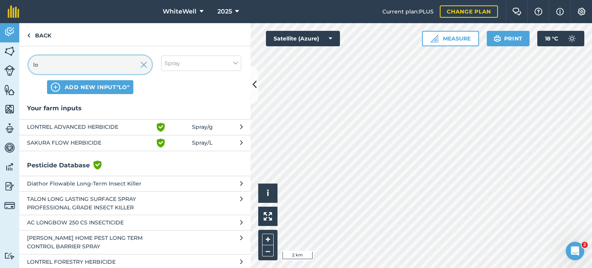
type input "l"
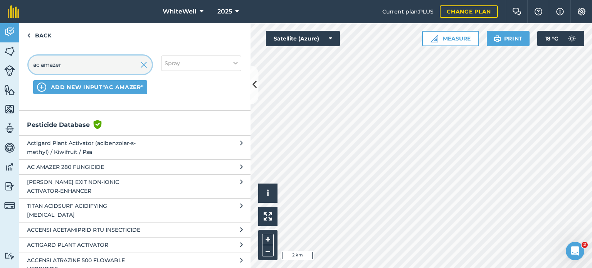
scroll to position [9, 0]
type input "ac amazer"
click at [78, 168] on span "AC AMAZER 280 FUNGICIDE" at bounding box center [90, 166] width 126 height 8
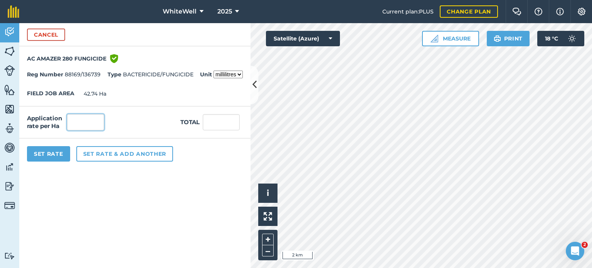
click at [94, 116] on input "text" at bounding box center [85, 122] width 37 height 16
click at [219, 73] on select "millilitres litres" at bounding box center [227, 75] width 29 height 8
select select "LITRES"
click at [213, 71] on select "millilitres litres" at bounding box center [227, 75] width 29 height 8
click at [91, 118] on input "text" at bounding box center [85, 122] width 37 height 16
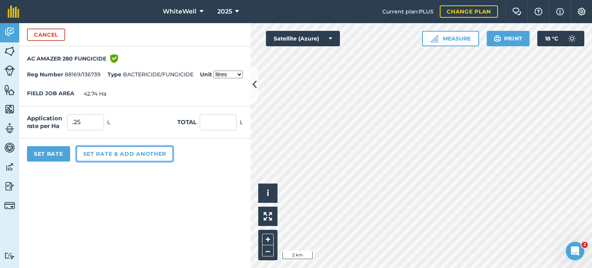
type input "0.25"
type input "10.685"
click at [105, 160] on button "Set rate & add another" at bounding box center [124, 153] width 97 height 15
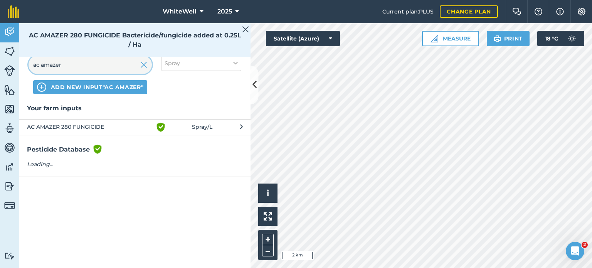
click at [110, 60] on input "ac amazer" at bounding box center [90, 64] width 123 height 18
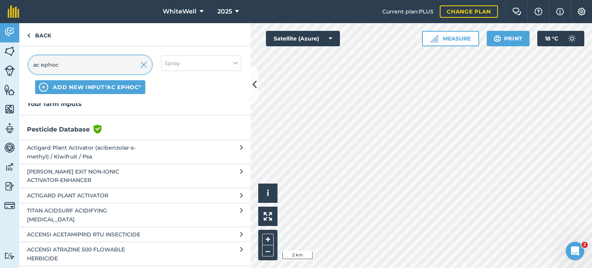
scroll to position [0, 0]
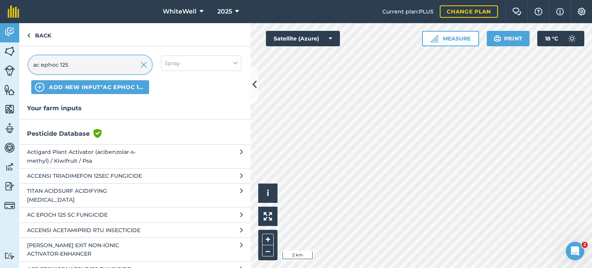
click at [53, 66] on input "ac ephoc 125" at bounding box center [90, 64] width 123 height 18
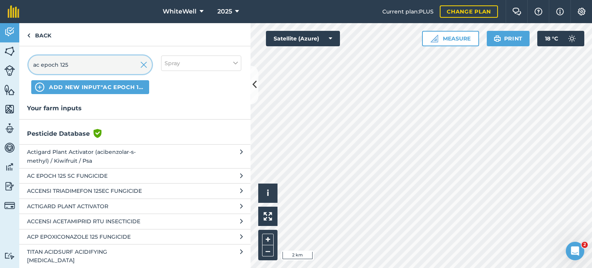
click at [81, 64] on input "ac epoch 125" at bounding box center [90, 64] width 123 height 18
type input "ac epoch 125"
click at [76, 173] on span "AC EPOCH 125 SC FUNGICIDE" at bounding box center [90, 175] width 126 height 8
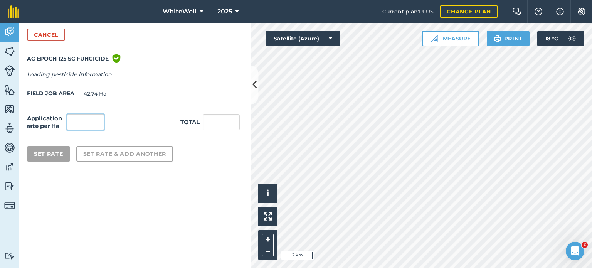
click at [90, 114] on input "text" at bounding box center [85, 122] width 37 height 16
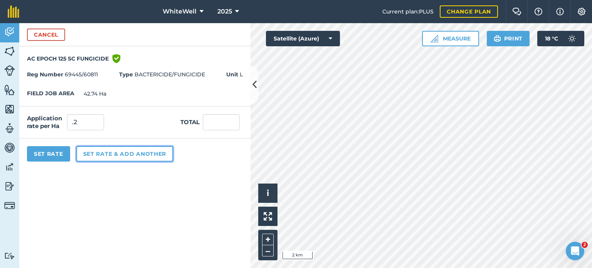
type input "0.2"
type input "8.548"
click at [109, 151] on button "Set rate & add another" at bounding box center [124, 153] width 97 height 15
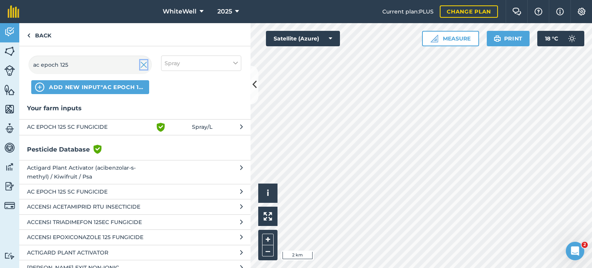
click at [145, 61] on img at bounding box center [143, 64] width 7 height 9
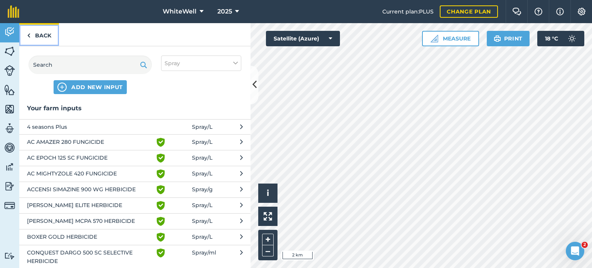
click at [45, 29] on link "Back" at bounding box center [39, 34] width 40 height 23
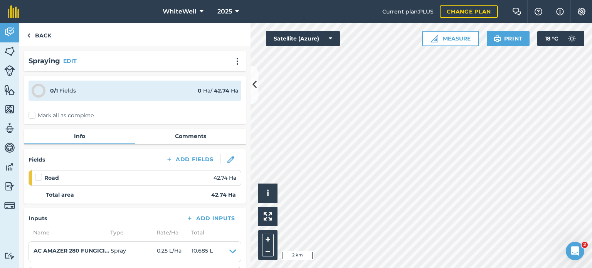
click at [40, 173] on label at bounding box center [39, 173] width 9 height 0
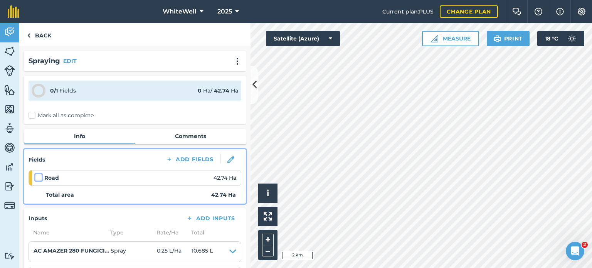
click at [40, 176] on input "checkbox" at bounding box center [37, 175] width 5 height 5
checkbox input "false"
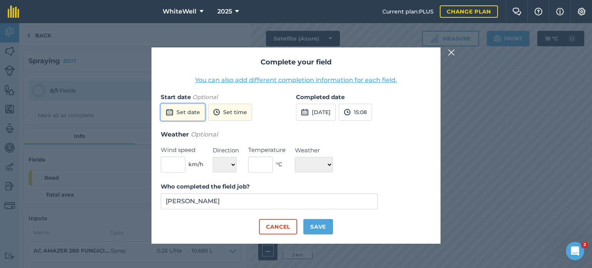
click at [201, 107] on button "Set date" at bounding box center [183, 112] width 44 height 17
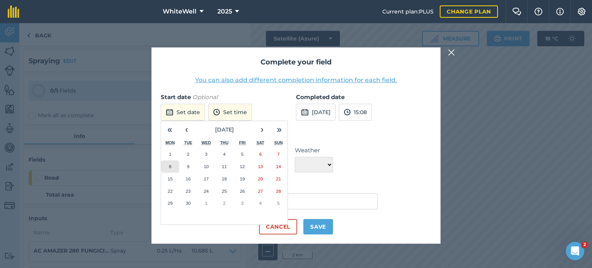
click at [172, 170] on button "8" at bounding box center [170, 166] width 18 height 12
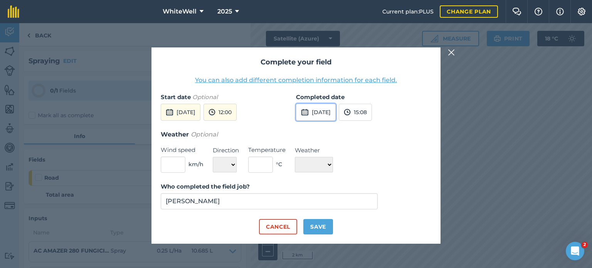
click at [332, 117] on button "[DATE]" at bounding box center [316, 112] width 40 height 17
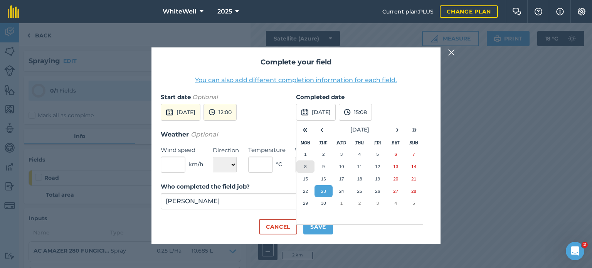
click at [305, 165] on abbr "8" at bounding box center [305, 166] width 2 height 5
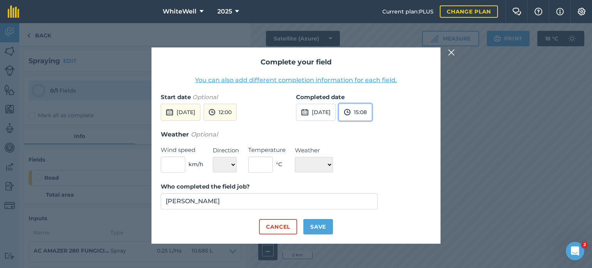
click at [372, 118] on button "15:08" at bounding box center [355, 112] width 33 height 17
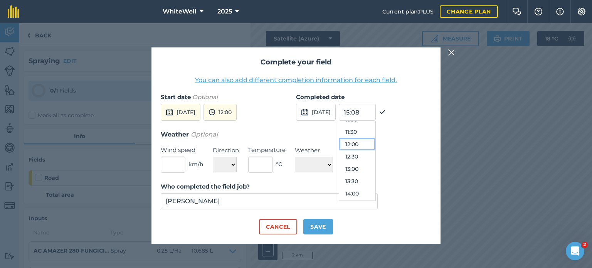
click at [370, 143] on button "12:00" at bounding box center [357, 144] width 36 height 12
click at [370, 143] on div "Weather Optional Wind speed km/h Direction N NE E SE S SW W NW Temperature ° C …" at bounding box center [296, 150] width 270 height 43
click at [237, 112] on button "12:00" at bounding box center [219, 112] width 33 height 17
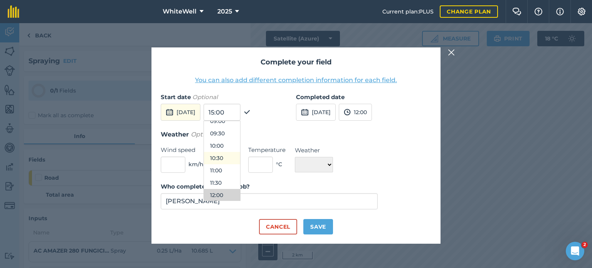
scroll to position [227, 0]
click at [238, 145] on button "10:00" at bounding box center [222, 146] width 36 height 12
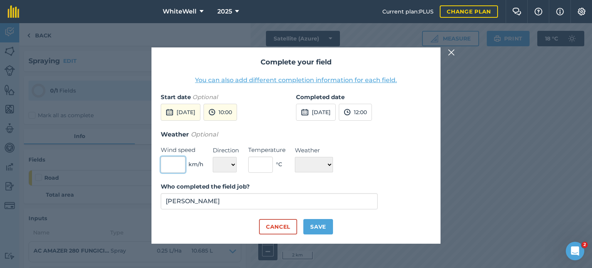
click at [166, 159] on input "text" at bounding box center [173, 164] width 25 height 16
type input "5"
click at [230, 160] on select "N NE E SE S SW W NW" at bounding box center [225, 164] width 24 height 15
select select "W"
click at [213, 157] on select "N NE E SE S SW W NW" at bounding box center [225, 164] width 24 height 15
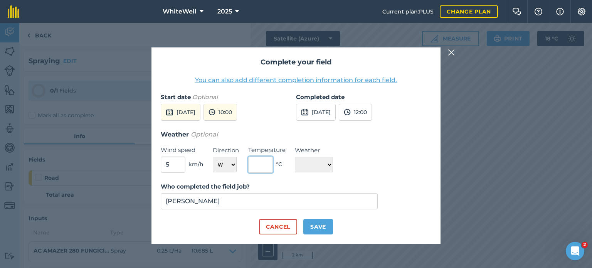
click at [264, 164] on input "text" at bounding box center [260, 164] width 25 height 16
type input "1"
type input "21"
click at [311, 166] on select "☀️ Sunny 🌧 Rainy ⛅️ Cloudy 🌨 Snow ❄️ Icy" at bounding box center [314, 164] width 38 height 15
select select "Cloudy"
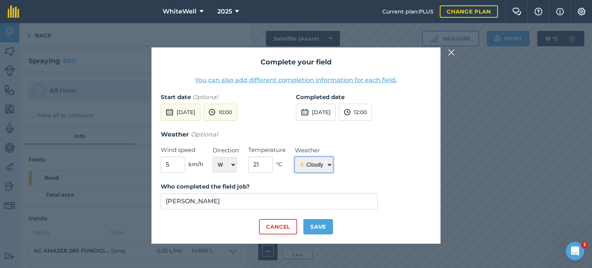
click at [295, 157] on select "☀️ Sunny 🌧 Rainy ⛅️ Cloudy 🌨 Snow ❄️ Icy" at bounding box center [314, 164] width 38 height 15
click at [316, 225] on button "Save" at bounding box center [318, 226] width 30 height 15
checkbox input "true"
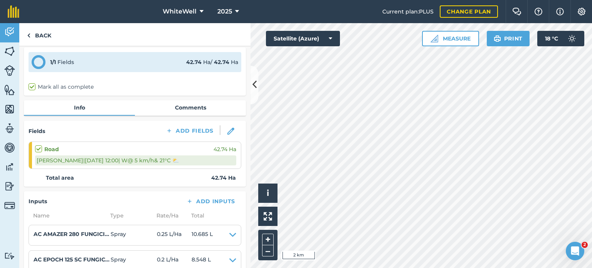
scroll to position [0, 0]
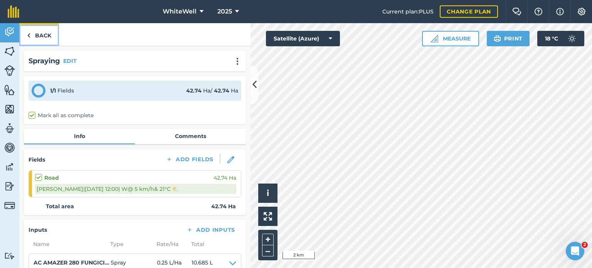
click at [41, 33] on link "Back" at bounding box center [39, 34] width 40 height 23
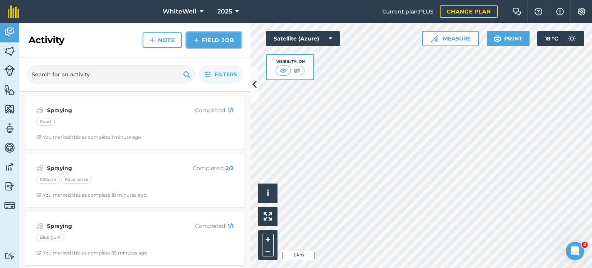
click at [208, 35] on link "Field Job" at bounding box center [213, 39] width 55 height 15
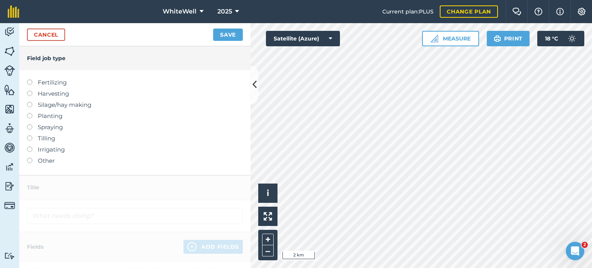
click at [30, 124] on label at bounding box center [32, 124] width 11 height 0
type input "Spraying"
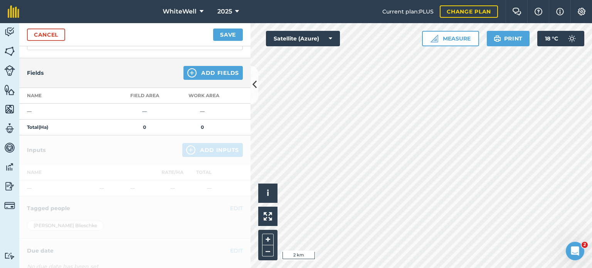
scroll to position [72, 0]
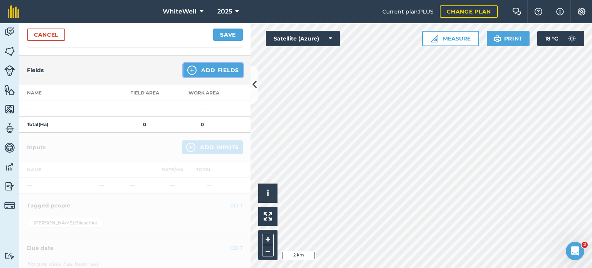
click at [216, 67] on button "Add Fields" at bounding box center [212, 70] width 59 height 14
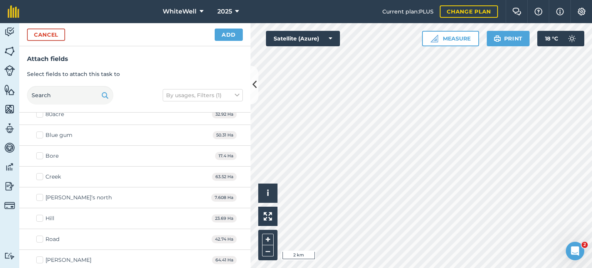
scroll to position [866, 0]
click at [39, 257] on label "Sheering shed" at bounding box center [60, 261] width 48 height 8
click at [39, 257] on input "Sheering shed" at bounding box center [38, 259] width 5 height 5
checkbox input "true"
click at [44, 174] on label "[PERSON_NAME]’s north" at bounding box center [74, 178] width 76 height 8
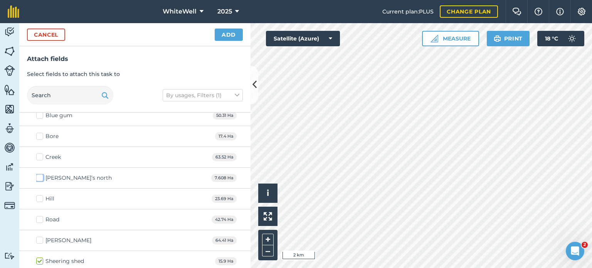
click at [41, 174] on input "[PERSON_NAME]’s north" at bounding box center [38, 176] width 5 height 5
checkbox input "true"
click at [41, 153] on label "Creek" at bounding box center [48, 157] width 25 height 8
click at [41, 153] on input "Creek" at bounding box center [38, 155] width 5 height 5
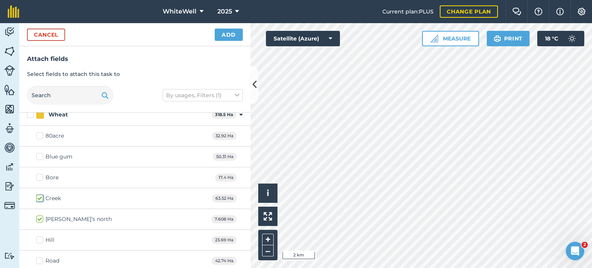
scroll to position [823, 0]
click at [44, 197] on label "Creek" at bounding box center [48, 200] width 25 height 8
click at [41, 197] on input "Creek" at bounding box center [38, 198] width 5 height 5
checkbox input "false"
click at [42, 181] on div "Bore 17.4 Ha" at bounding box center [134, 179] width 231 height 21
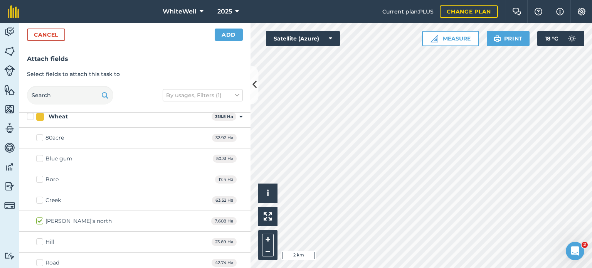
click at [39, 175] on label "Bore" at bounding box center [47, 179] width 22 height 8
click at [39, 175] on input "Bore" at bounding box center [38, 177] width 5 height 5
checkbox input "true"
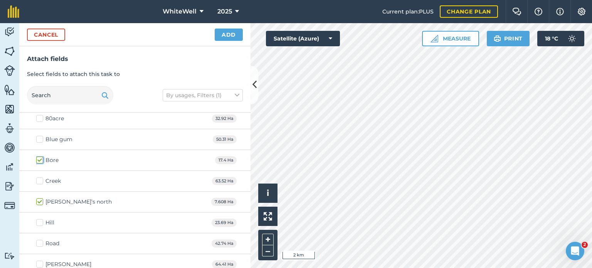
scroll to position [866, 0]
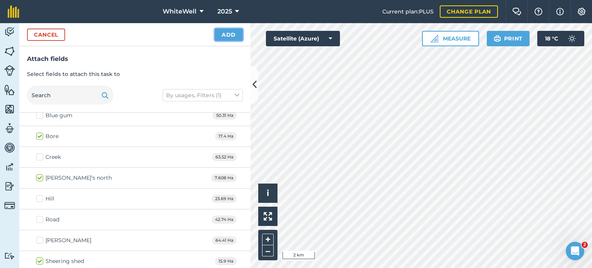
click at [227, 36] on button "Add" at bounding box center [229, 35] width 28 height 12
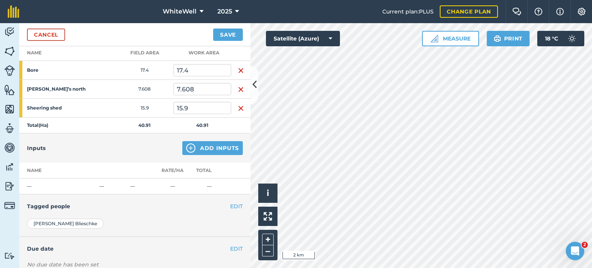
scroll to position [113, 0]
click at [213, 143] on button "Add Inputs" at bounding box center [212, 148] width 60 height 14
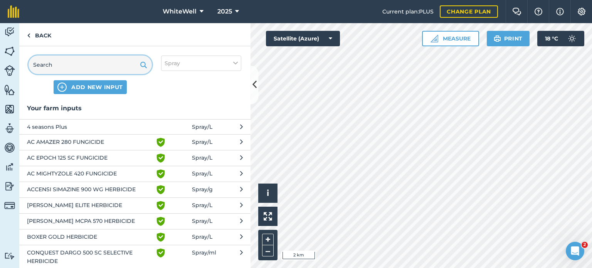
click at [129, 69] on input "text" at bounding box center [90, 64] width 123 height 18
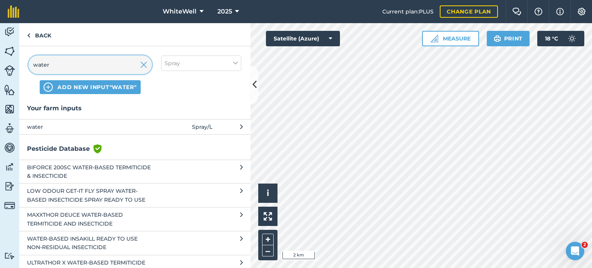
type input "water"
click at [123, 124] on span "water" at bounding box center [90, 127] width 126 height 8
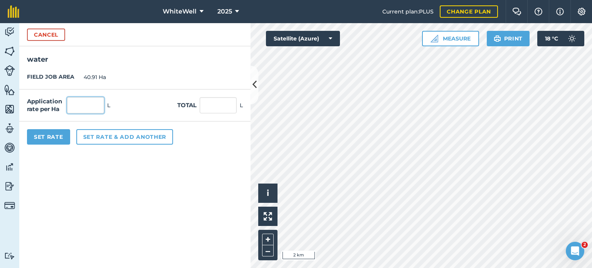
click at [82, 106] on input "text" at bounding box center [85, 105] width 37 height 16
type input "80"
type input "3,272.8"
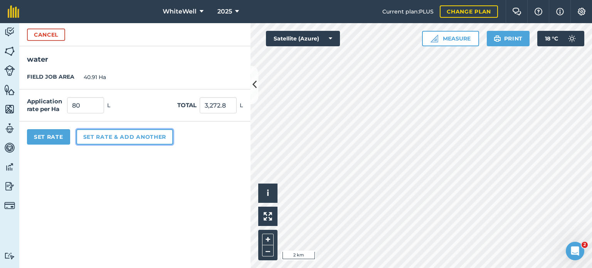
click at [91, 136] on button "Set rate & add another" at bounding box center [124, 136] width 97 height 15
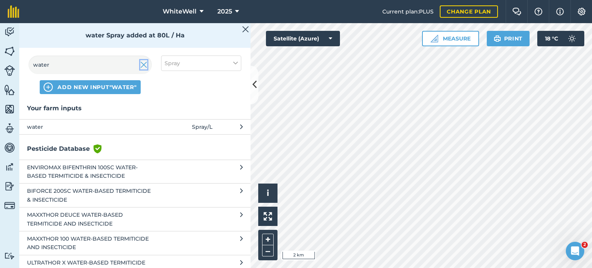
click at [142, 66] on img at bounding box center [143, 64] width 7 height 9
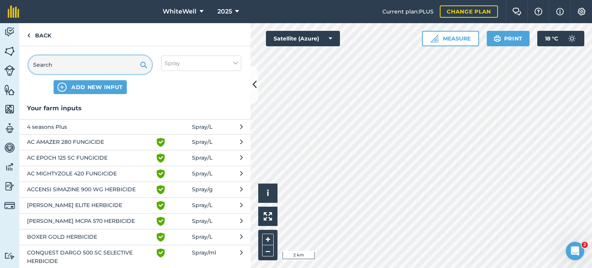
click at [114, 68] on input "text" at bounding box center [90, 64] width 123 height 18
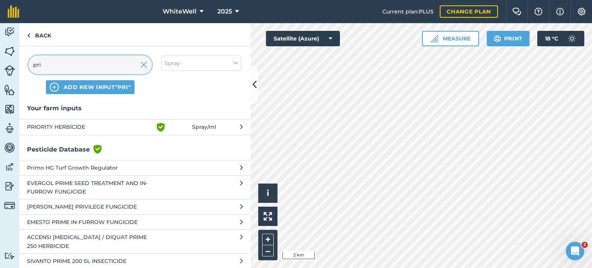
type input "pri"
click at [99, 127] on span "PRIORITY HERBICIDE" at bounding box center [90, 127] width 126 height 9
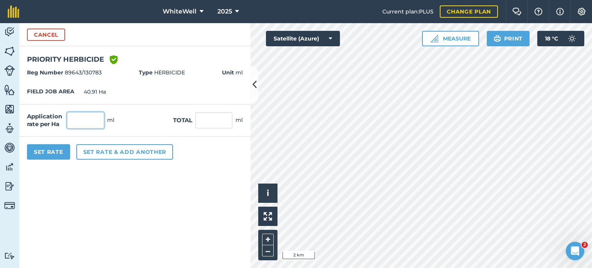
click at [94, 115] on input "text" at bounding box center [85, 120] width 37 height 16
type input "25"
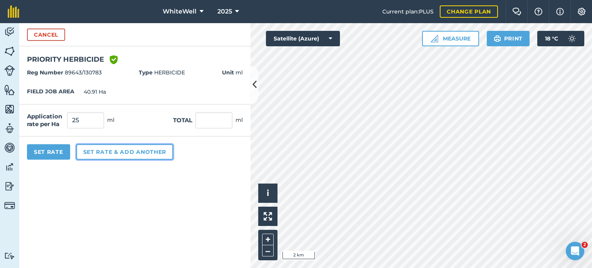
type input "1,022.75"
click at [111, 152] on button "Set rate & add another" at bounding box center [124, 151] width 97 height 15
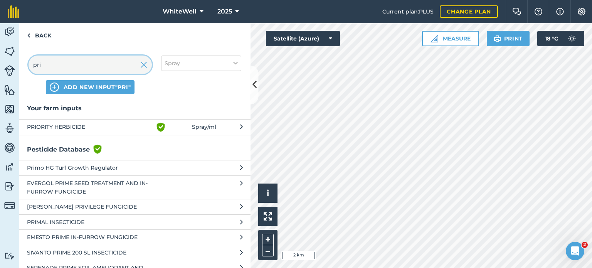
click at [118, 64] on input "pri" at bounding box center [90, 64] width 123 height 18
type input "p"
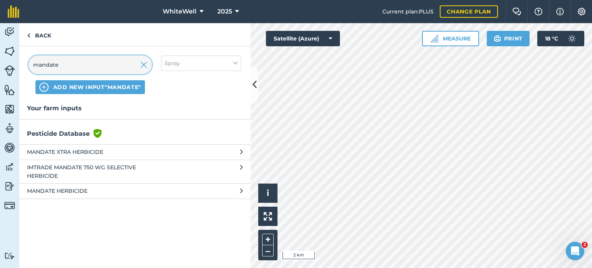
type input "mandate"
click at [84, 188] on span "MANDATE HERBICIDE" at bounding box center [90, 190] width 126 height 8
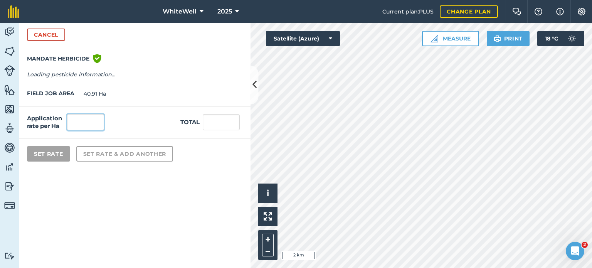
click at [90, 125] on input "text" at bounding box center [85, 122] width 37 height 16
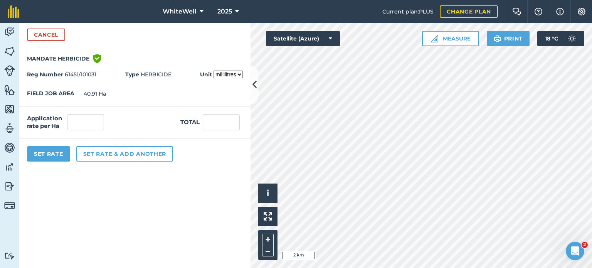
click at [228, 72] on select "millilitres litres" at bounding box center [227, 75] width 29 height 8
select select "LITRES"
click at [213, 71] on select "millilitres litres" at bounding box center [227, 75] width 29 height 8
click at [91, 124] on input "text" at bounding box center [85, 122] width 37 height 16
type input "0.1"
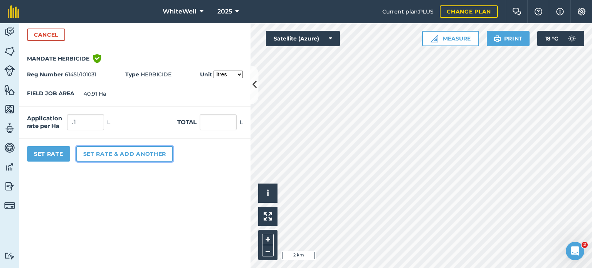
type input "4.091"
click at [119, 160] on button "Set rate & add another" at bounding box center [124, 153] width 97 height 15
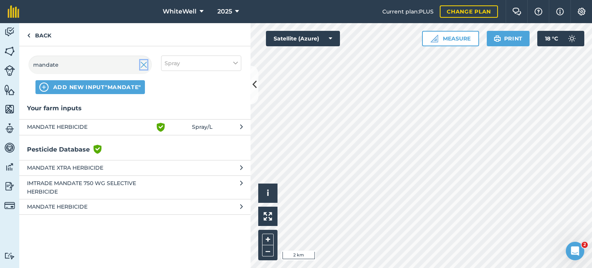
click at [145, 64] on img at bounding box center [143, 64] width 7 height 9
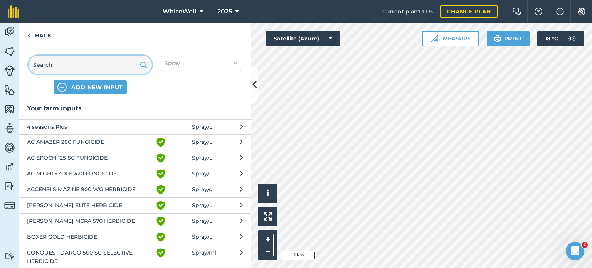
click at [111, 70] on input "text" at bounding box center [90, 64] width 123 height 18
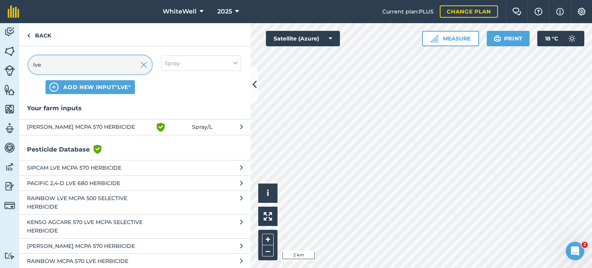
type input "lve"
click at [139, 125] on span "[PERSON_NAME] MCPA 570 HERBICIDE" at bounding box center [90, 127] width 126 height 9
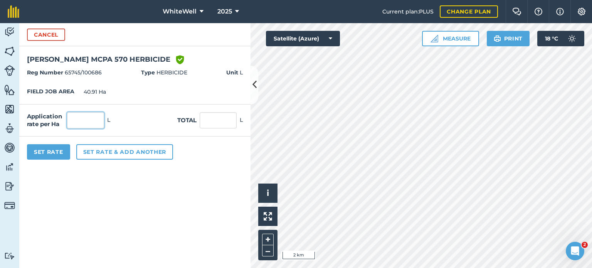
click at [87, 120] on input "text" at bounding box center [85, 120] width 37 height 16
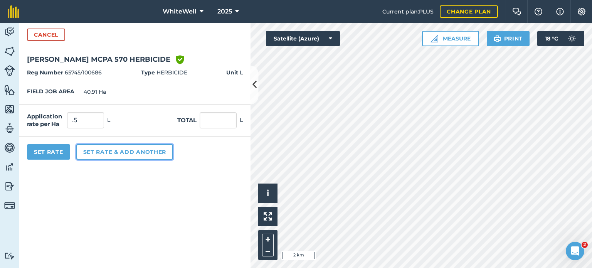
type input "0.5"
type input "20.455"
click at [102, 148] on button "Set rate & add another" at bounding box center [124, 151] width 97 height 15
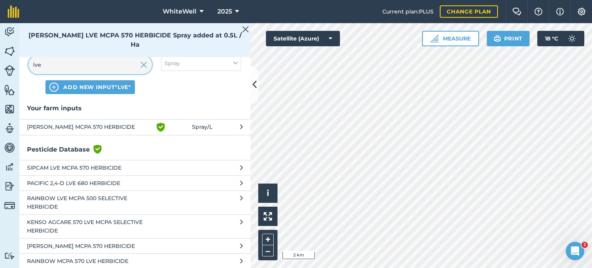
click at [109, 65] on input "lve" at bounding box center [90, 64] width 123 height 18
type input "l"
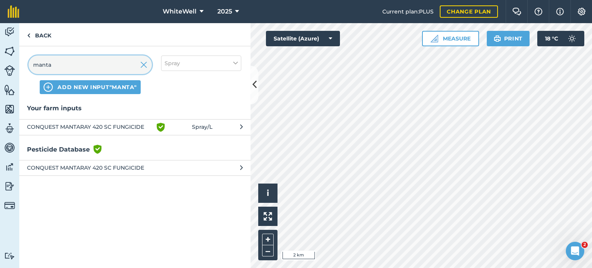
type input "manta"
click at [115, 129] on span "CONQUEST MANTARAY 420 SC FUNGICIDE" at bounding box center [90, 127] width 126 height 9
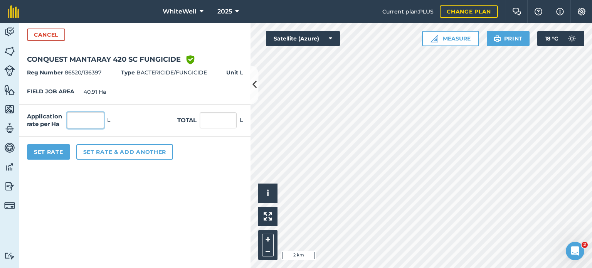
click at [98, 124] on input "text" at bounding box center [85, 120] width 37 height 16
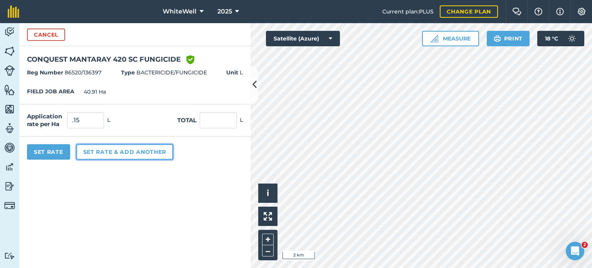
type input "0.15"
type input "6.136"
click at [109, 155] on button "Set rate & add another" at bounding box center [124, 151] width 97 height 15
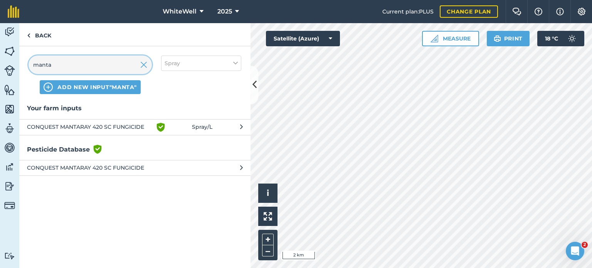
click at [139, 61] on input "manta" at bounding box center [90, 64] width 123 height 18
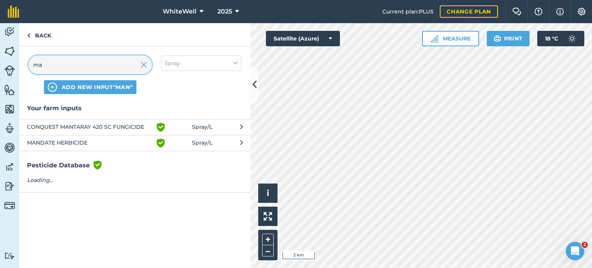
type input "m"
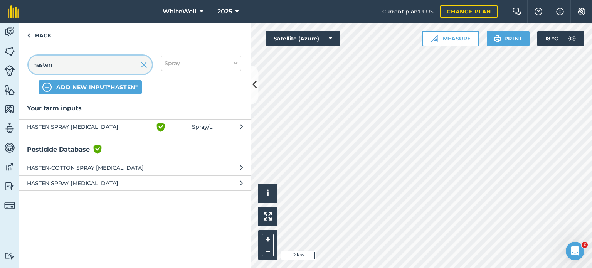
type input "hasten"
click at [214, 124] on button "HASTEN SPRAY [MEDICAL_DATA] Green shield with white tick Spray / L" at bounding box center [134, 127] width 231 height 16
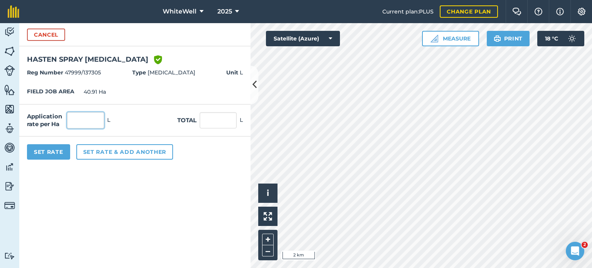
click at [94, 116] on input "text" at bounding box center [85, 120] width 37 height 16
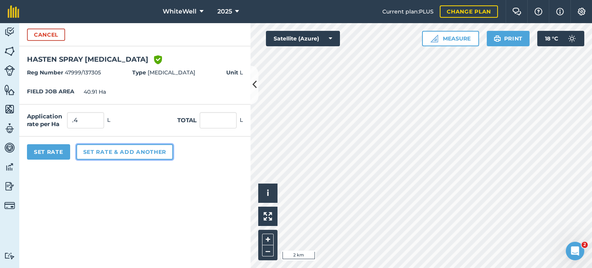
type input "0.4"
type input "16.364"
click at [98, 147] on button "Set rate & add another" at bounding box center [124, 151] width 97 height 15
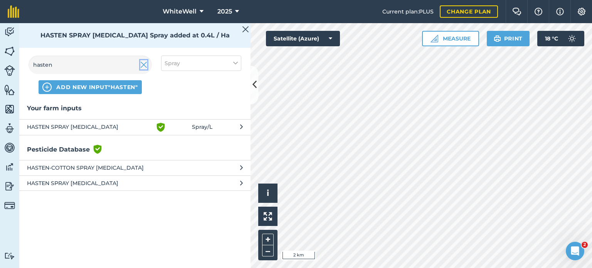
click at [142, 67] on img at bounding box center [143, 64] width 7 height 9
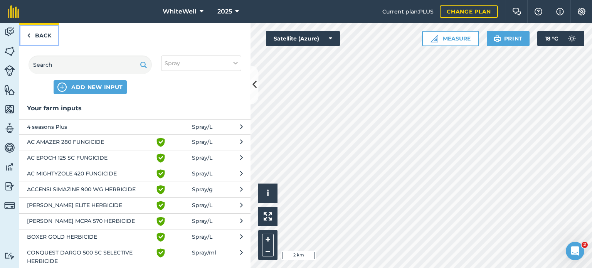
click at [48, 37] on link "Back" at bounding box center [39, 34] width 40 height 23
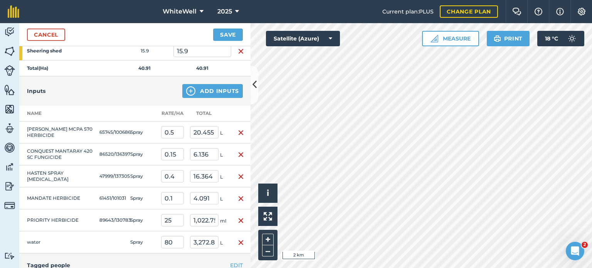
scroll to position [170, 0]
click at [216, 88] on button "Add Inputs" at bounding box center [212, 91] width 60 height 14
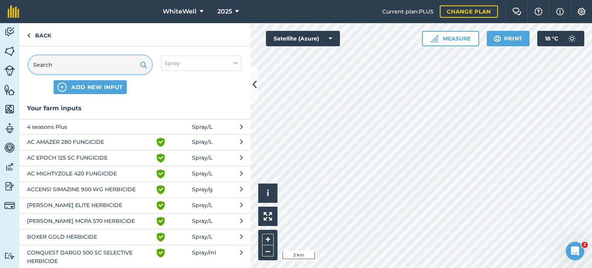
click at [118, 67] on input "text" at bounding box center [90, 64] width 123 height 18
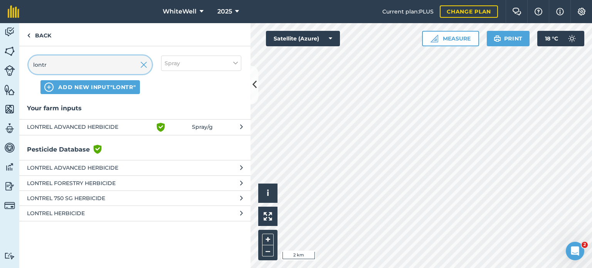
type input "lontr"
click at [97, 123] on span "LONTREL ADVANCED HERBICIDE" at bounding box center [90, 127] width 126 height 9
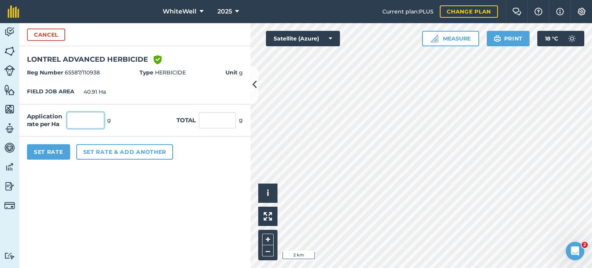
click at [95, 122] on input "text" at bounding box center [85, 120] width 37 height 16
type input "."
type input "100"
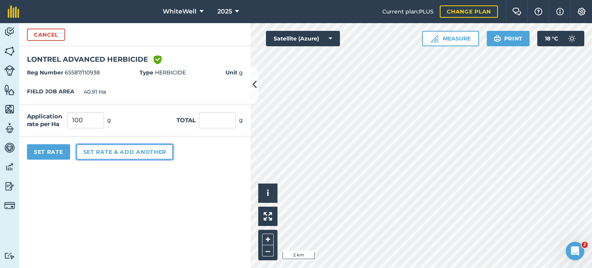
type input "4,091"
click at [122, 153] on button "Set rate & add another" at bounding box center [124, 151] width 97 height 15
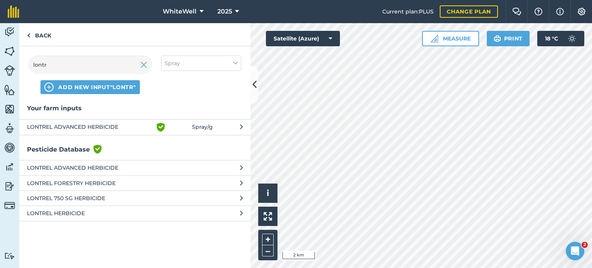
click at [108, 169] on span "LONTREL ADVANCED HERBICIDE" at bounding box center [90, 167] width 126 height 8
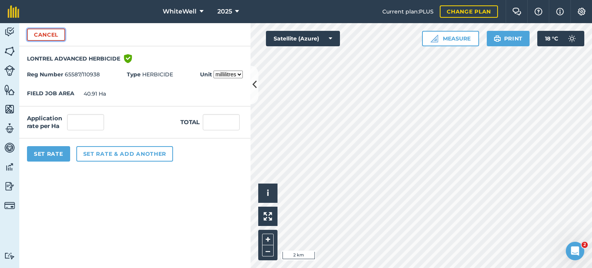
click at [55, 31] on button "Cancel" at bounding box center [46, 35] width 38 height 12
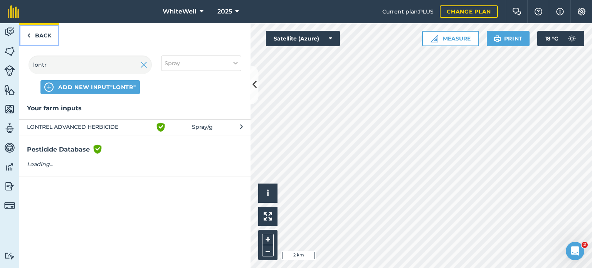
click at [40, 33] on link "Back" at bounding box center [39, 34] width 40 height 23
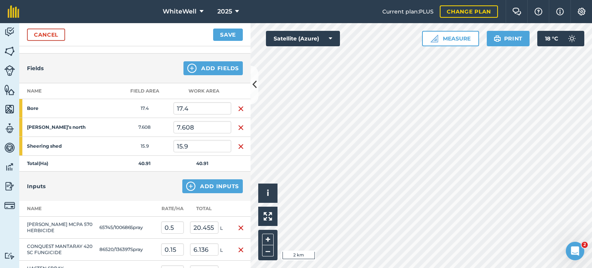
scroll to position [74, 0]
click at [228, 32] on button "Save" at bounding box center [228, 35] width 30 height 12
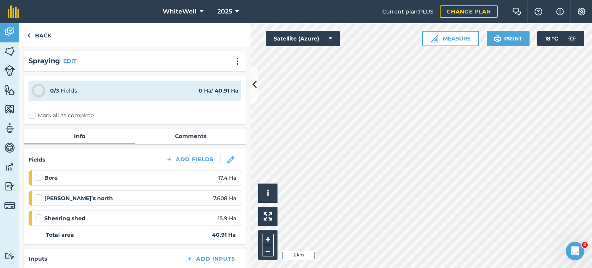
click at [55, 113] on label "Mark all as complete" at bounding box center [61, 115] width 65 height 8
click at [34, 113] on input "Mark all as complete" at bounding box center [31, 113] width 5 height 5
checkbox input "false"
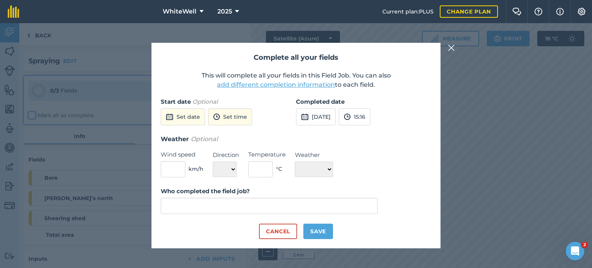
type input "[PERSON_NAME]"
click at [231, 119] on button "Set time" at bounding box center [230, 116] width 44 height 17
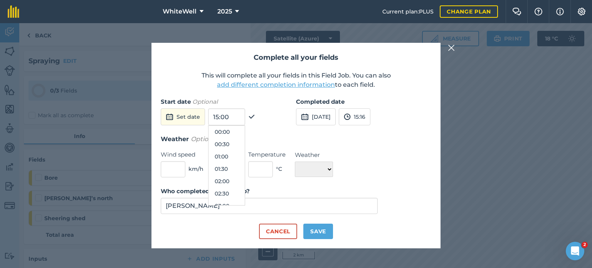
scroll to position [333, 0]
click at [195, 120] on button "Set date" at bounding box center [183, 116] width 44 height 17
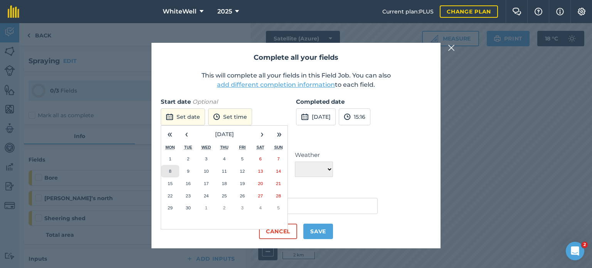
click at [175, 170] on button "8" at bounding box center [170, 171] width 18 height 12
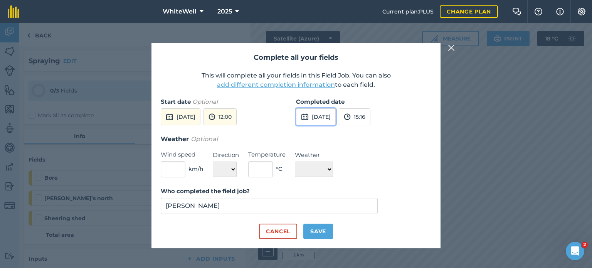
click at [336, 112] on button "[DATE]" at bounding box center [316, 116] width 40 height 17
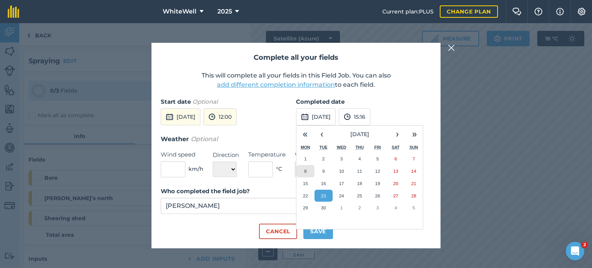
click at [305, 170] on abbr "8" at bounding box center [305, 170] width 2 height 5
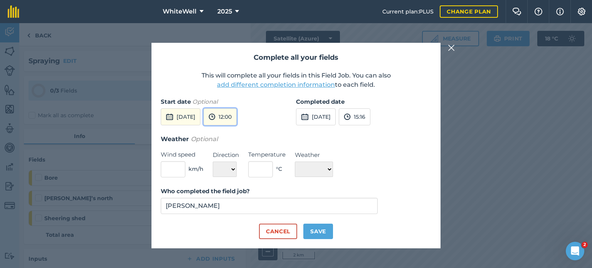
click at [233, 119] on button "12:00" at bounding box center [219, 116] width 33 height 17
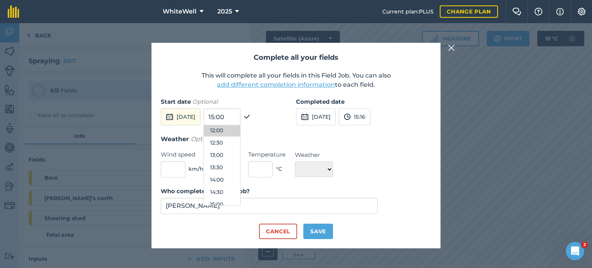
scroll to position [300, 0]
click at [238, 182] on button "14:00" at bounding box center [222, 177] width 36 height 12
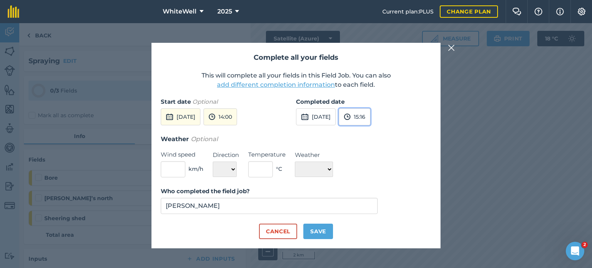
click at [370, 117] on button "15:16" at bounding box center [355, 116] width 32 height 17
click at [369, 194] on button "18:00" at bounding box center [357, 192] width 36 height 12
click at [183, 168] on input "text" at bounding box center [173, 169] width 25 height 16
type input "14"
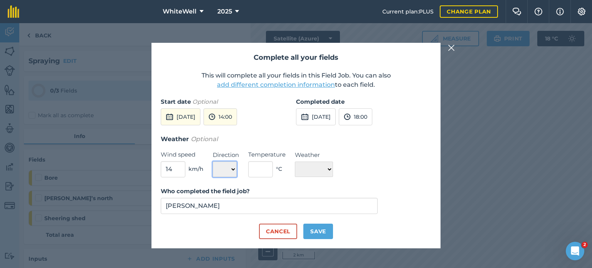
click at [219, 169] on select "N NE E SE S SW W NW" at bounding box center [225, 168] width 24 height 15
select select "SW"
click at [213, 161] on select "N NE E SE S SW W NW" at bounding box center [225, 168] width 24 height 15
click at [259, 173] on input "text" at bounding box center [260, 169] width 25 height 16
type input "12"
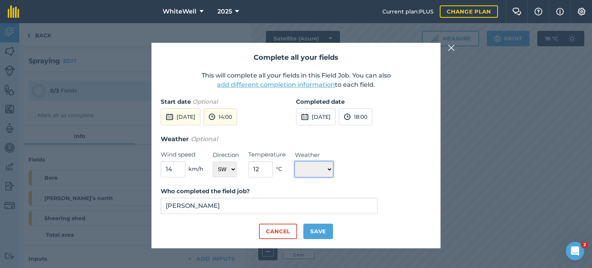
click at [317, 175] on select "☀️ Sunny 🌧 Rainy ⛅️ Cloudy 🌨 Snow ❄️ Icy" at bounding box center [314, 168] width 38 height 15
select select "Cloudy"
click at [295, 161] on select "☀️ Sunny 🌧 Rainy ⛅️ Cloudy 🌨 Snow ❄️ Icy" at bounding box center [314, 168] width 38 height 15
click at [317, 239] on div "Complete all your fields This will complete all your fields in this Field Job. …" at bounding box center [295, 145] width 289 height 205
click at [319, 230] on button "Save" at bounding box center [318, 230] width 30 height 15
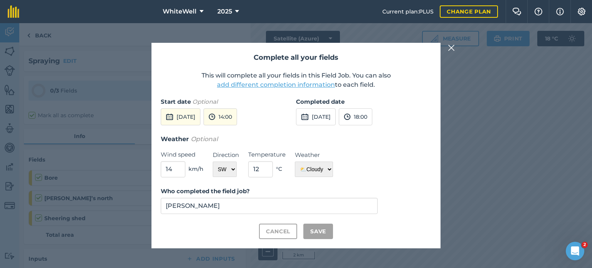
checkbox input "true"
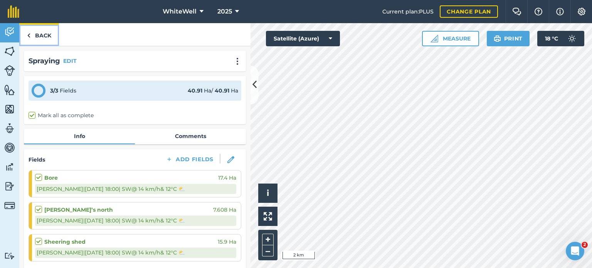
click at [48, 34] on link "Back" at bounding box center [39, 34] width 40 height 23
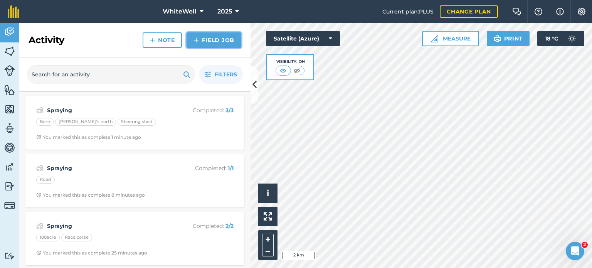
click at [198, 37] on img at bounding box center [195, 39] width 5 height 9
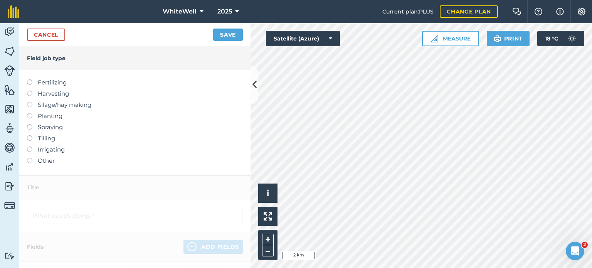
click at [30, 124] on label at bounding box center [32, 124] width 11 height 0
type input "Spraying"
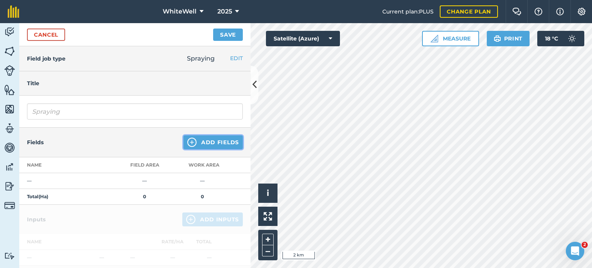
click at [189, 141] on img at bounding box center [191, 142] width 9 height 9
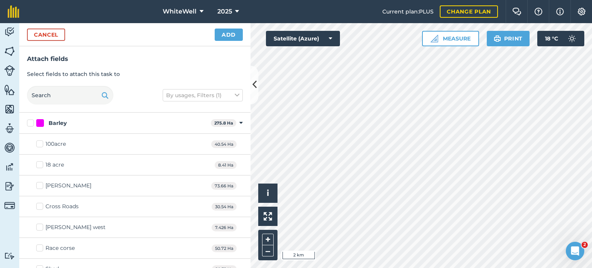
click at [61, 188] on div "[PERSON_NAME]" at bounding box center [68, 185] width 46 height 8
click at [41, 186] on input "[PERSON_NAME]" at bounding box center [38, 183] width 5 height 5
checkbox input "true"
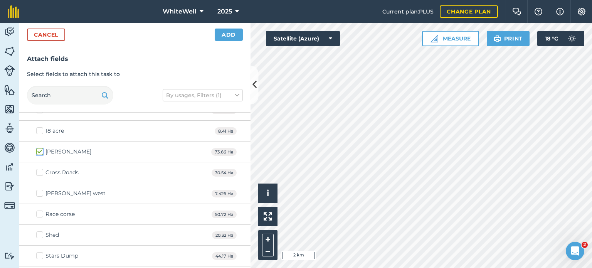
scroll to position [35, 0]
click at [228, 39] on button "Add" at bounding box center [229, 35] width 28 height 12
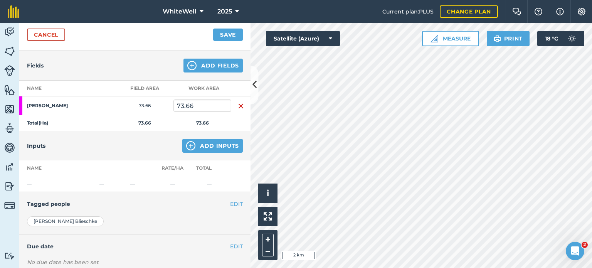
scroll to position [77, 0]
click at [215, 143] on button "Add Inputs" at bounding box center [212, 145] width 60 height 14
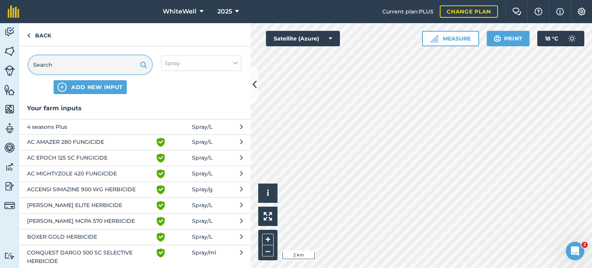
click at [116, 71] on input "text" at bounding box center [90, 64] width 123 height 18
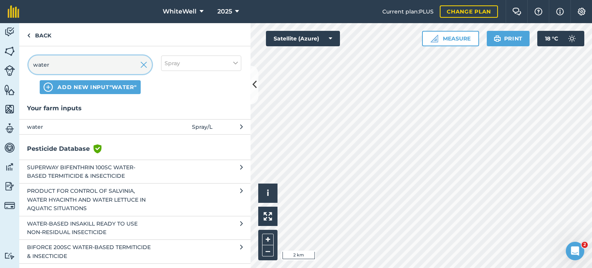
type input "water"
click at [118, 123] on span "water" at bounding box center [90, 127] width 126 height 8
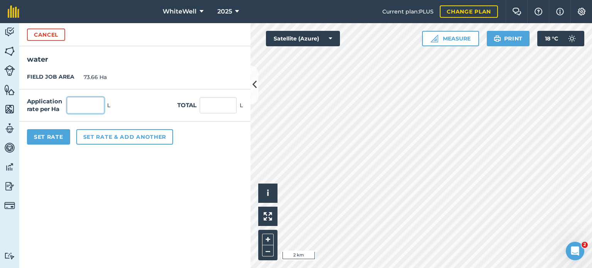
click at [93, 109] on input "text" at bounding box center [85, 105] width 37 height 16
type input "80"
type input "5,892.8"
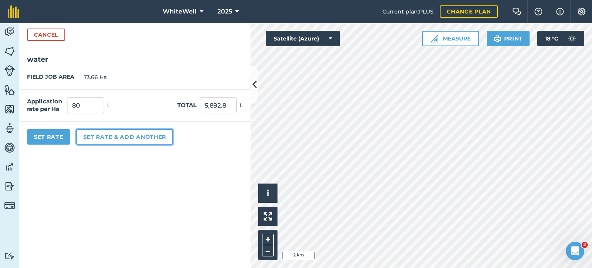
click at [113, 133] on button "Set rate & add another" at bounding box center [124, 136] width 97 height 15
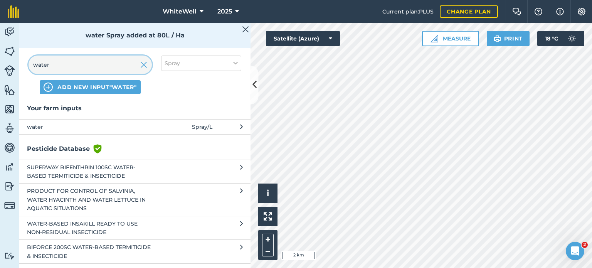
click at [138, 64] on input "water" at bounding box center [90, 64] width 123 height 18
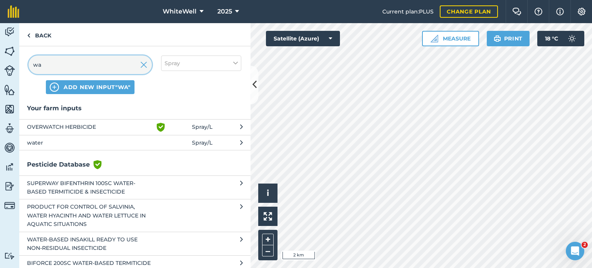
type input "w"
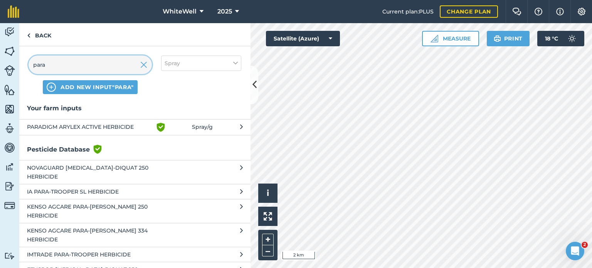
type input "para"
click at [115, 123] on span "PARADIGM ARYLEX ACTIVE HERBICIDE" at bounding box center [90, 127] width 126 height 9
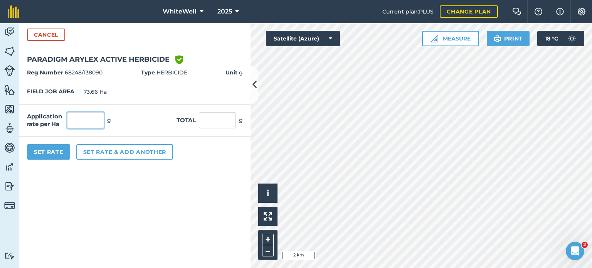
click at [99, 123] on input "text" at bounding box center [85, 120] width 37 height 16
type input "25"
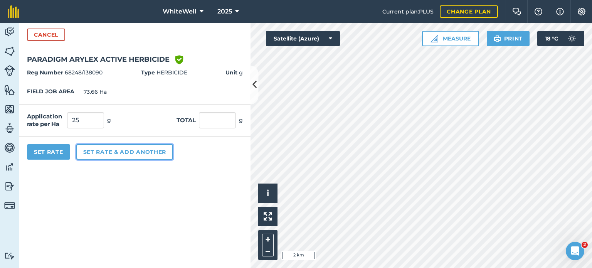
type input "1,841.5"
click at [120, 153] on button "Set rate & add another" at bounding box center [124, 151] width 97 height 15
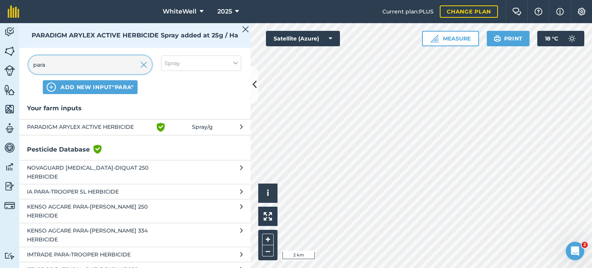
click at [121, 63] on input "para" at bounding box center [90, 64] width 123 height 18
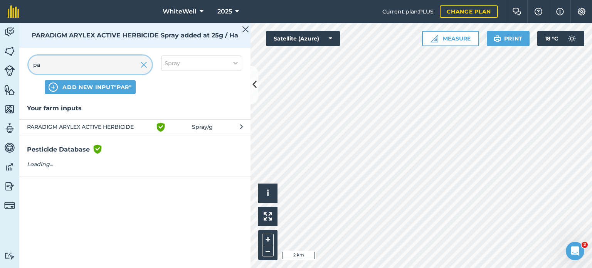
type input "p"
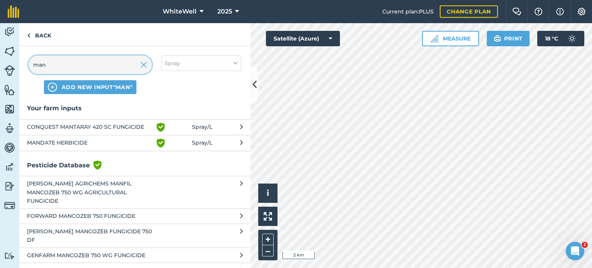
type input "man"
click at [127, 121] on button "CONQUEST MANTARAY 420 SC FUNGICIDE Green shield with white tick Spray / L" at bounding box center [134, 127] width 231 height 16
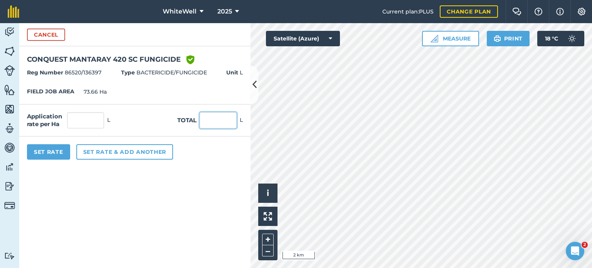
click at [213, 114] on input "text" at bounding box center [218, 120] width 37 height 16
type input "10.65"
click button "Cancel" at bounding box center [46, 35] width 38 height 12
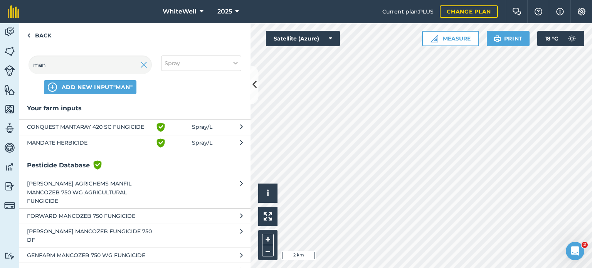
click at [104, 120] on button "CONQUEST MANTARAY 420 SC FUNGICIDE Green shield with white tick Spray / L" at bounding box center [134, 127] width 231 height 16
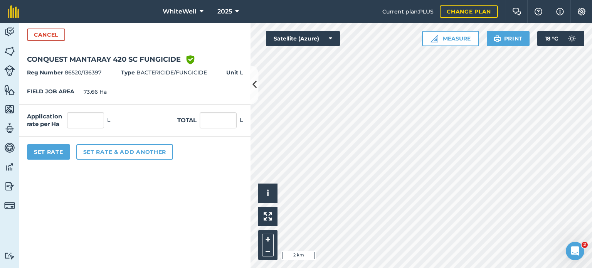
drag, startPoint x: 216, startPoint y: 110, endPoint x: 215, endPoint y: 120, distance: 10.4
click at [215, 120] on div "Application rate per Ha L Total L" at bounding box center [134, 120] width 231 height 32
click at [215, 120] on input "text" at bounding box center [218, 120] width 37 height 16
type input "10.65"
click at [211, 172] on form "Cancel CONQUEST MANTARAY 420 SC FUNGICIDE Green shield with white tick Reg Numb…" at bounding box center [134, 145] width 231 height 245
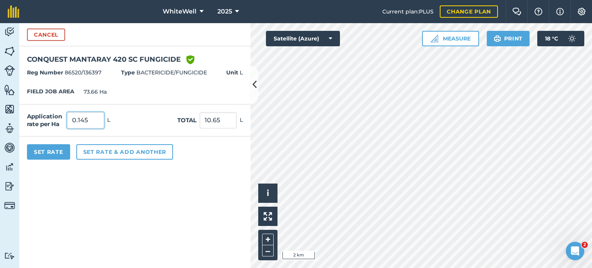
click at [91, 123] on input "0.145" at bounding box center [85, 120] width 37 height 16
type input "0.15"
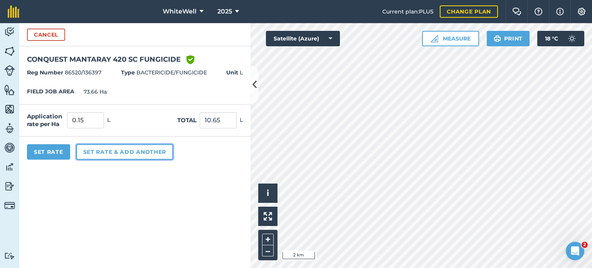
type input "11.049"
click at [106, 155] on button "Set rate & add another" at bounding box center [124, 151] width 97 height 15
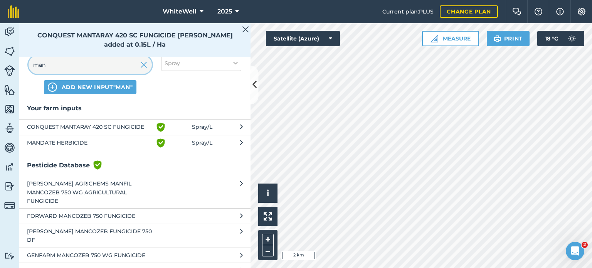
click at [127, 64] on input "man" at bounding box center [90, 64] width 123 height 18
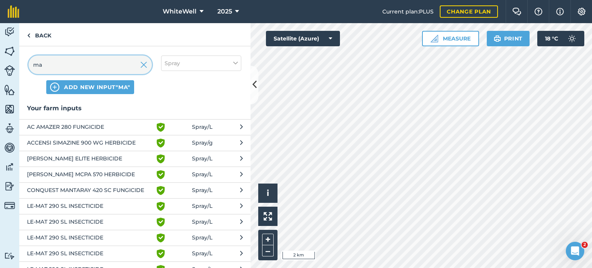
type input "m"
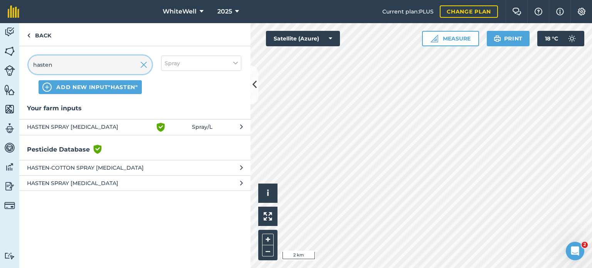
type input "hasten"
click at [108, 124] on span "HASTEN SPRAY [MEDICAL_DATA]" at bounding box center [90, 127] width 126 height 9
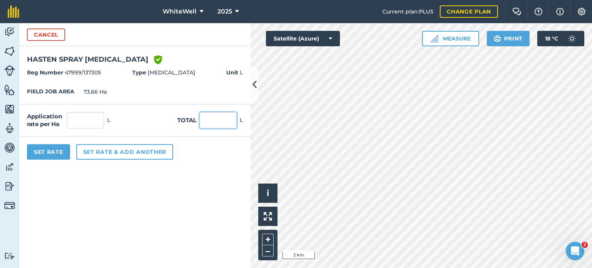
click at [217, 119] on input "text" at bounding box center [218, 120] width 37 height 16
type input "28.4"
click at [214, 189] on form "Cancel HASTEN SPRAY [MEDICAL_DATA] Green shield with white tick Reg Number 4799…" at bounding box center [134, 145] width 231 height 245
click at [93, 123] on input "0.386" at bounding box center [85, 120] width 37 height 16
type input "0.4"
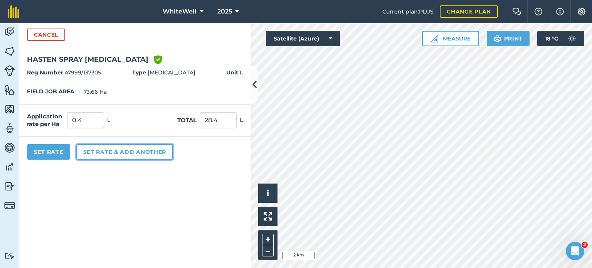
type input "29.464"
click at [113, 150] on button "Set rate & add another" at bounding box center [124, 151] width 97 height 15
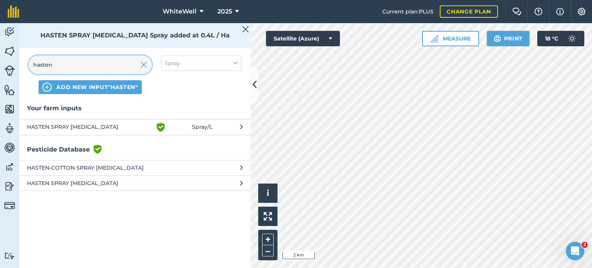
drag, startPoint x: 119, startPoint y: 70, endPoint x: 145, endPoint y: 65, distance: 27.1
click at [145, 65] on div "hasten" at bounding box center [90, 64] width 123 height 18
click at [145, 65] on img at bounding box center [143, 64] width 7 height 9
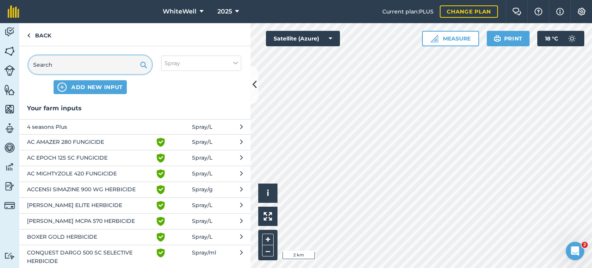
click at [110, 65] on input "text" at bounding box center [90, 64] width 123 height 18
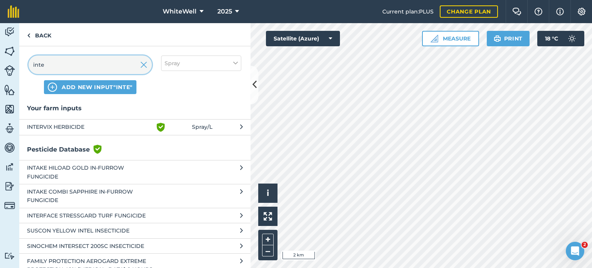
type input "inte"
click at [201, 126] on span "Spray / L" at bounding box center [202, 127] width 20 height 9
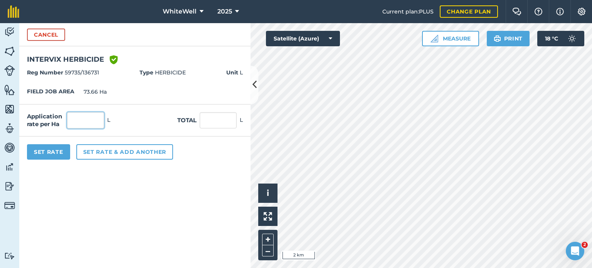
click at [77, 114] on input "text" at bounding box center [85, 120] width 37 height 16
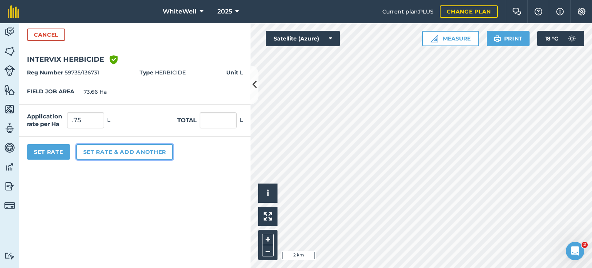
type input "0.75"
type input "55.245"
click at [103, 148] on button "Set rate & add another" at bounding box center [124, 151] width 97 height 15
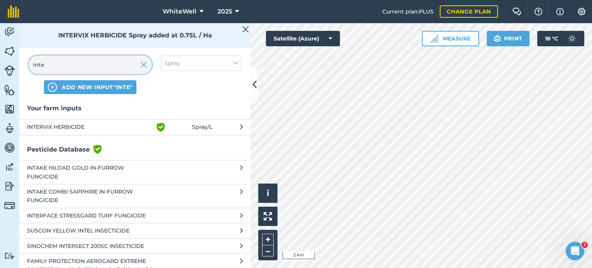
click at [90, 59] on input "inte" at bounding box center [90, 64] width 123 height 18
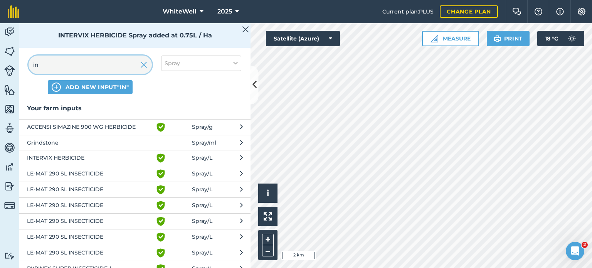
type input "i"
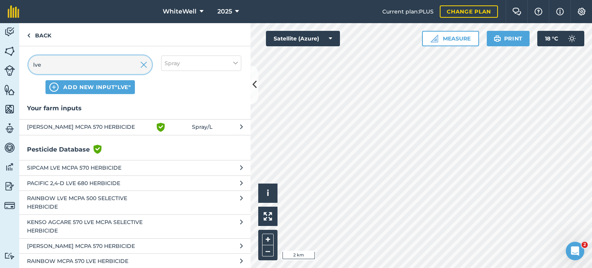
type input "lve"
click at [176, 129] on span "Green shield with white tick" at bounding box center [174, 127] width 36 height 9
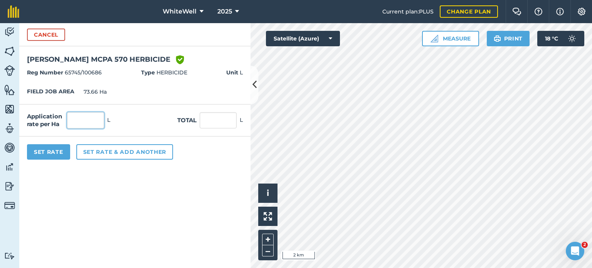
click at [92, 126] on input "text" at bounding box center [85, 120] width 37 height 16
type input "0.44"
type input "32.41"
click at [135, 202] on form "Cancel ADAMA LVE MCPA 570 HERBICIDE Green shield with white tick Reg Number 657…" at bounding box center [134, 145] width 231 height 245
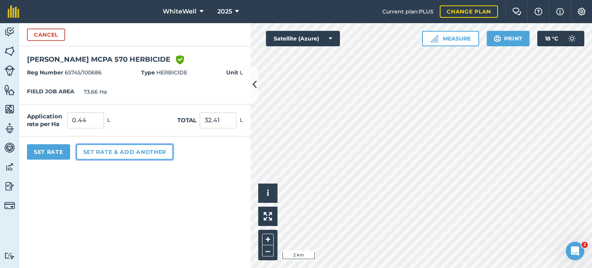
click at [134, 153] on button "Set rate & add another" at bounding box center [124, 151] width 97 height 15
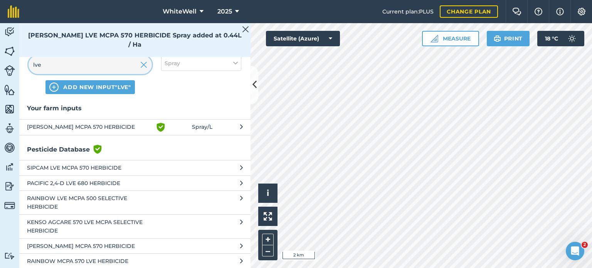
click at [111, 63] on input "lve" at bounding box center [90, 64] width 123 height 18
type input "l"
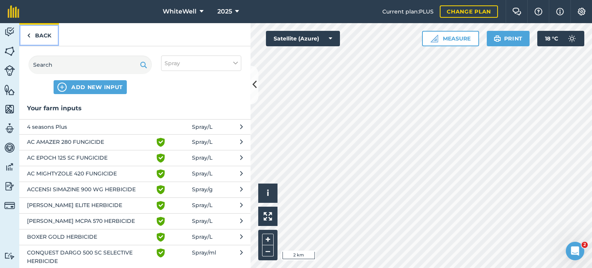
click at [53, 37] on link "Back" at bounding box center [39, 34] width 40 height 23
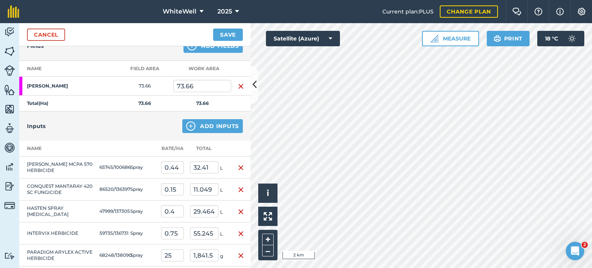
scroll to position [72, 0]
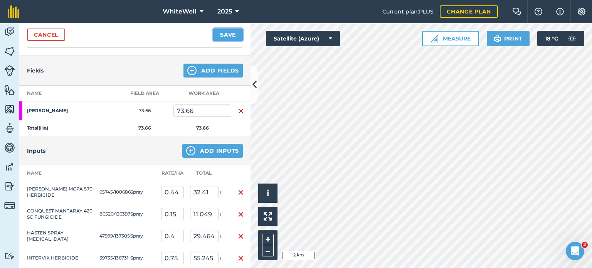
click at [240, 32] on button "Save" at bounding box center [228, 35] width 30 height 12
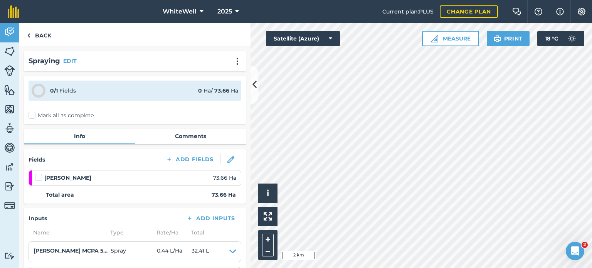
click at [38, 173] on label at bounding box center [39, 173] width 9 height 0
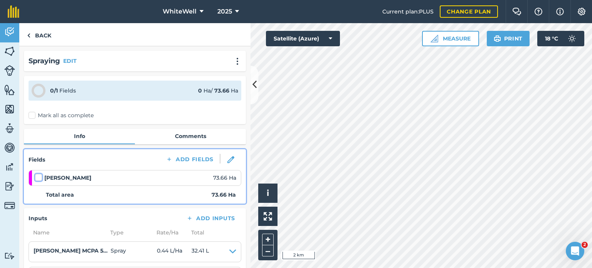
click at [38, 175] on input "checkbox" at bounding box center [37, 175] width 5 height 5
checkbox input "false"
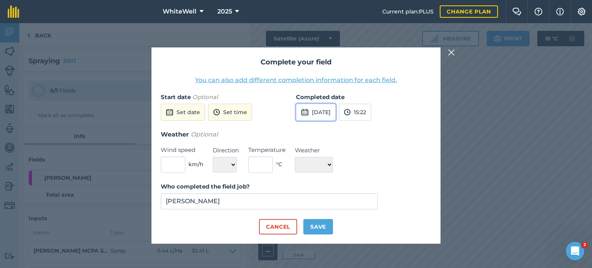
click at [321, 111] on button "[DATE]" at bounding box center [316, 112] width 40 height 17
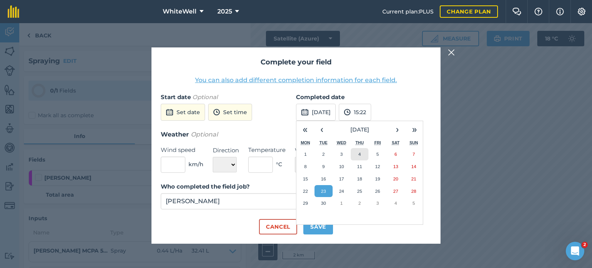
click at [358, 157] on button "4" at bounding box center [360, 154] width 18 height 12
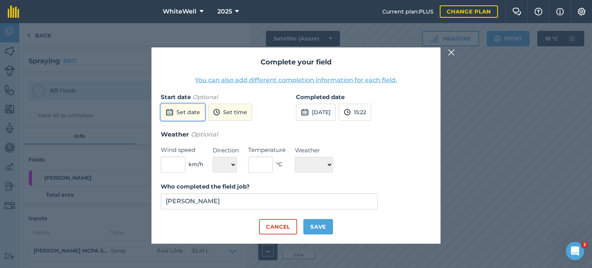
click at [191, 111] on button "Set date" at bounding box center [183, 112] width 44 height 17
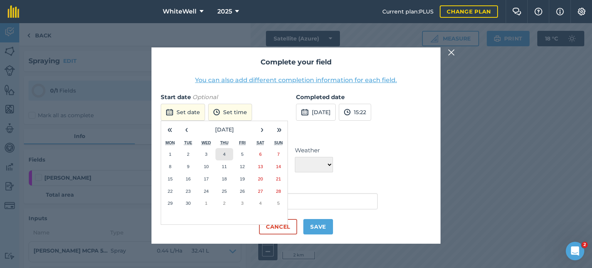
click at [222, 153] on button "4" at bounding box center [224, 154] width 18 height 12
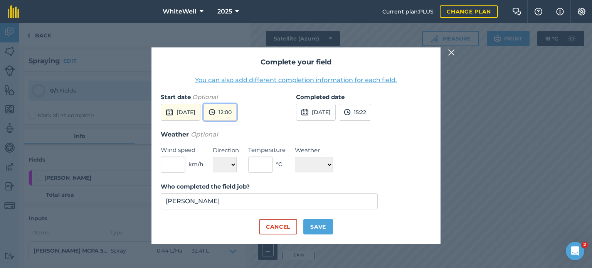
click at [237, 113] on button "12:00" at bounding box center [219, 112] width 33 height 17
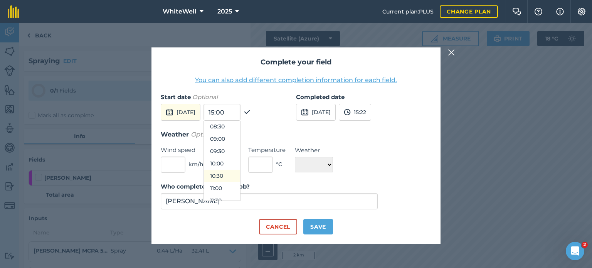
scroll to position [210, 0]
click at [232, 162] on button "10:00" at bounding box center [222, 164] width 36 height 12
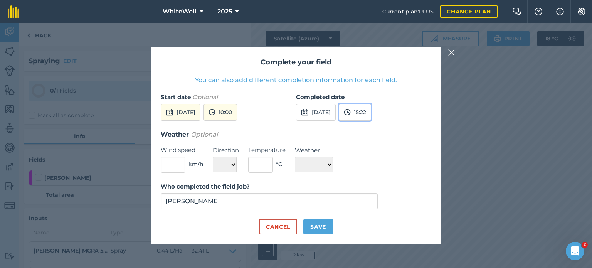
click at [371, 113] on button "15:22" at bounding box center [355, 112] width 32 height 17
click at [374, 129] on button "14:00" at bounding box center [357, 127] width 36 height 12
click at [173, 163] on input "text" at bounding box center [173, 164] width 25 height 16
type input "4"
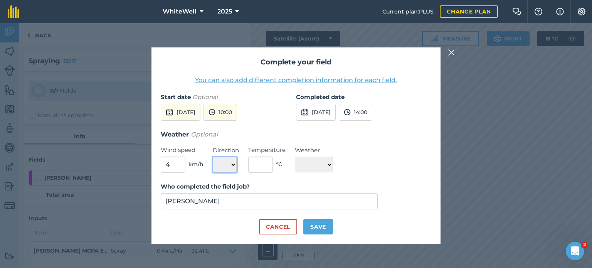
click at [236, 163] on select "N NE E SE S SW W NW" at bounding box center [225, 164] width 24 height 15
select select "SE"
click at [213, 157] on select "N NE E SE S SW W NW" at bounding box center [225, 164] width 24 height 15
click at [257, 168] on input "text" at bounding box center [260, 164] width 25 height 16
type input "14"
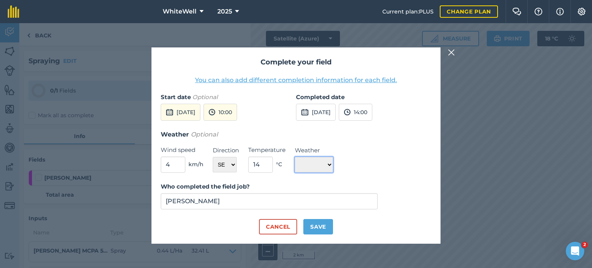
click at [313, 168] on select "☀️ Sunny 🌧 Rainy ⛅️ Cloudy 🌨 Snow ❄️ Icy" at bounding box center [314, 164] width 38 height 15
select select "Cloudy"
click at [295, 157] on select "☀️ Sunny 🌧 Rainy ⛅️ Cloudy 🌨 Snow ❄️ Icy" at bounding box center [314, 164] width 38 height 15
click at [317, 230] on button "Save" at bounding box center [318, 226] width 30 height 15
checkbox input "true"
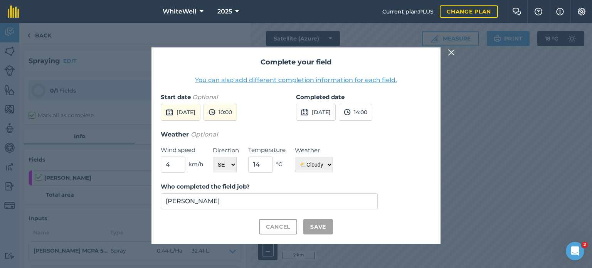
checkbox input "true"
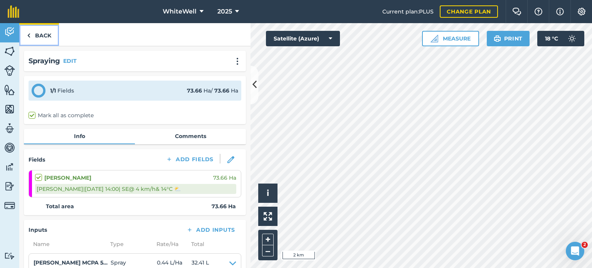
click at [40, 40] on link "Back" at bounding box center [39, 34] width 40 height 23
